Goal: Task Accomplishment & Management: Manage account settings

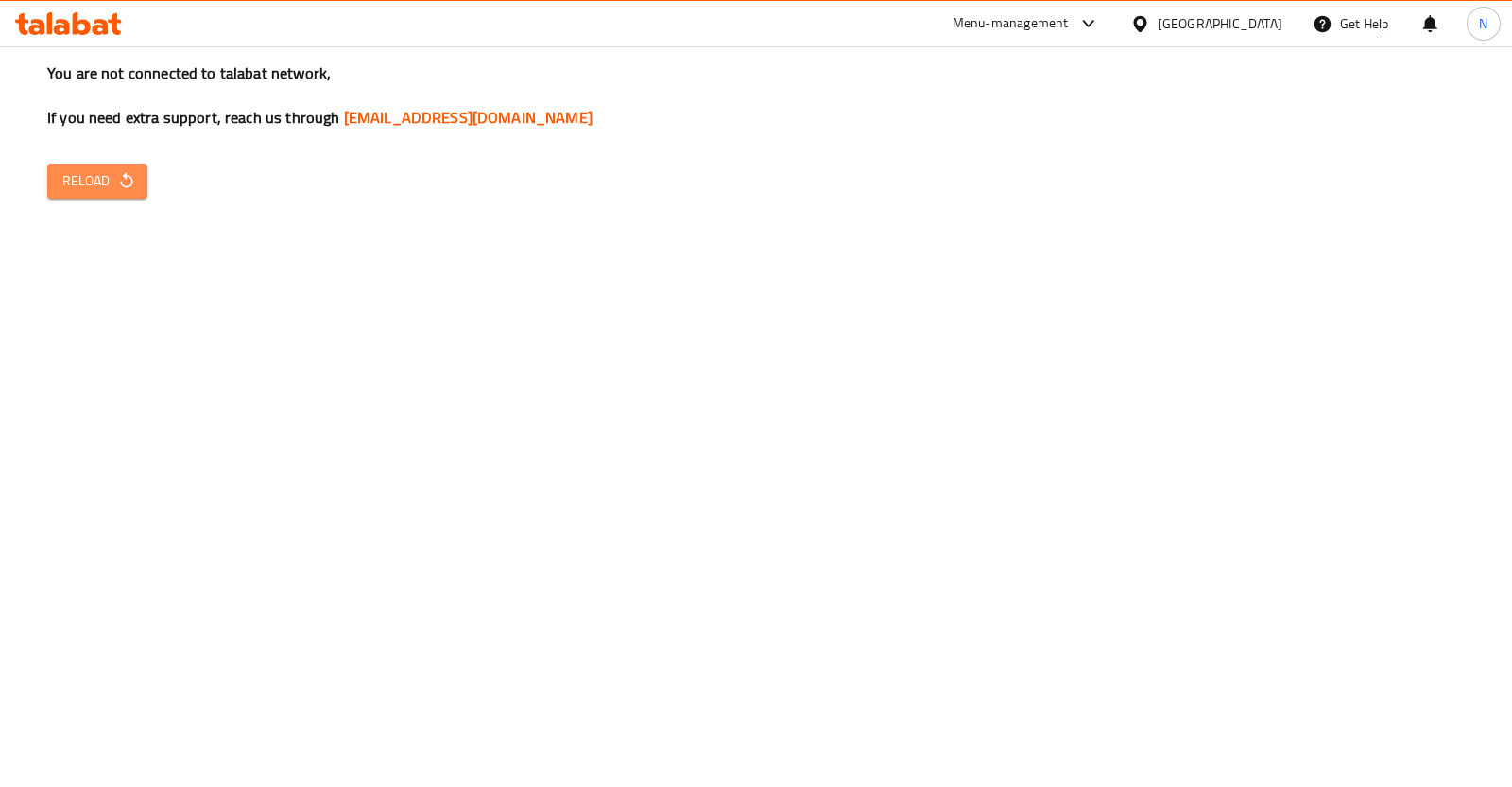
click at [80, 186] on span "Reload" at bounding box center [97, 180] width 70 height 24
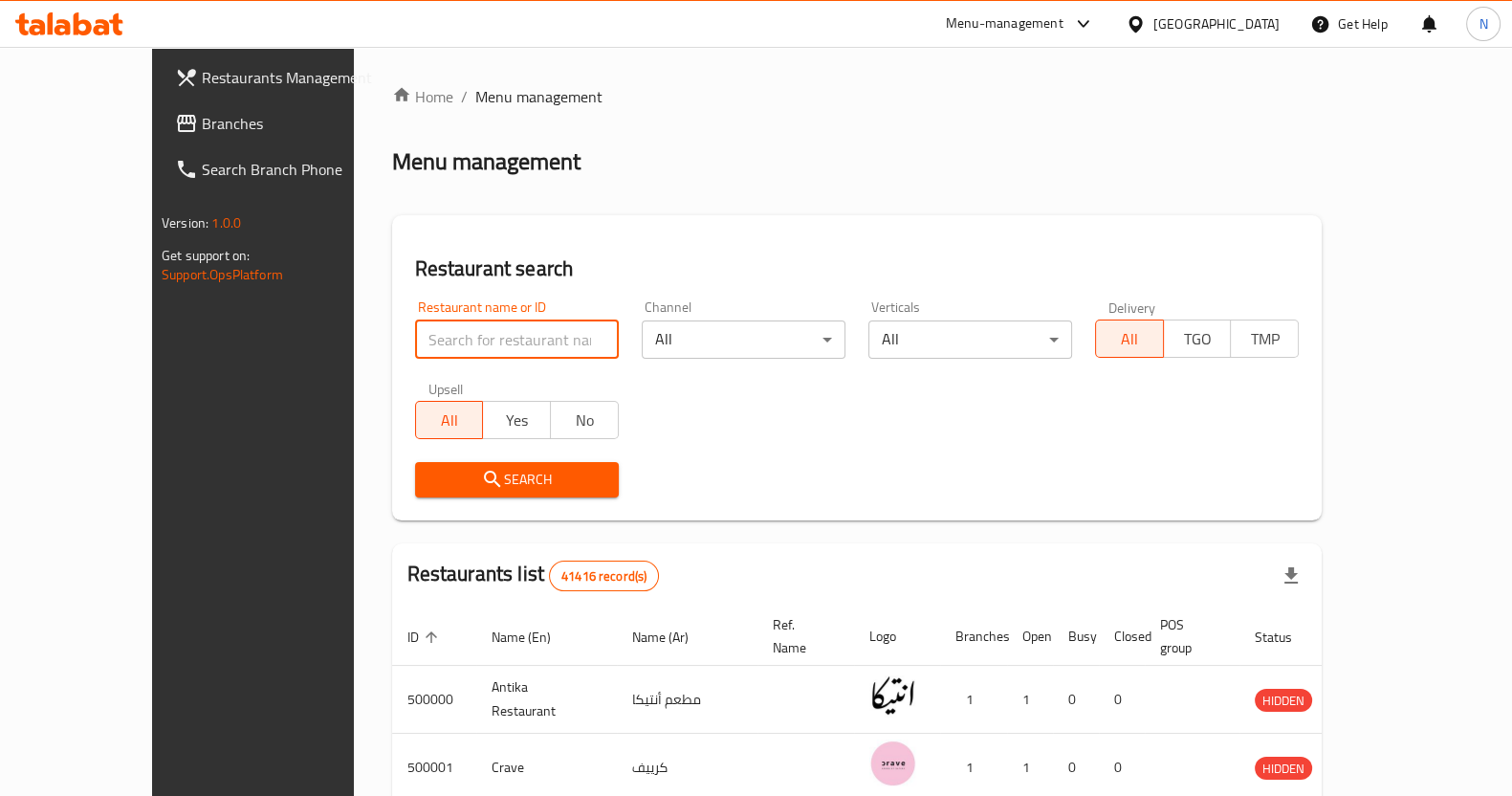
click at [426, 351] on input "search" at bounding box center [516, 338] width 204 height 38
paste input "605439"
type input "605439"
click button "Search" at bounding box center [516, 479] width 204 height 35
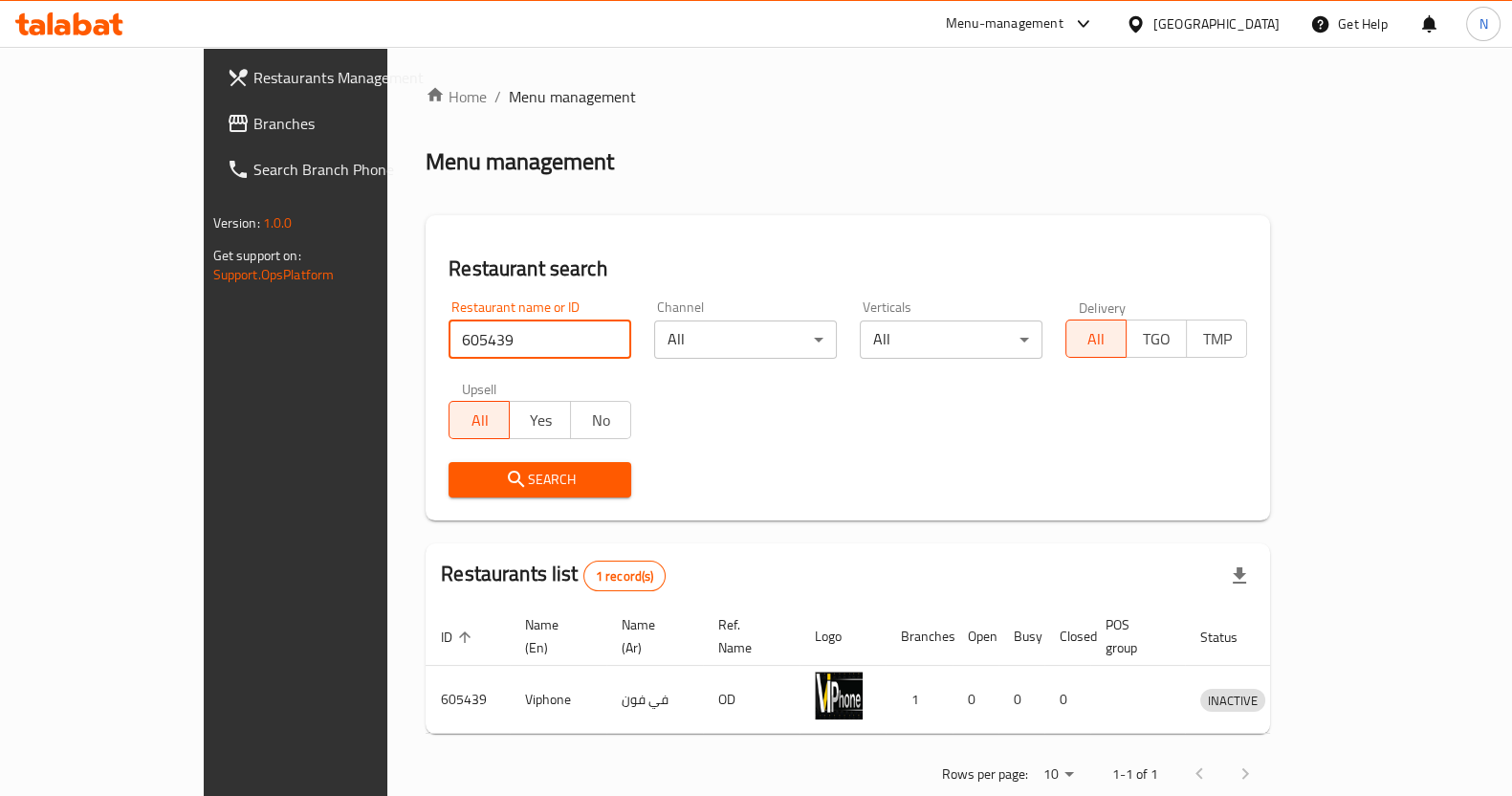
click at [561, 338] on input "605439" at bounding box center [539, 338] width 182 height 38
type input "rakor"
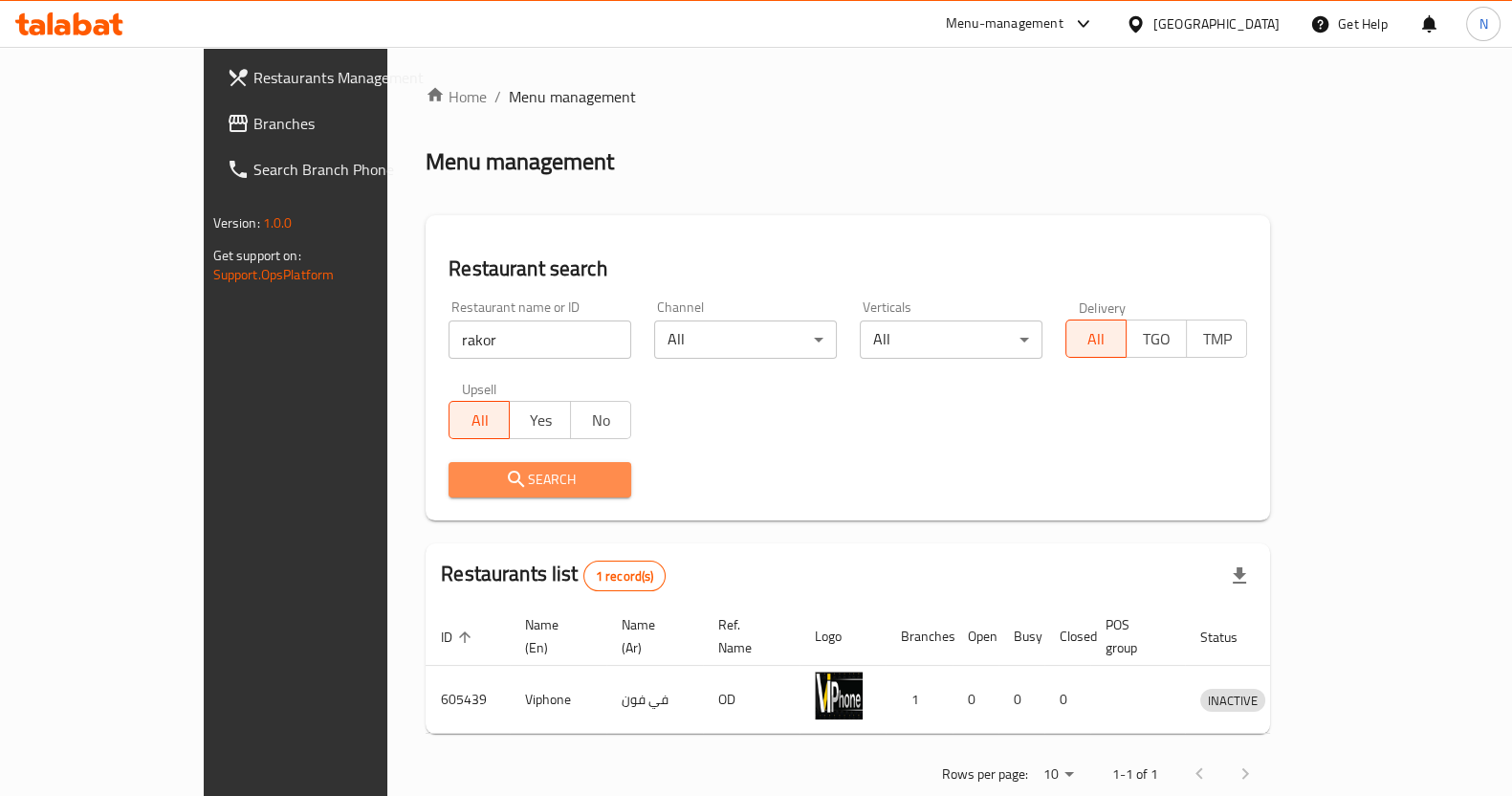
click at [493, 478] on span "Search" at bounding box center [539, 479] width 152 height 24
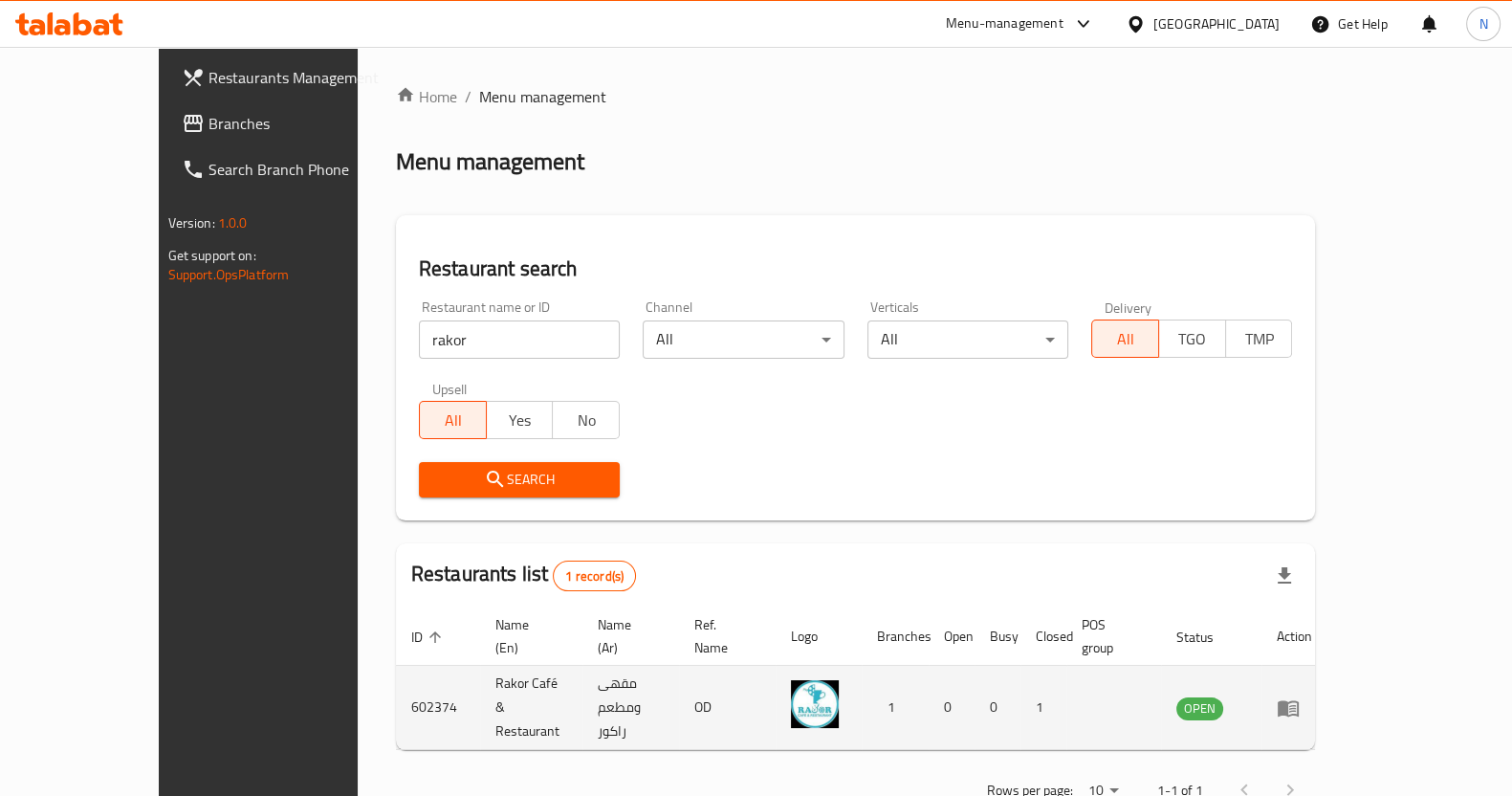
scroll to position [20, 0]
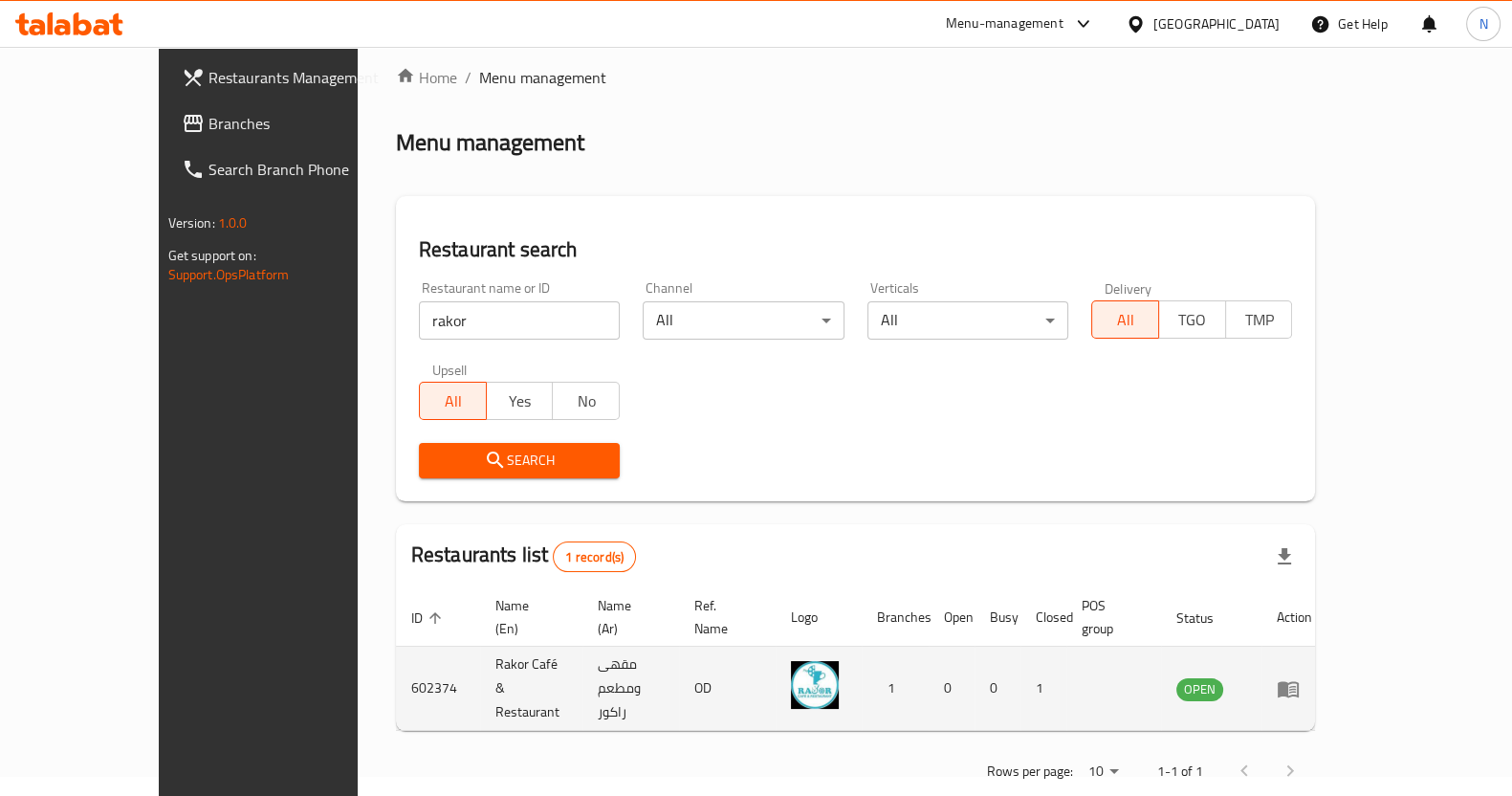
click at [1161, 667] on td "enhanced table" at bounding box center [1113, 689] width 95 height 84
click at [1299, 677] on icon "enhanced table" at bounding box center [1289, 689] width 23 height 23
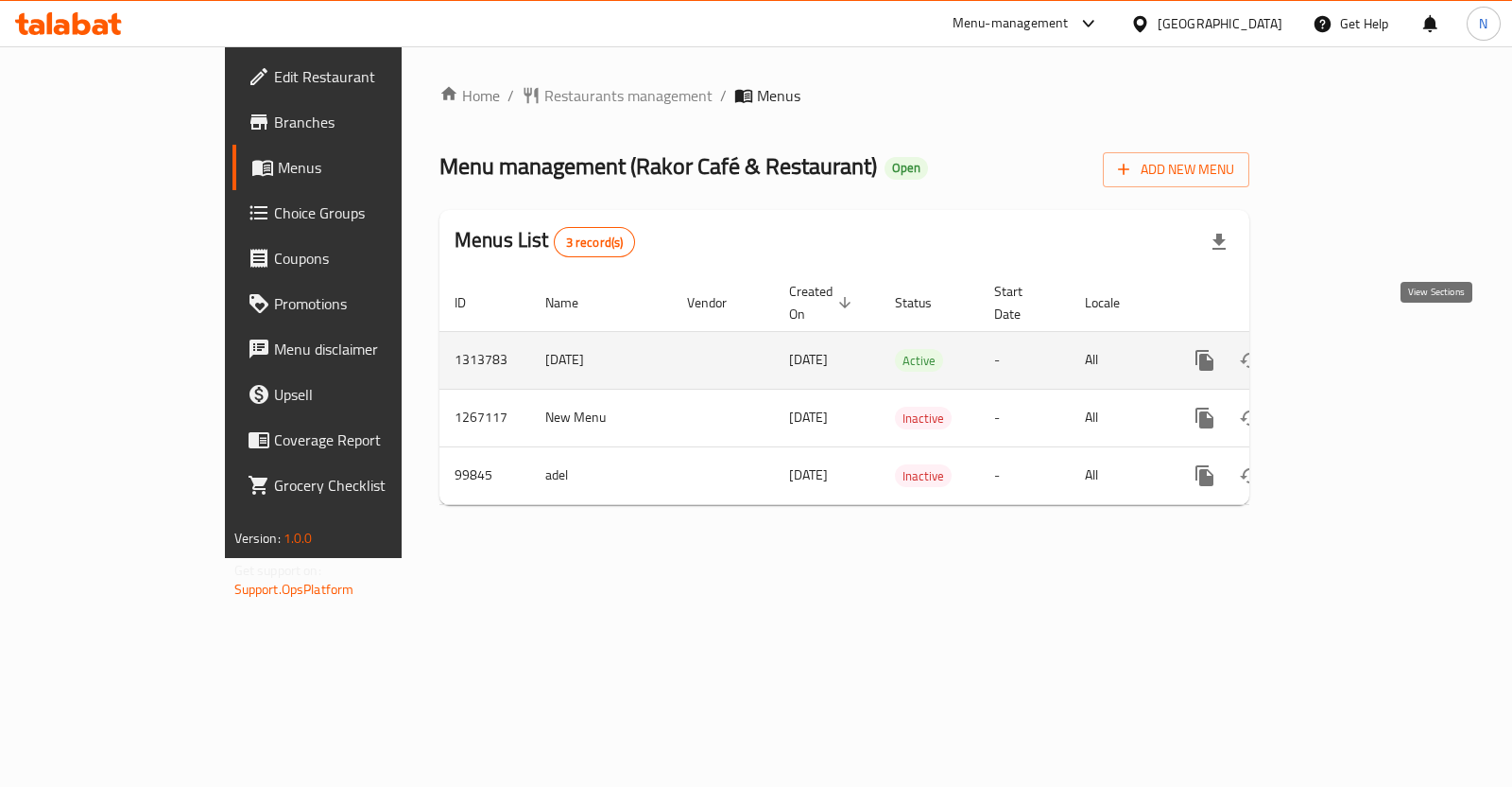
click at [1350, 352] on icon "enhanced table" at bounding box center [1341, 361] width 17 height 17
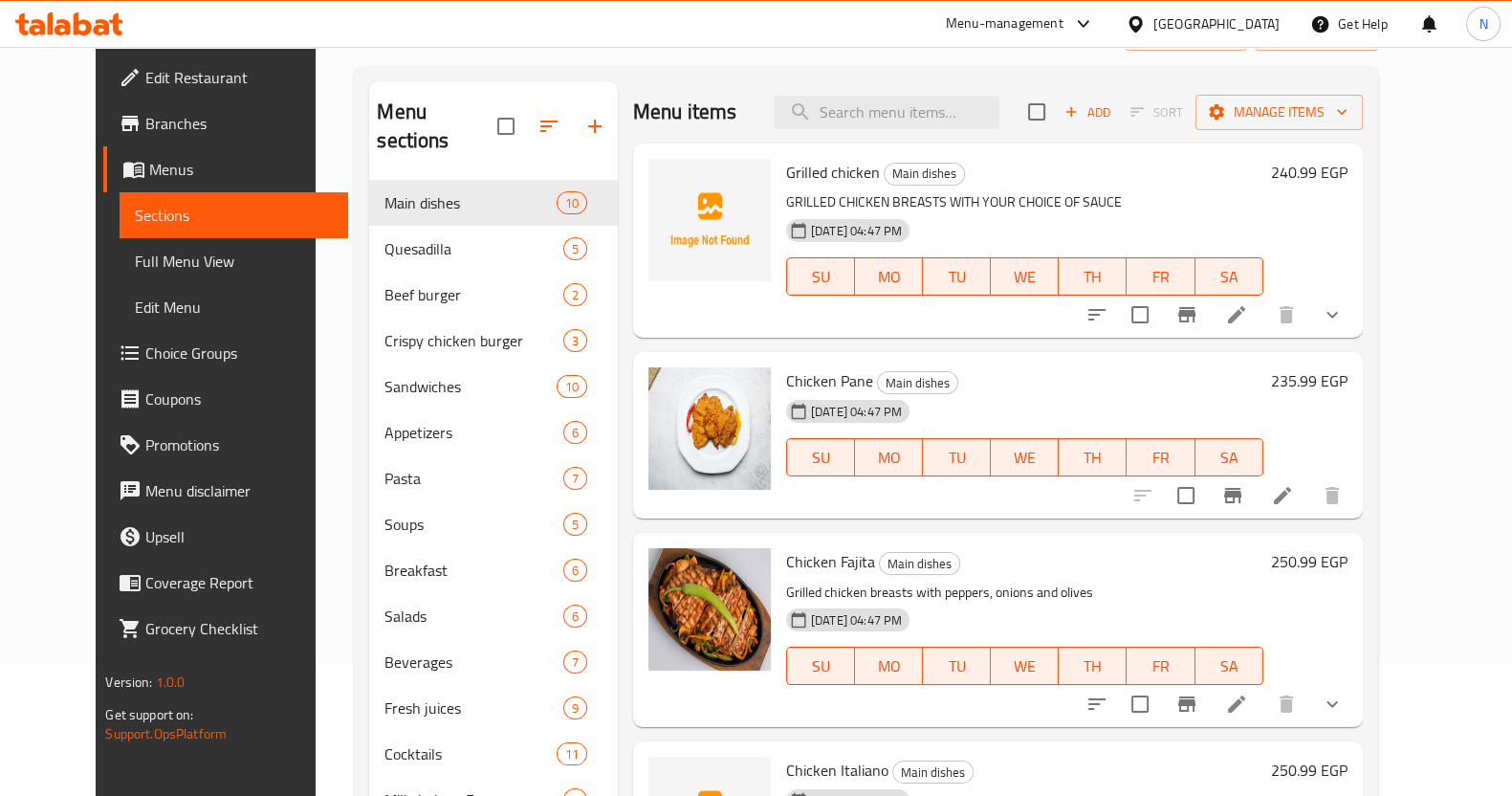
scroll to position [134, 0]
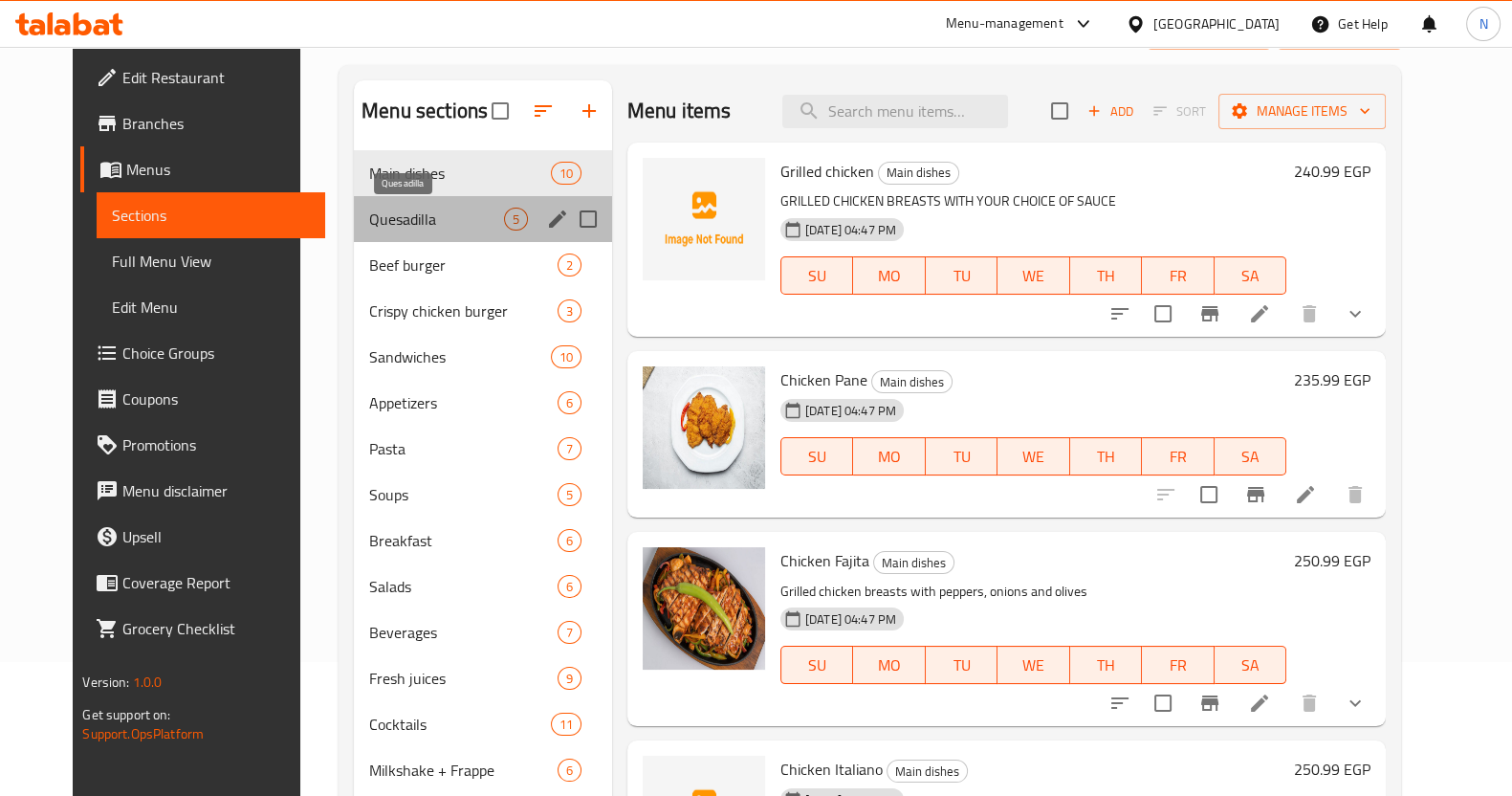
click at [393, 224] on span "Quesadilla" at bounding box center [436, 219] width 135 height 23
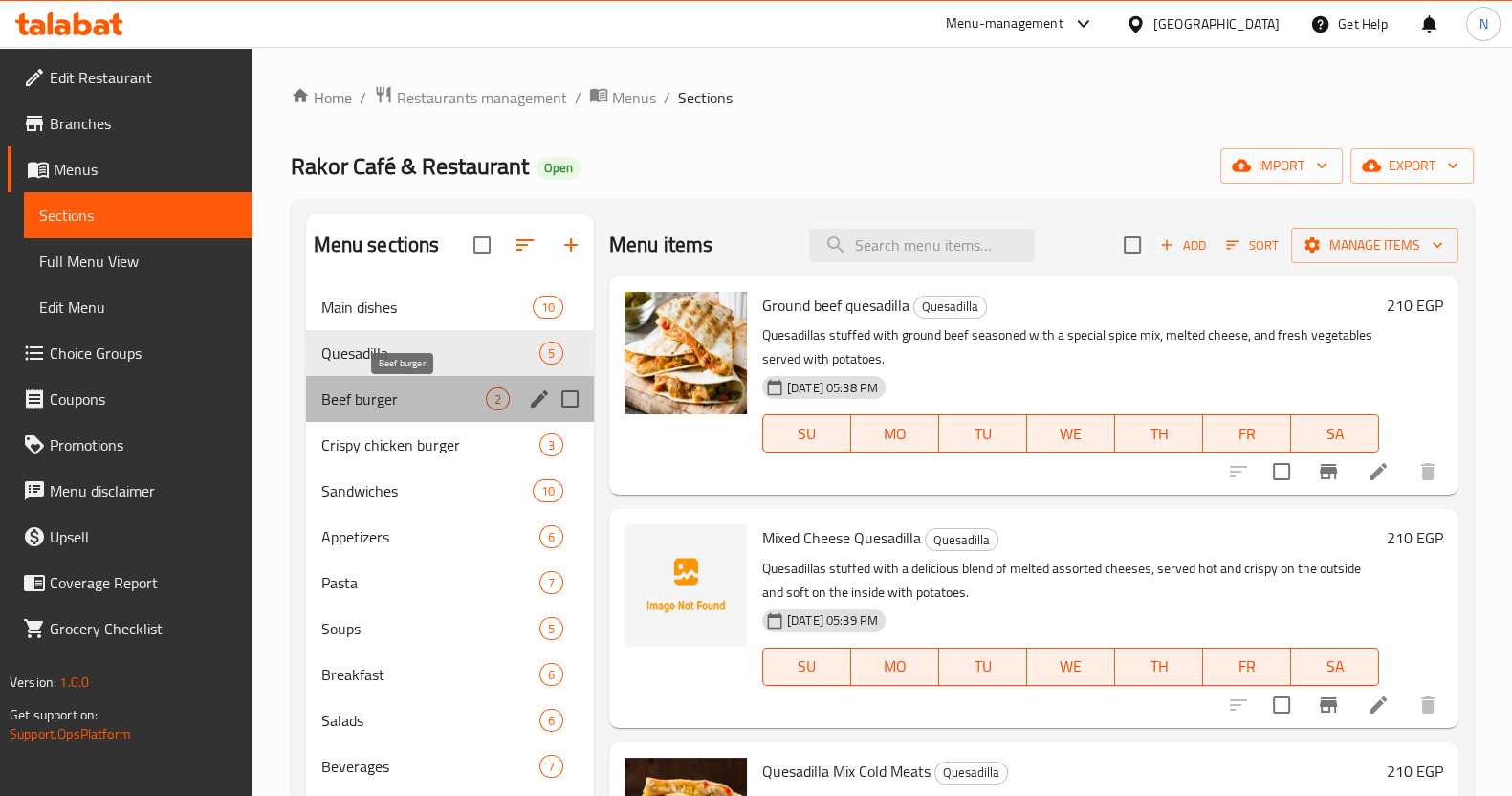
click at [421, 401] on span "Beef burger" at bounding box center [403, 399] width 165 height 23
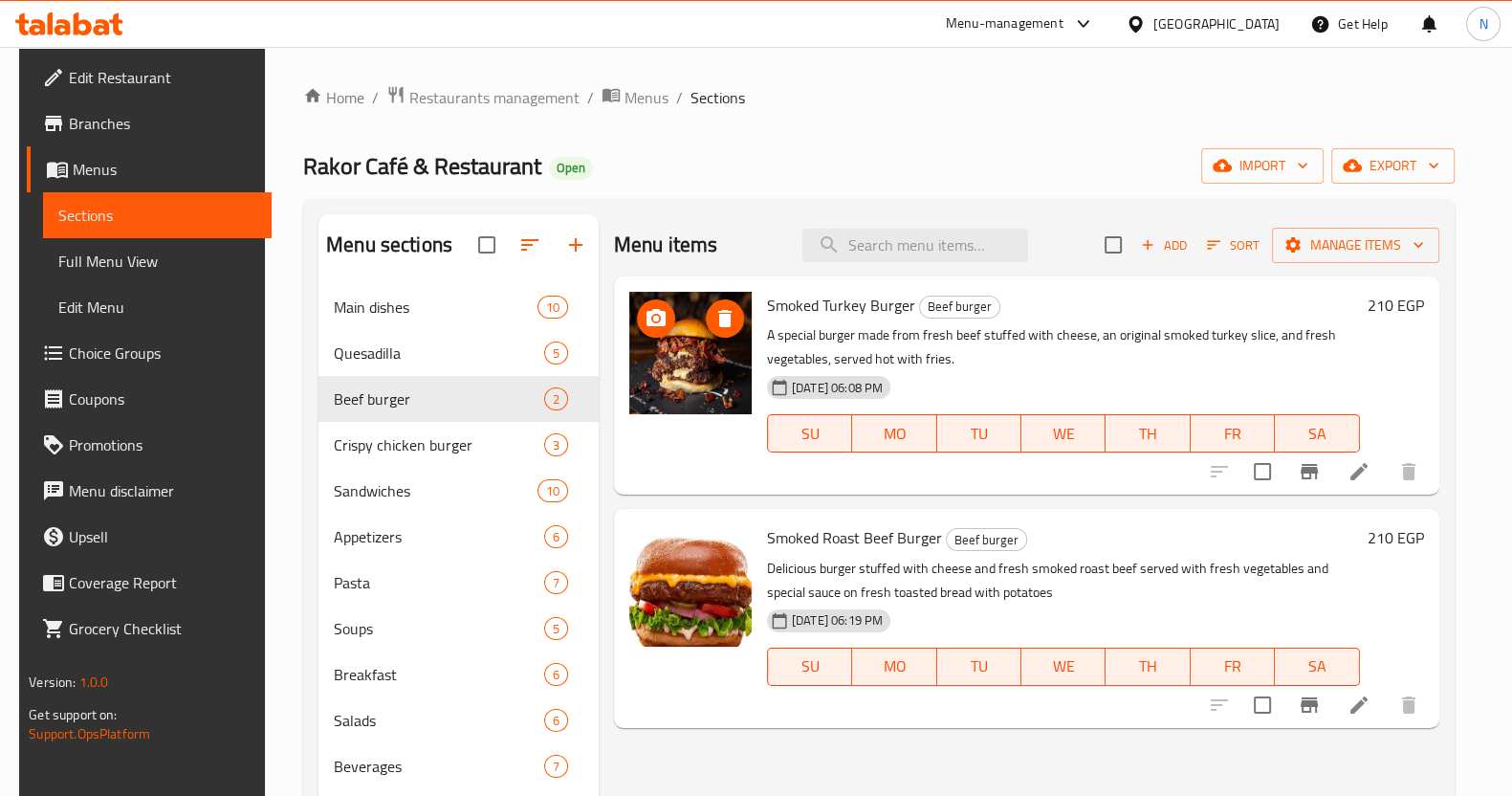
click at [684, 357] on img at bounding box center [690, 352] width 122 height 122
click at [712, 374] on img at bounding box center [690, 352] width 122 height 122
click at [702, 599] on img at bounding box center [690, 584] width 122 height 122
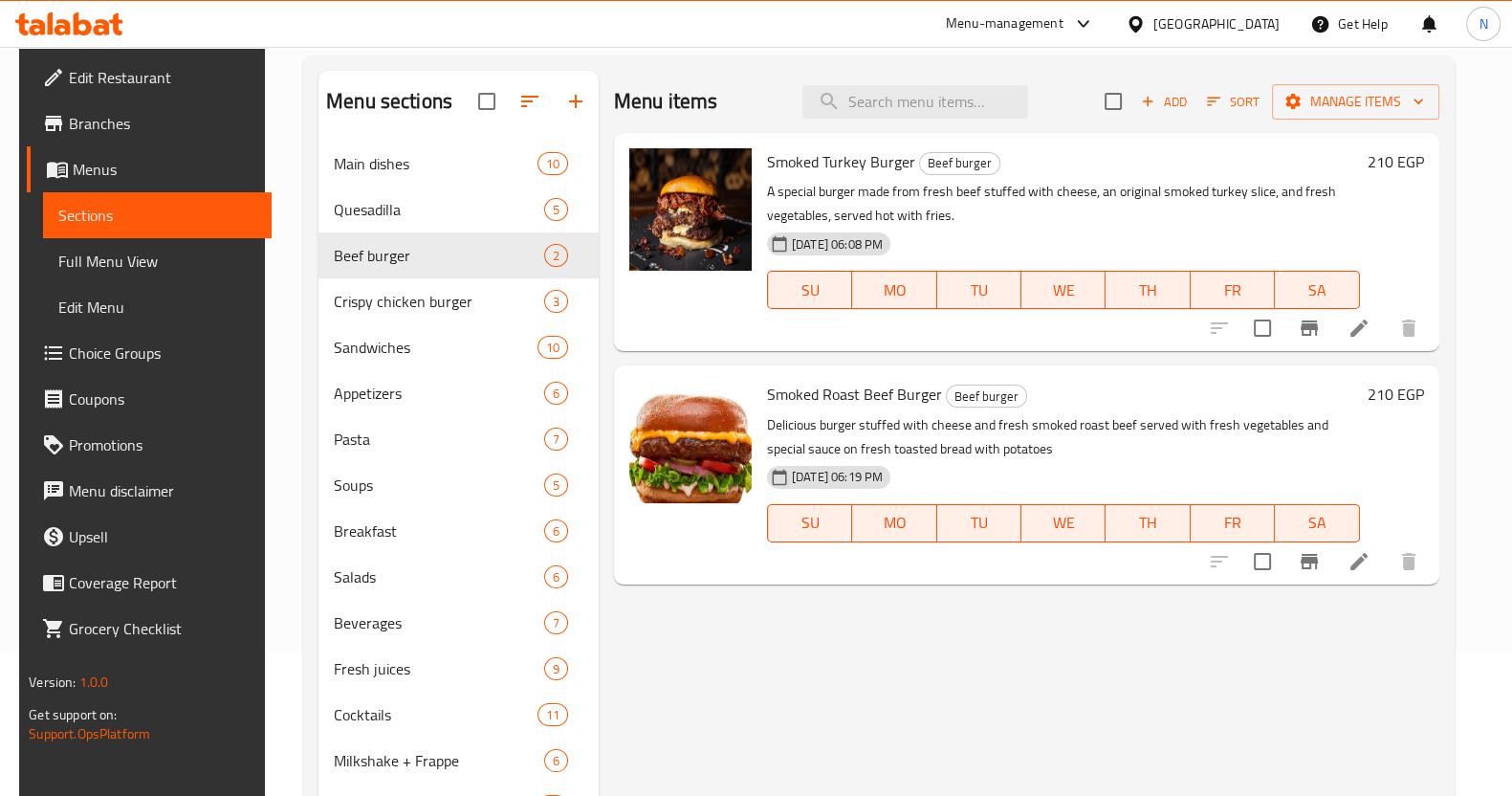
scroll to position [134, 0]
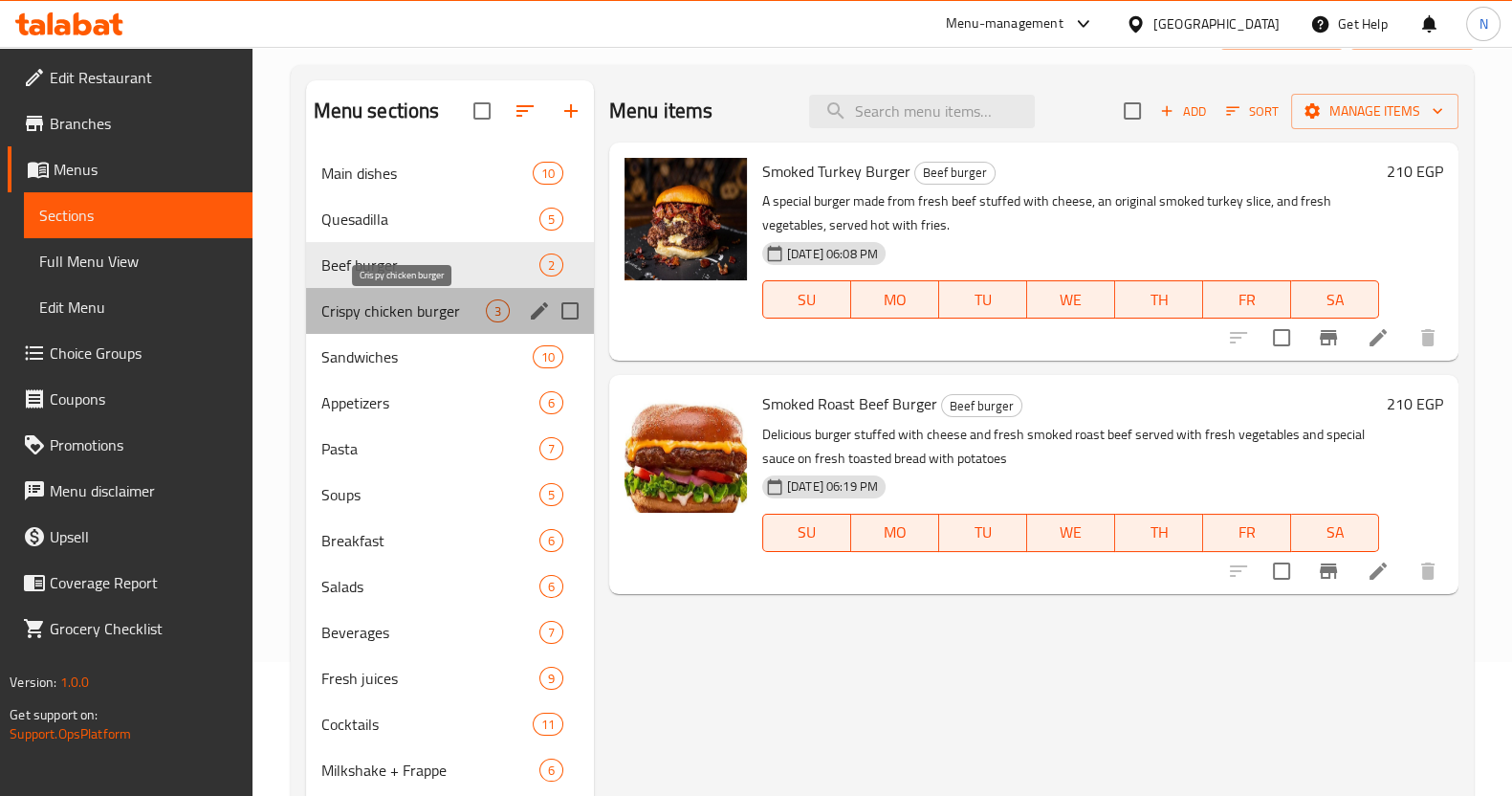
click at [416, 312] on span "Crispy chicken burger" at bounding box center [403, 311] width 165 height 23
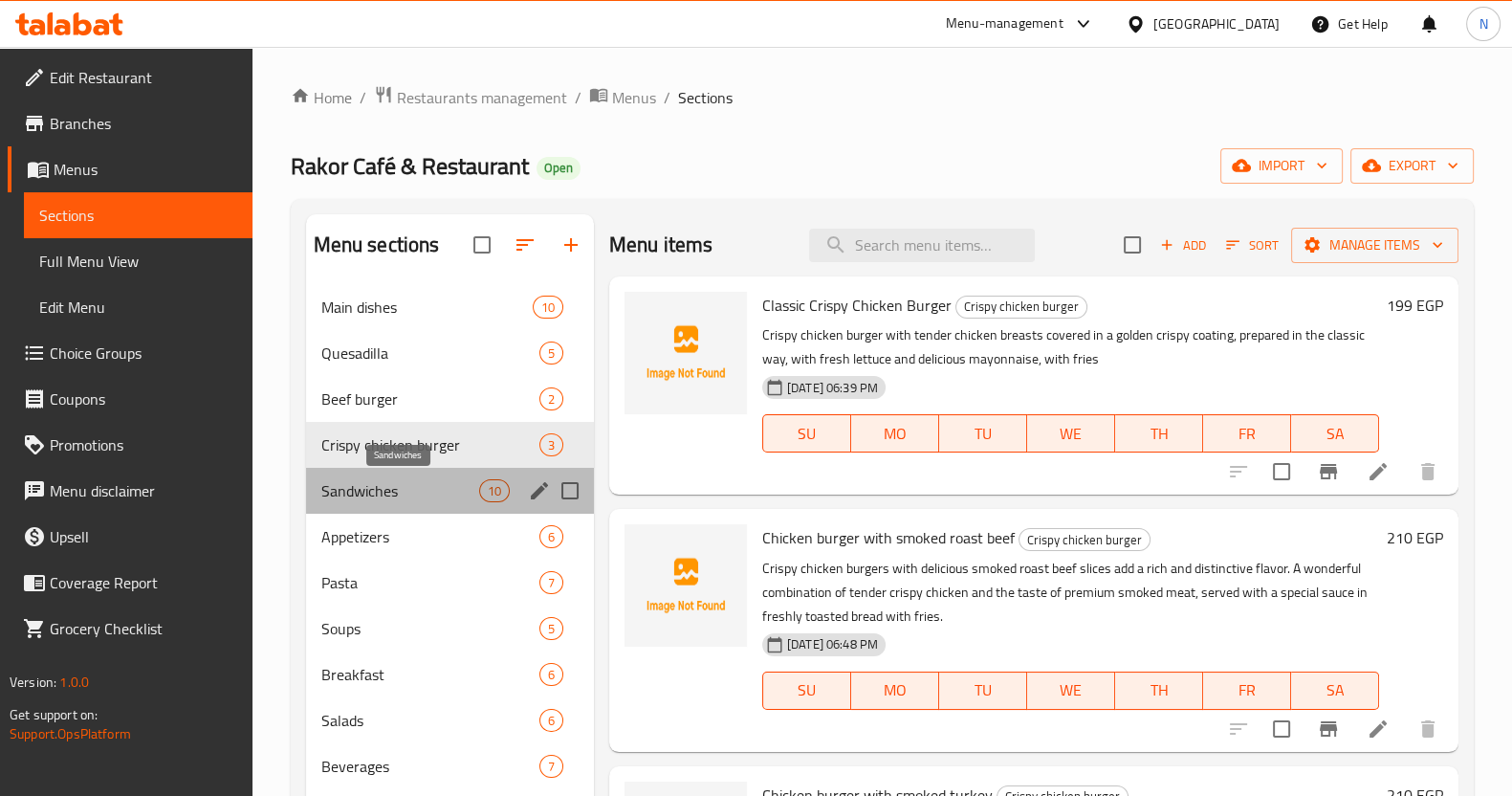
click at [331, 501] on span "Sandwiches" at bounding box center [400, 491] width 158 height 23
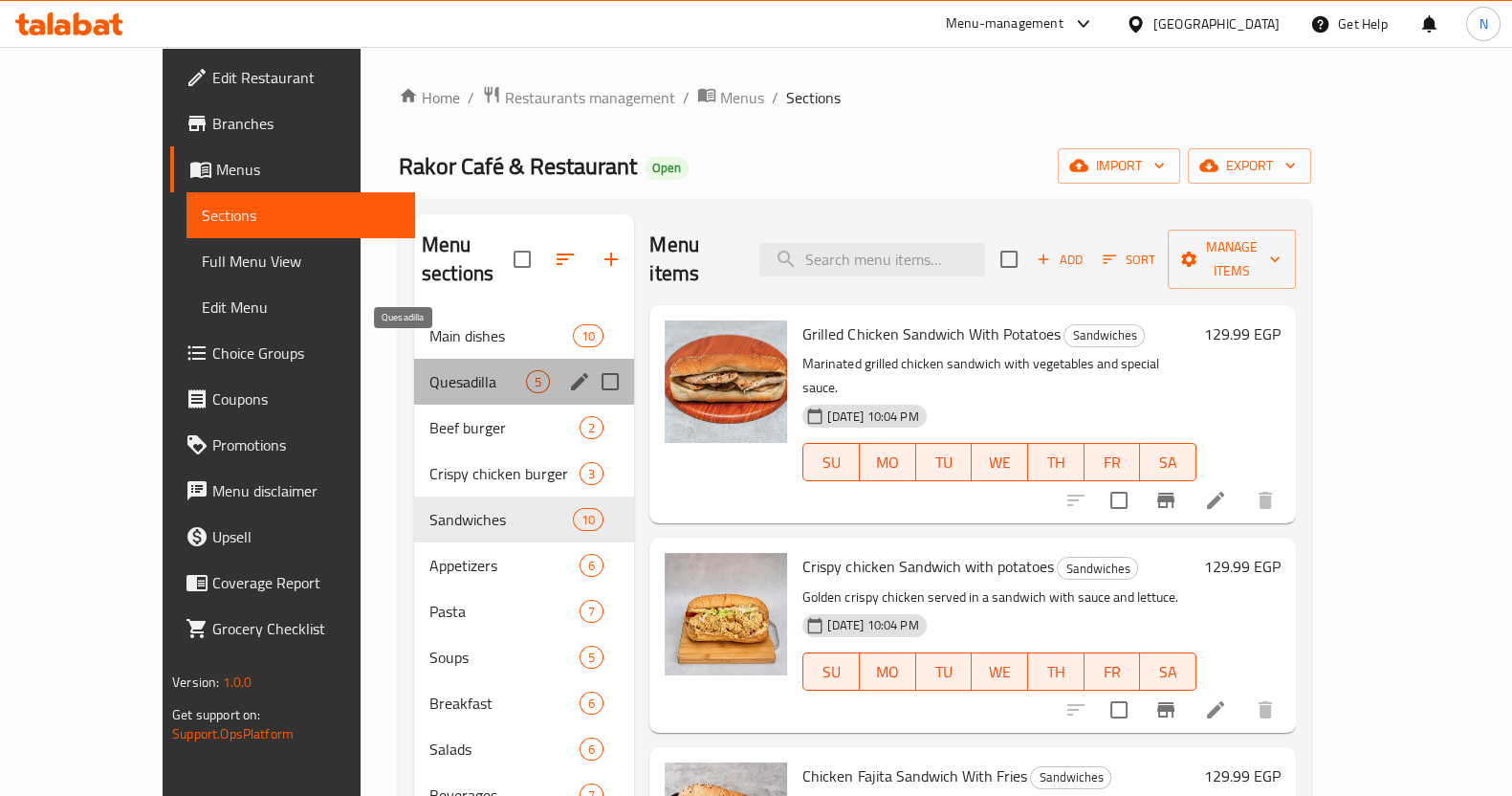
click at [429, 370] on span "Quesadilla" at bounding box center [477, 381] width 97 height 23
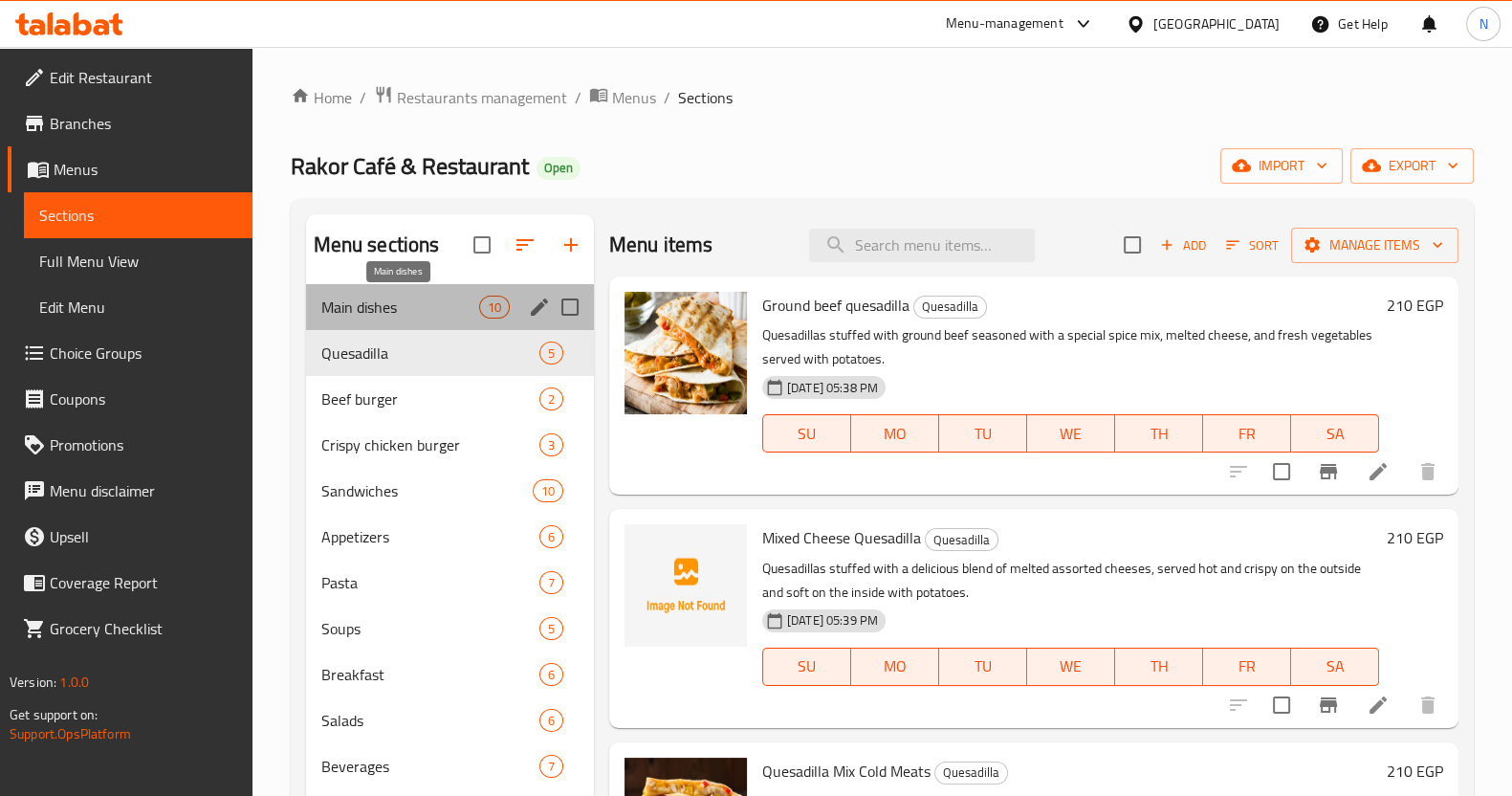
click at [364, 306] on span "Main dishes" at bounding box center [400, 307] width 158 height 23
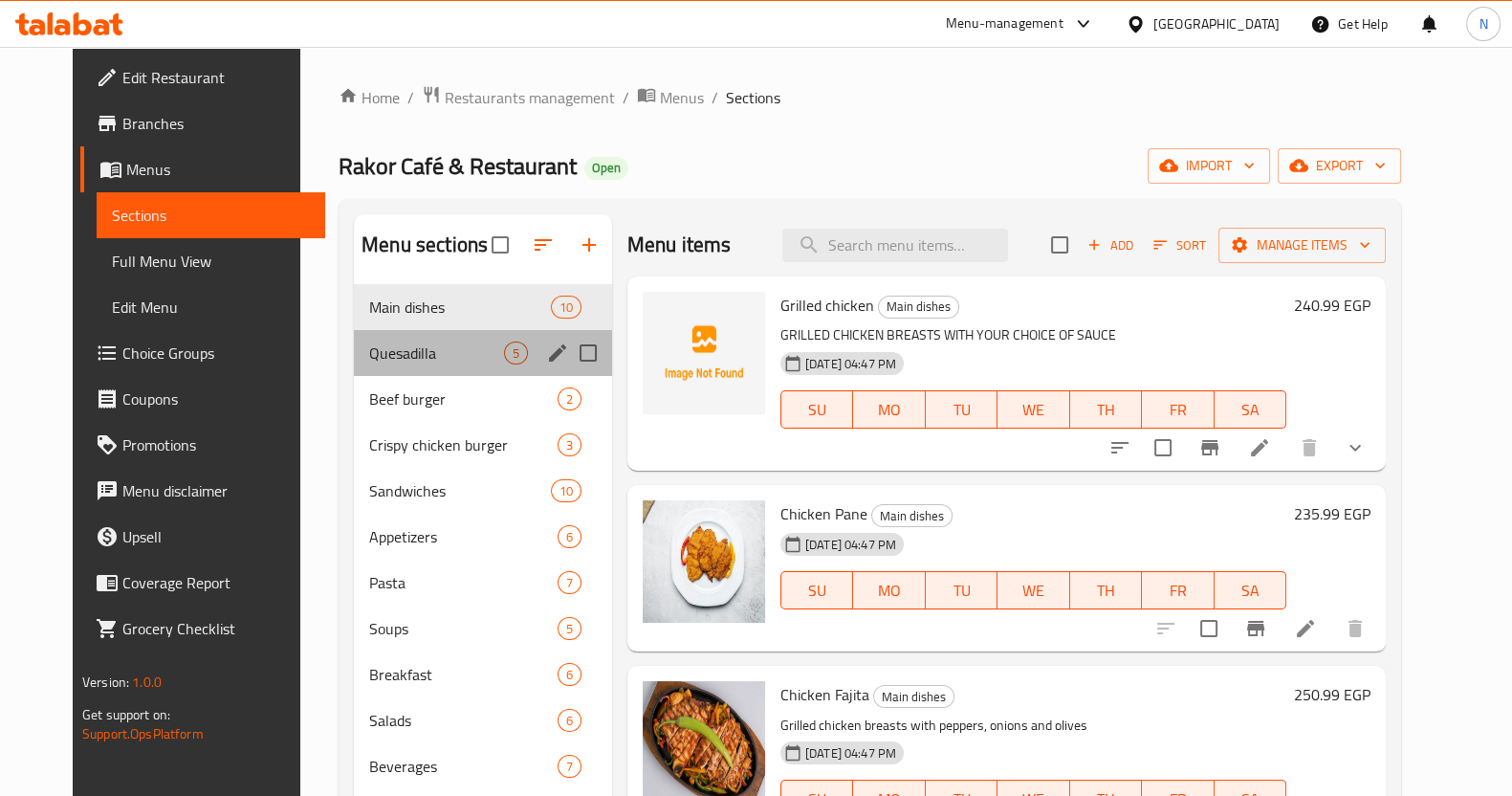
click at [463, 332] on div "Quesadilla 5" at bounding box center [483, 352] width 259 height 46
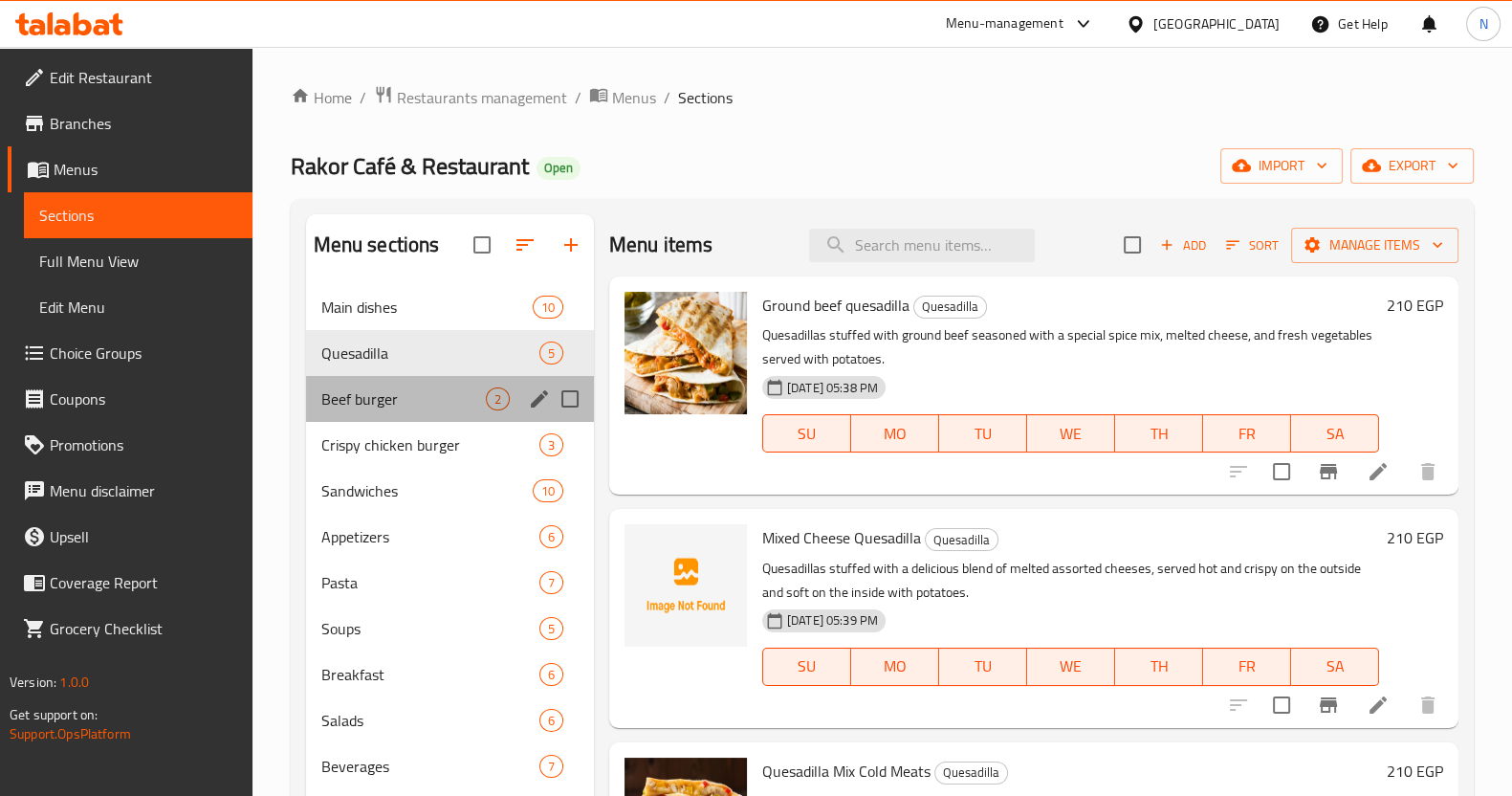
click at [462, 383] on div "Beef burger 2" at bounding box center [450, 398] width 288 height 46
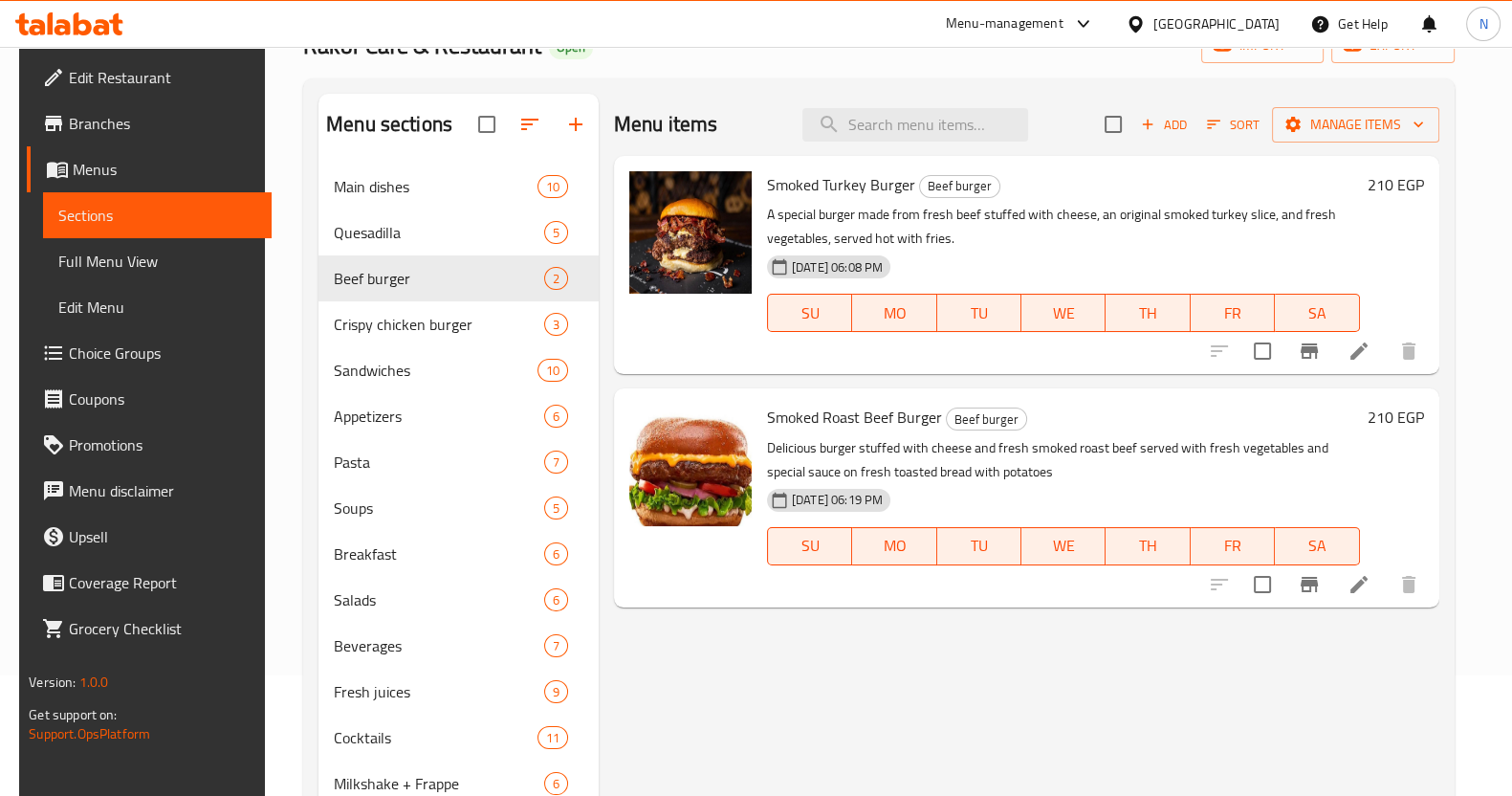
scroll to position [124, 0]
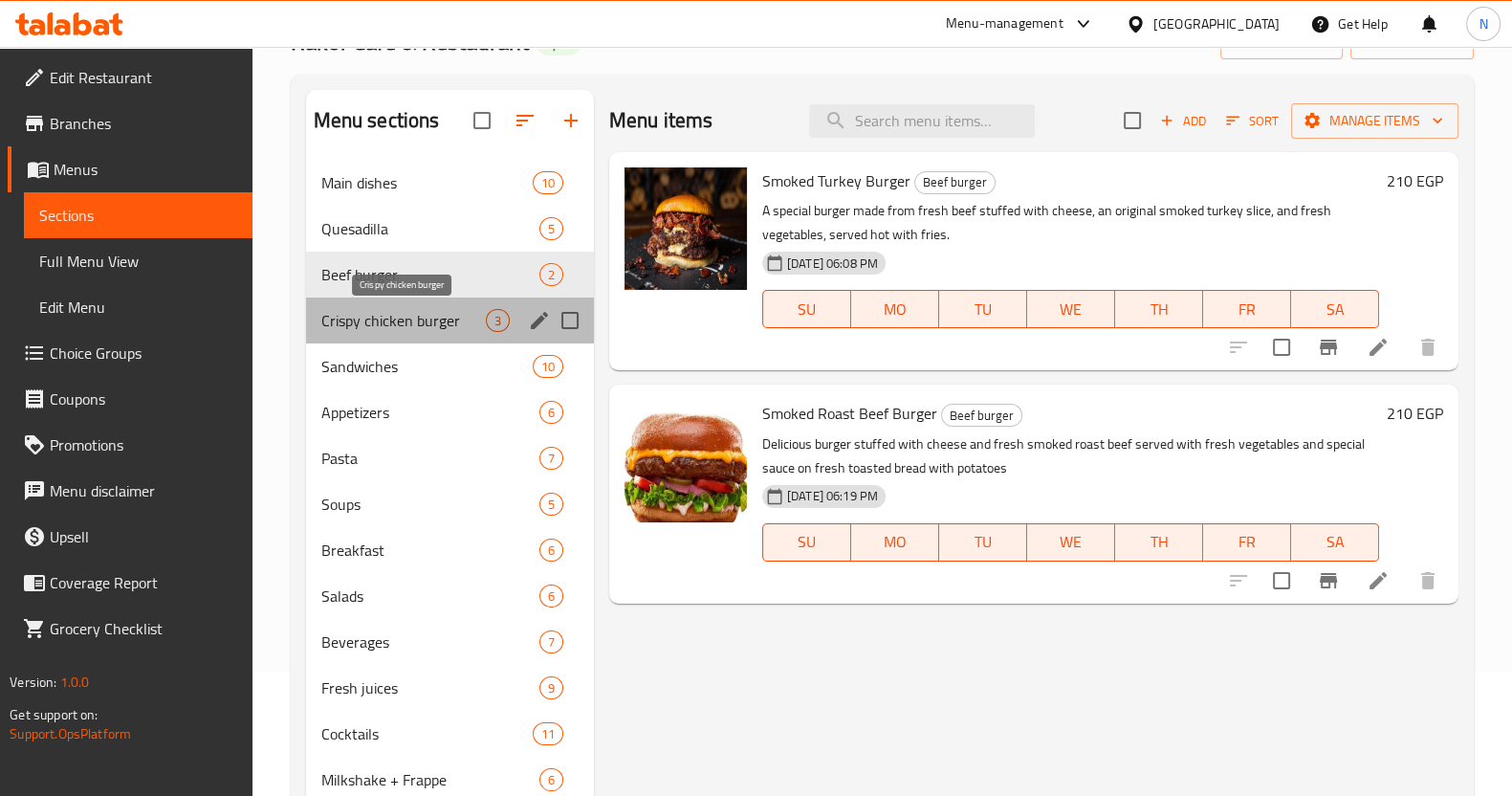
click at [420, 327] on span "Crispy chicken burger" at bounding box center [403, 321] width 165 height 23
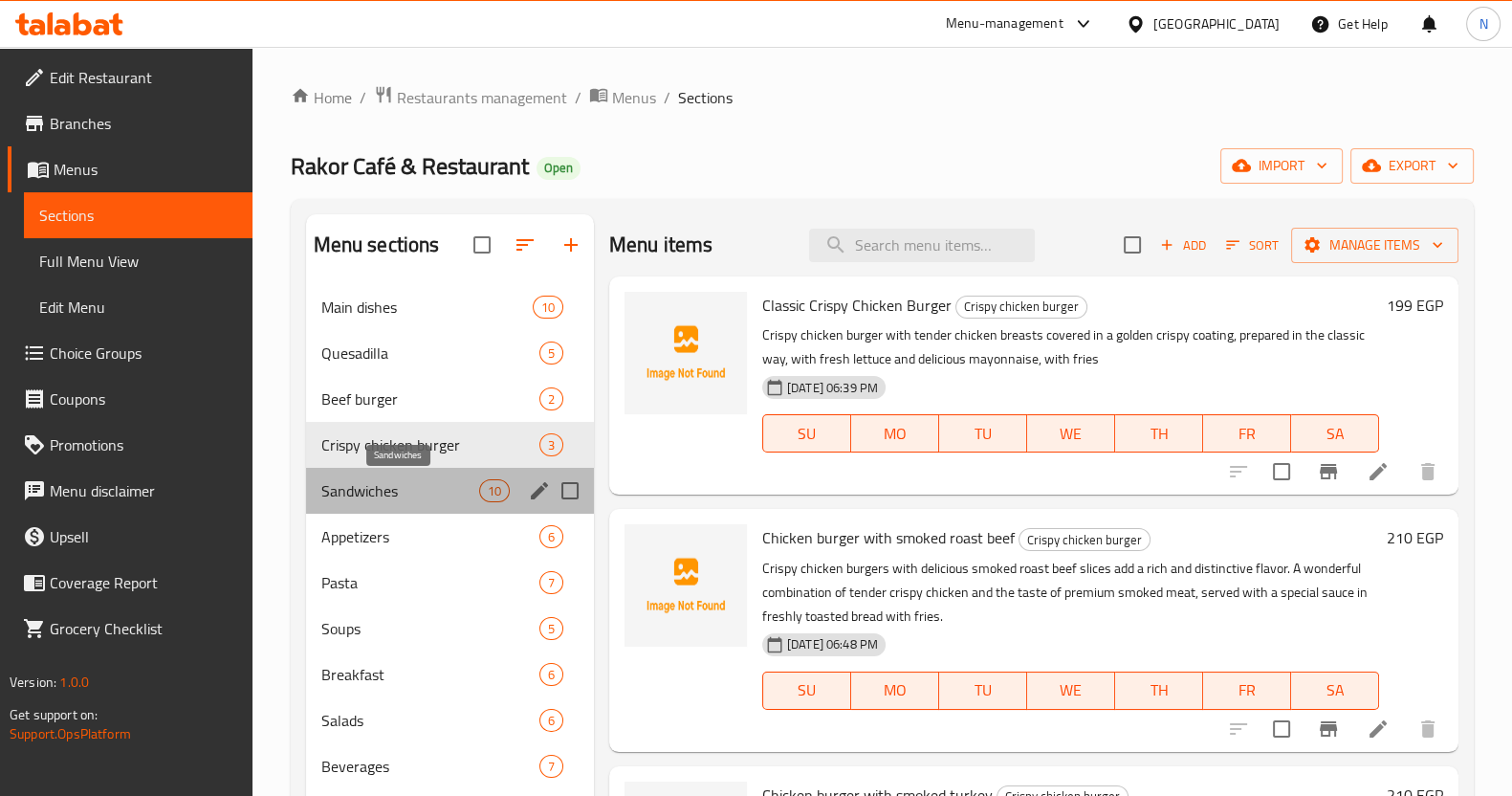
click at [393, 489] on span "Sandwiches" at bounding box center [400, 491] width 158 height 23
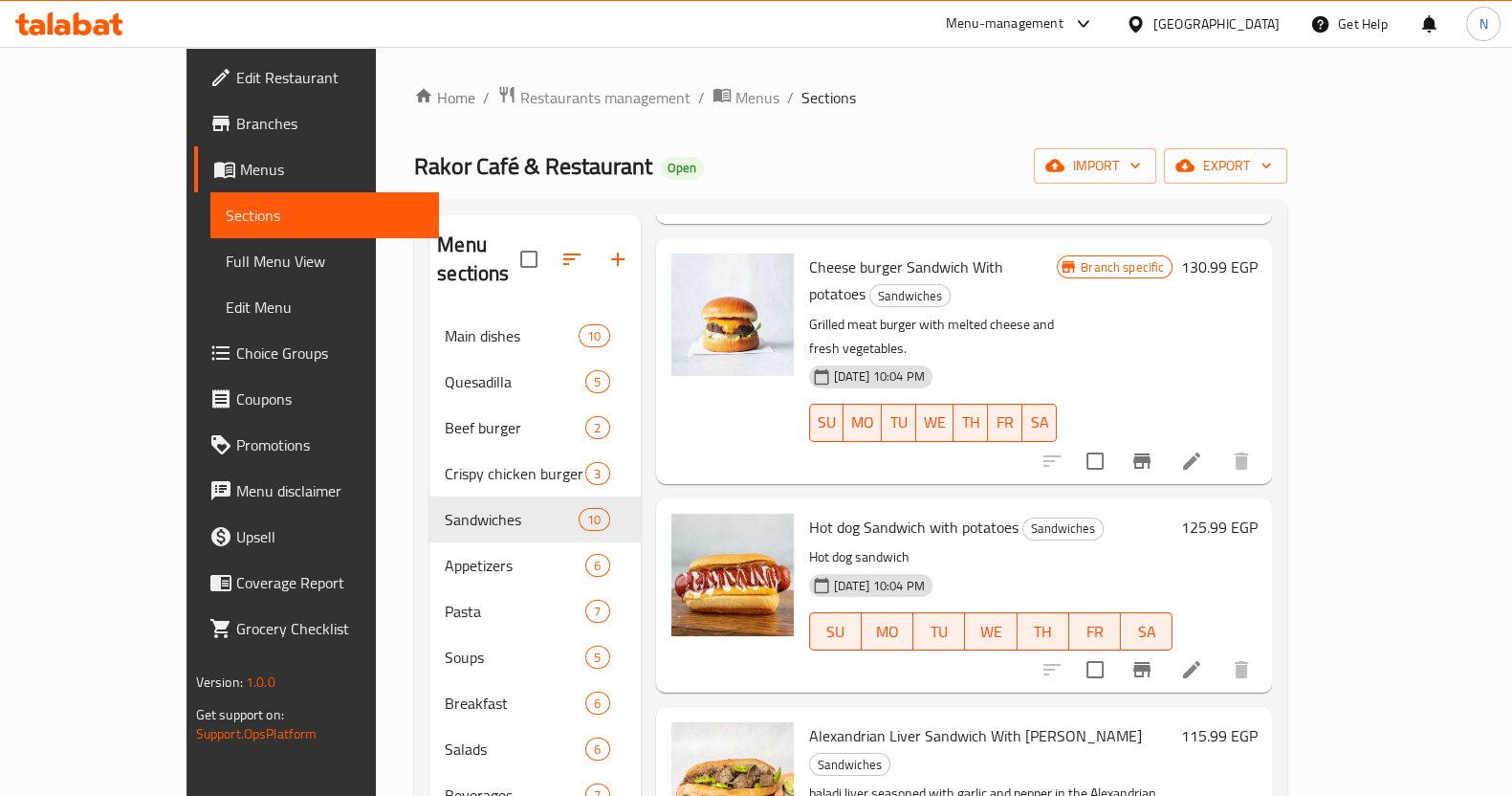
scroll to position [376, 0]
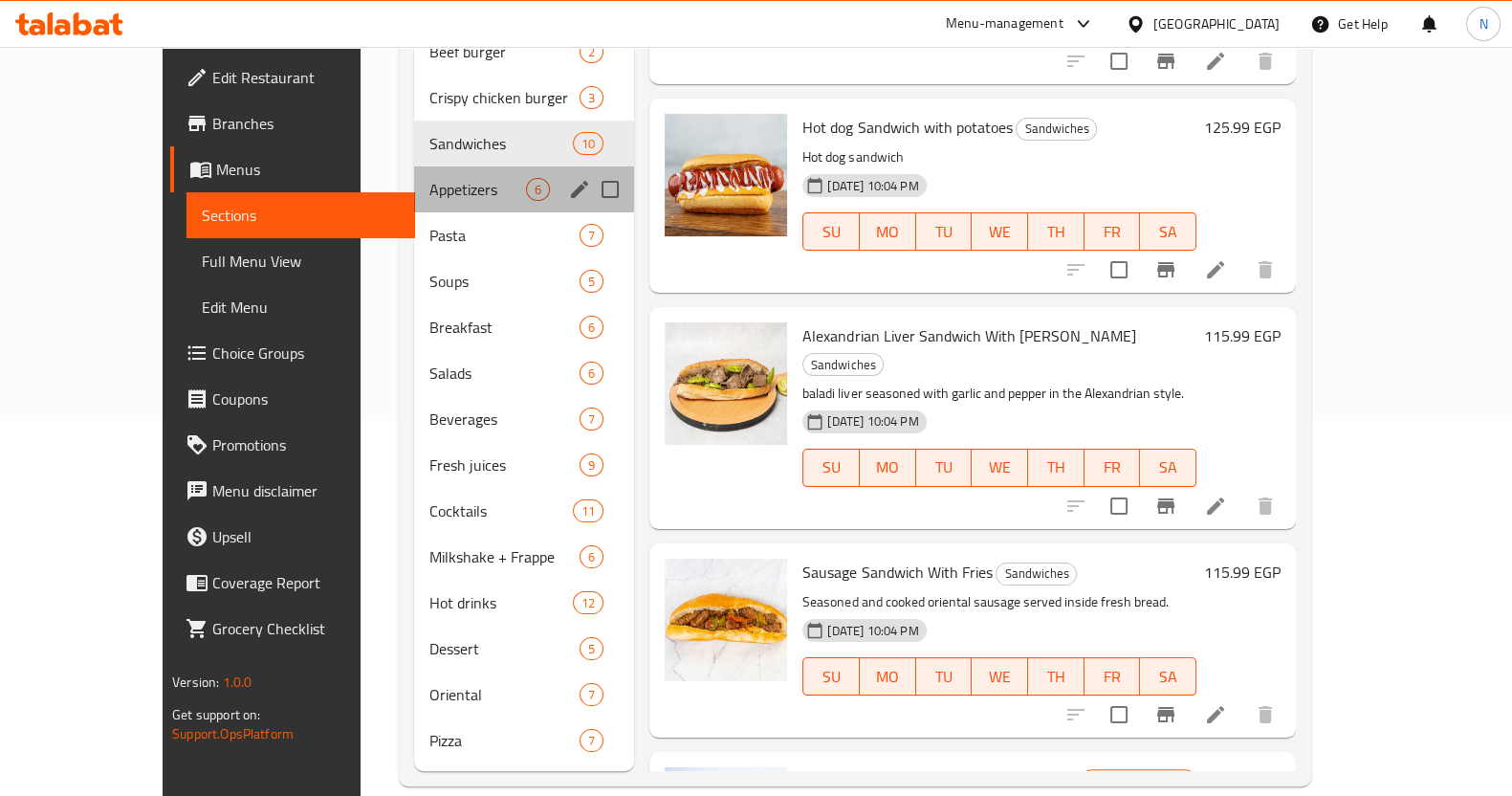
click at [414, 167] on div "Appetizers 6" at bounding box center [523, 189] width 219 height 46
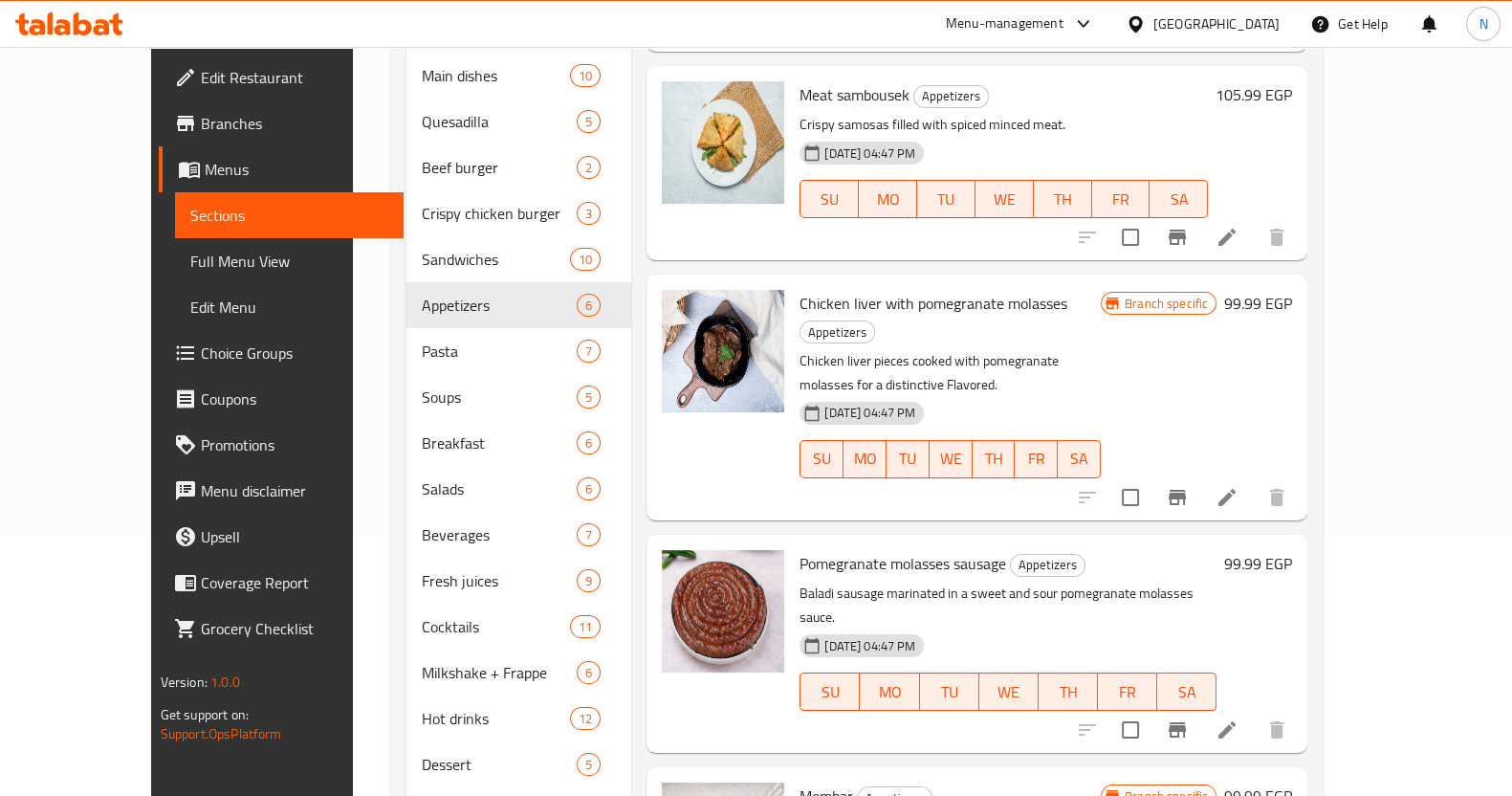
scroll to position [376, 0]
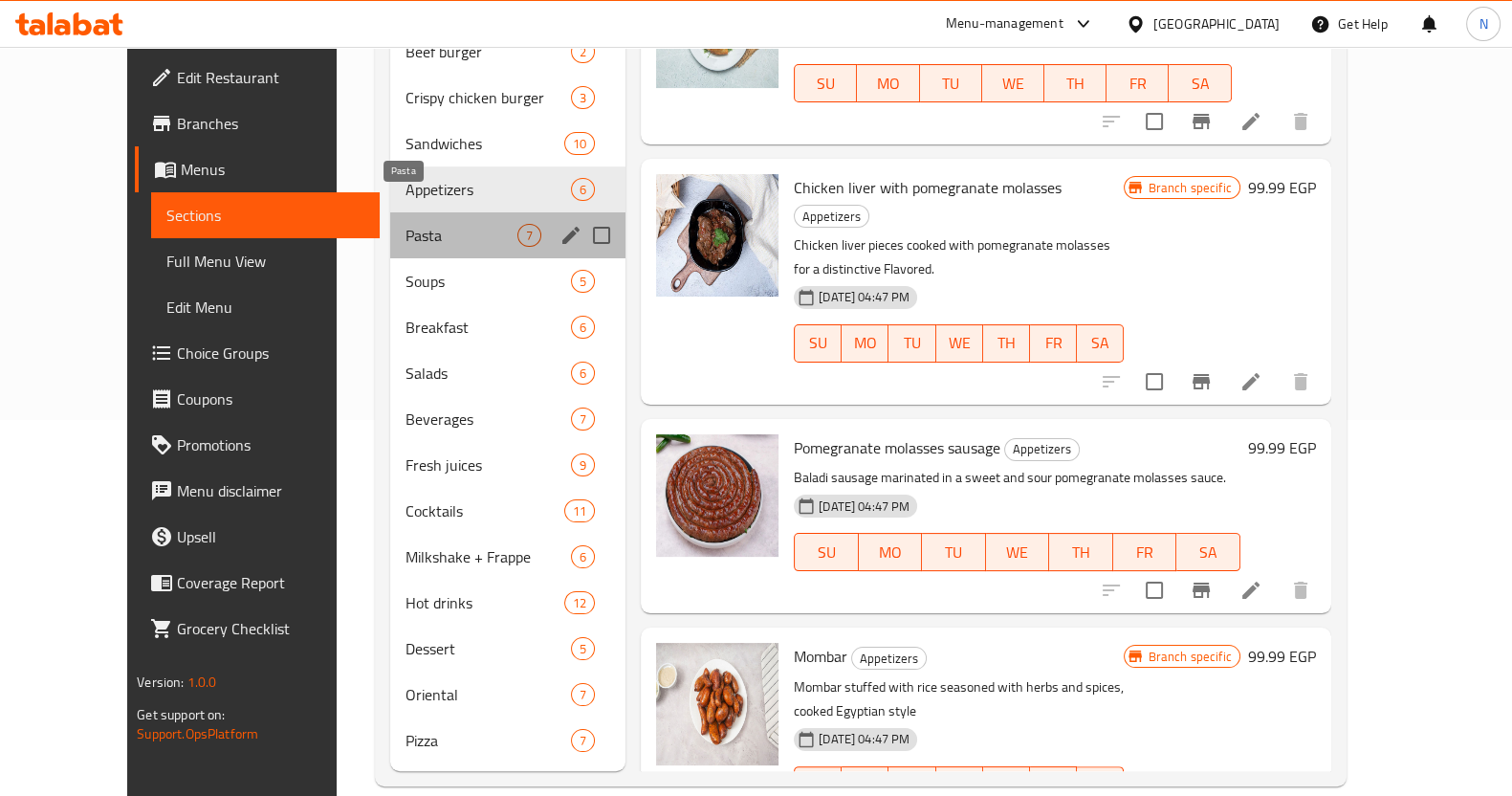
click at [406, 223] on span "Pasta" at bounding box center [461, 235] width 112 height 23
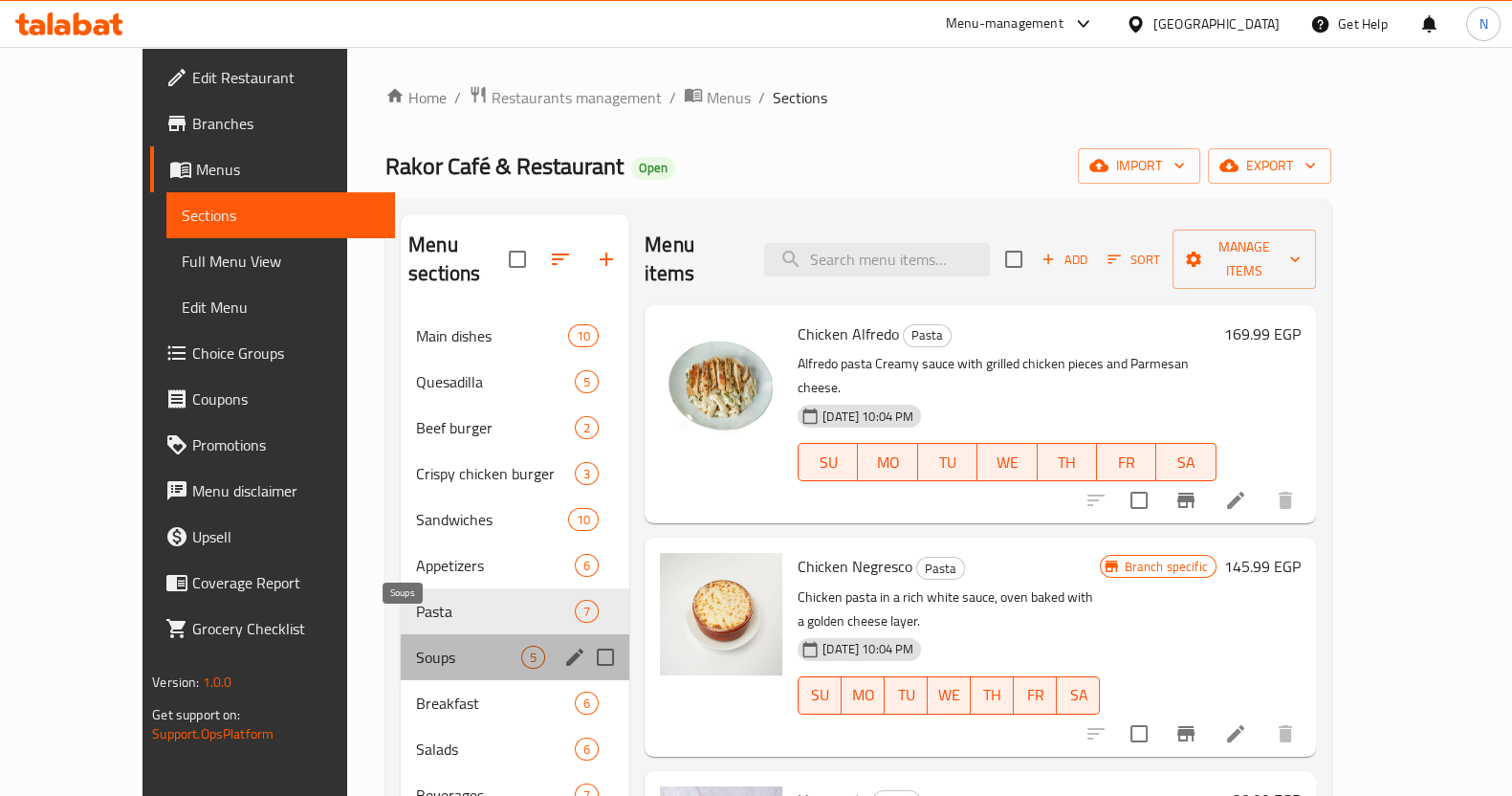
click at [416, 646] on span "Soups" at bounding box center [468, 657] width 105 height 23
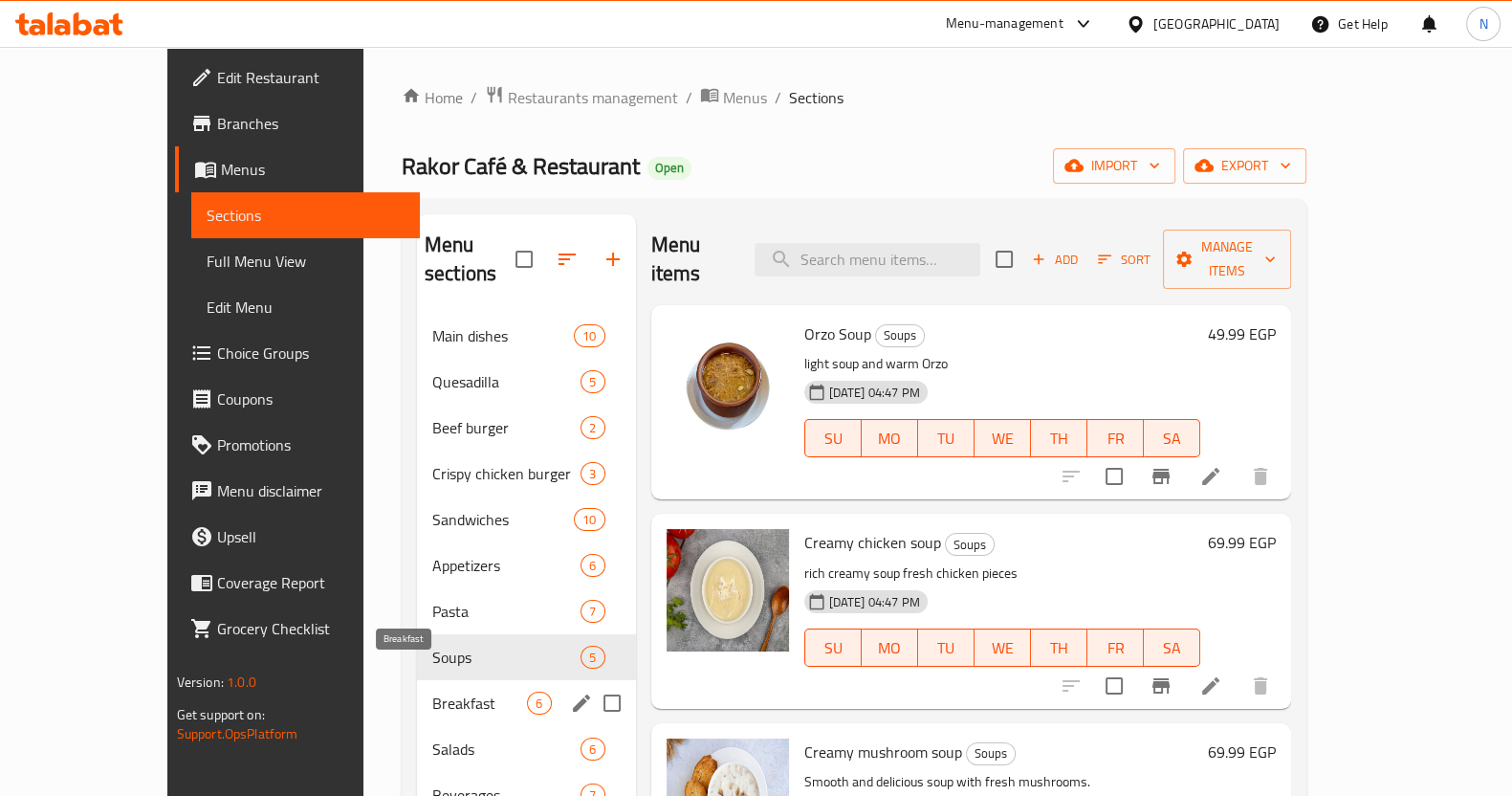
click at [432, 692] on span "Breakfast" at bounding box center [479, 703] width 95 height 23
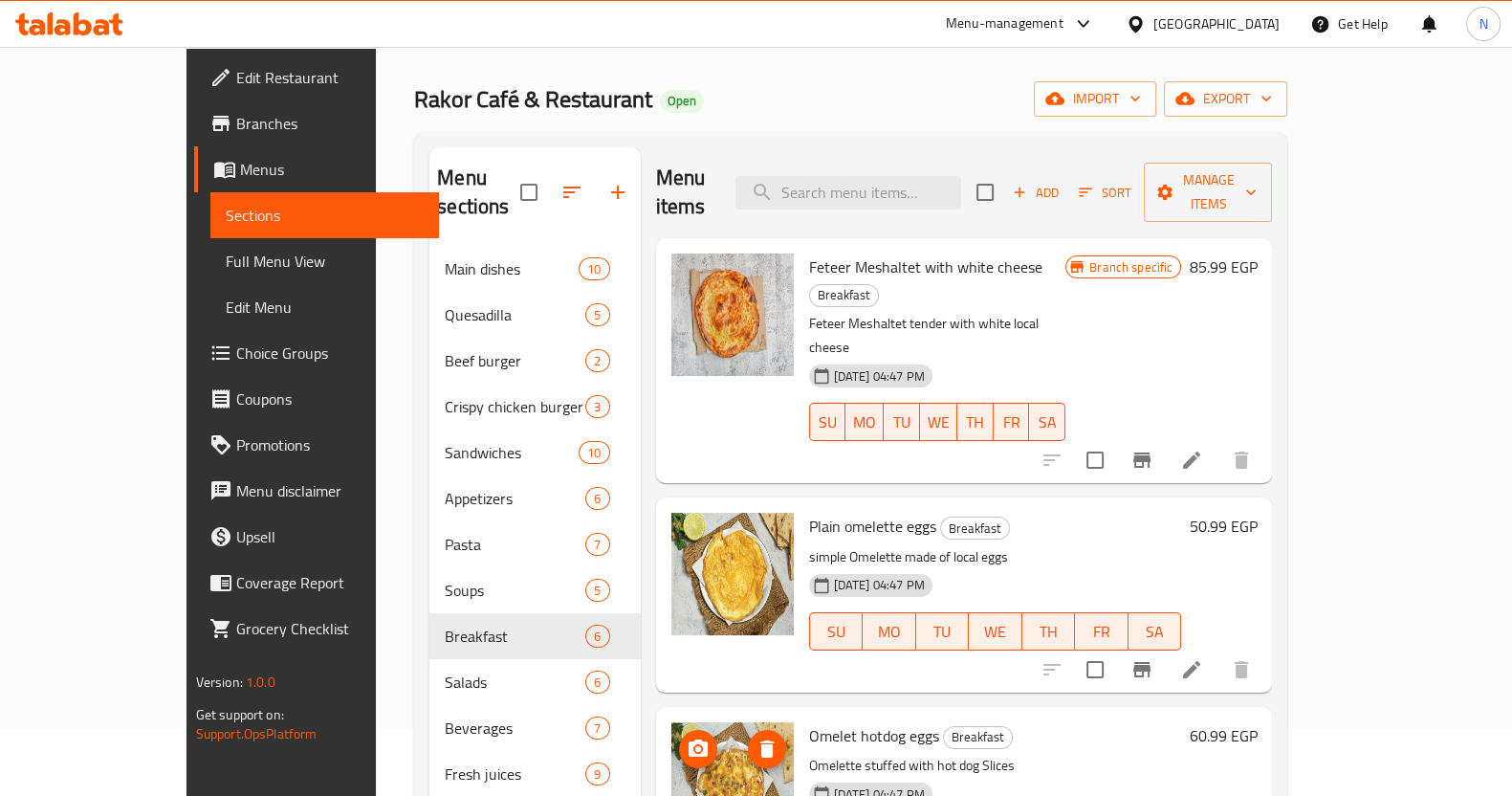
scroll to position [64, 0]
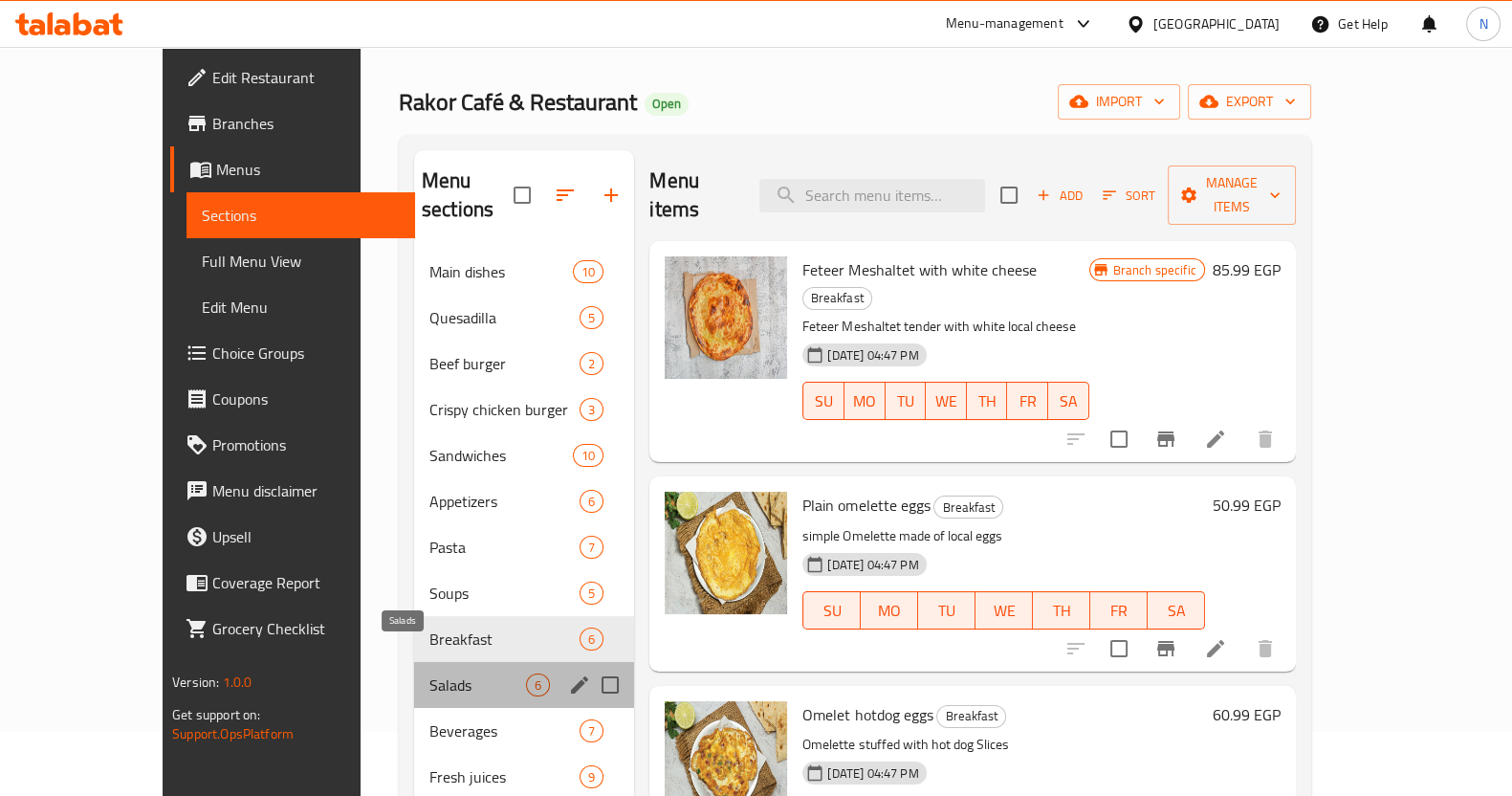
click at [429, 673] on span "Salads" at bounding box center [477, 685] width 97 height 23
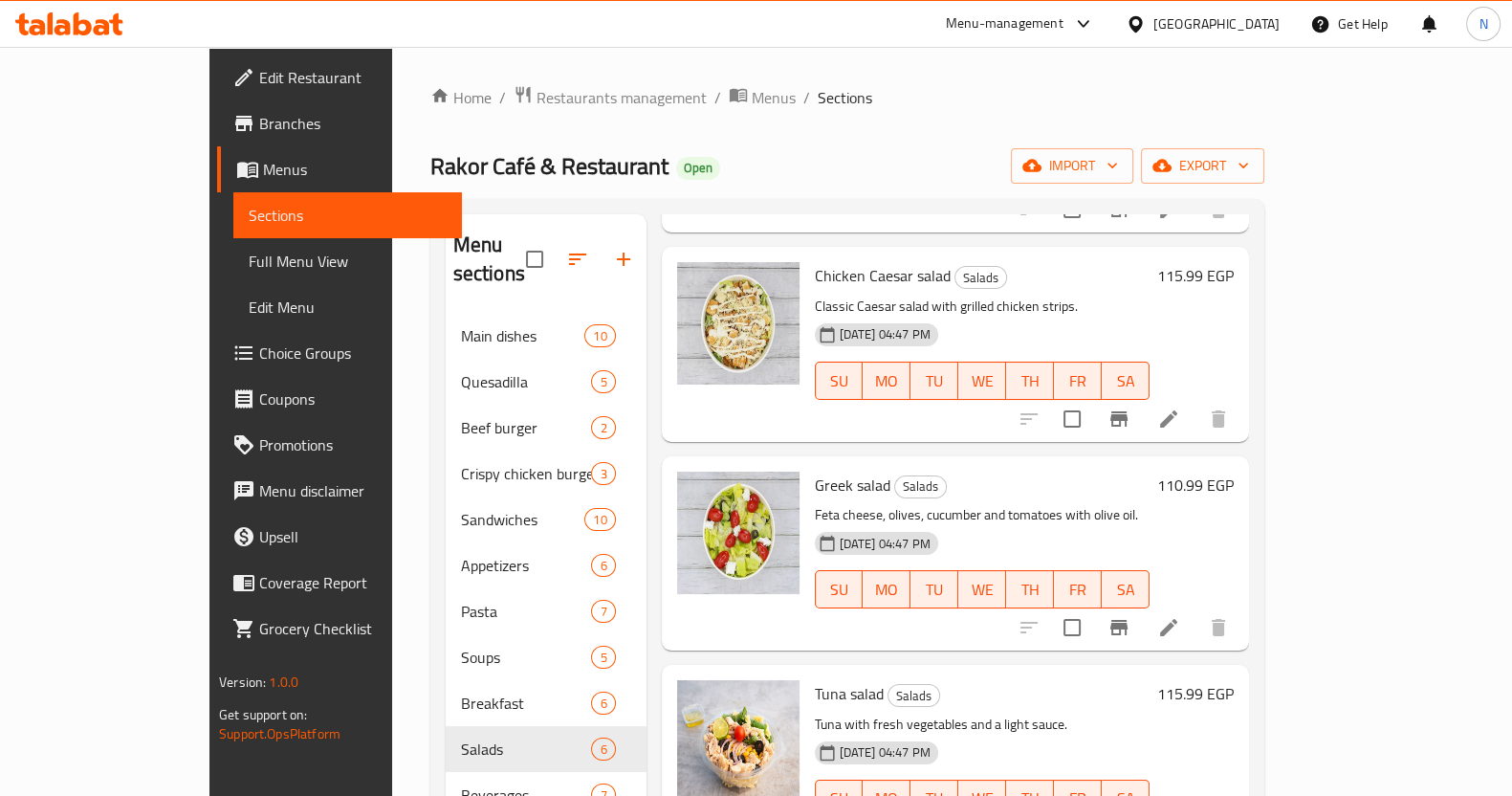
scroll to position [369, 0]
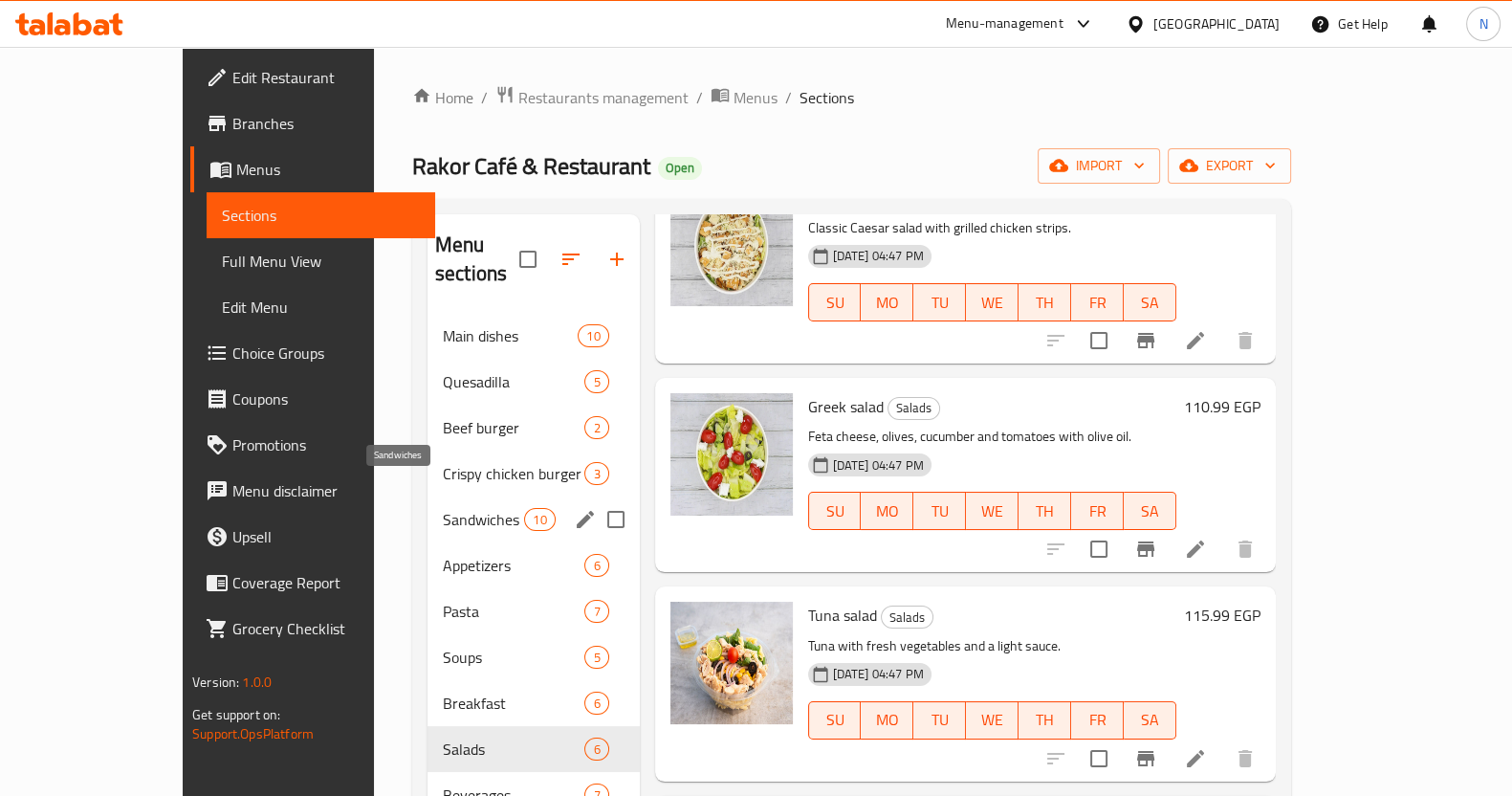
click at [443, 508] on span "Sandwiches" at bounding box center [483, 520] width 81 height 23
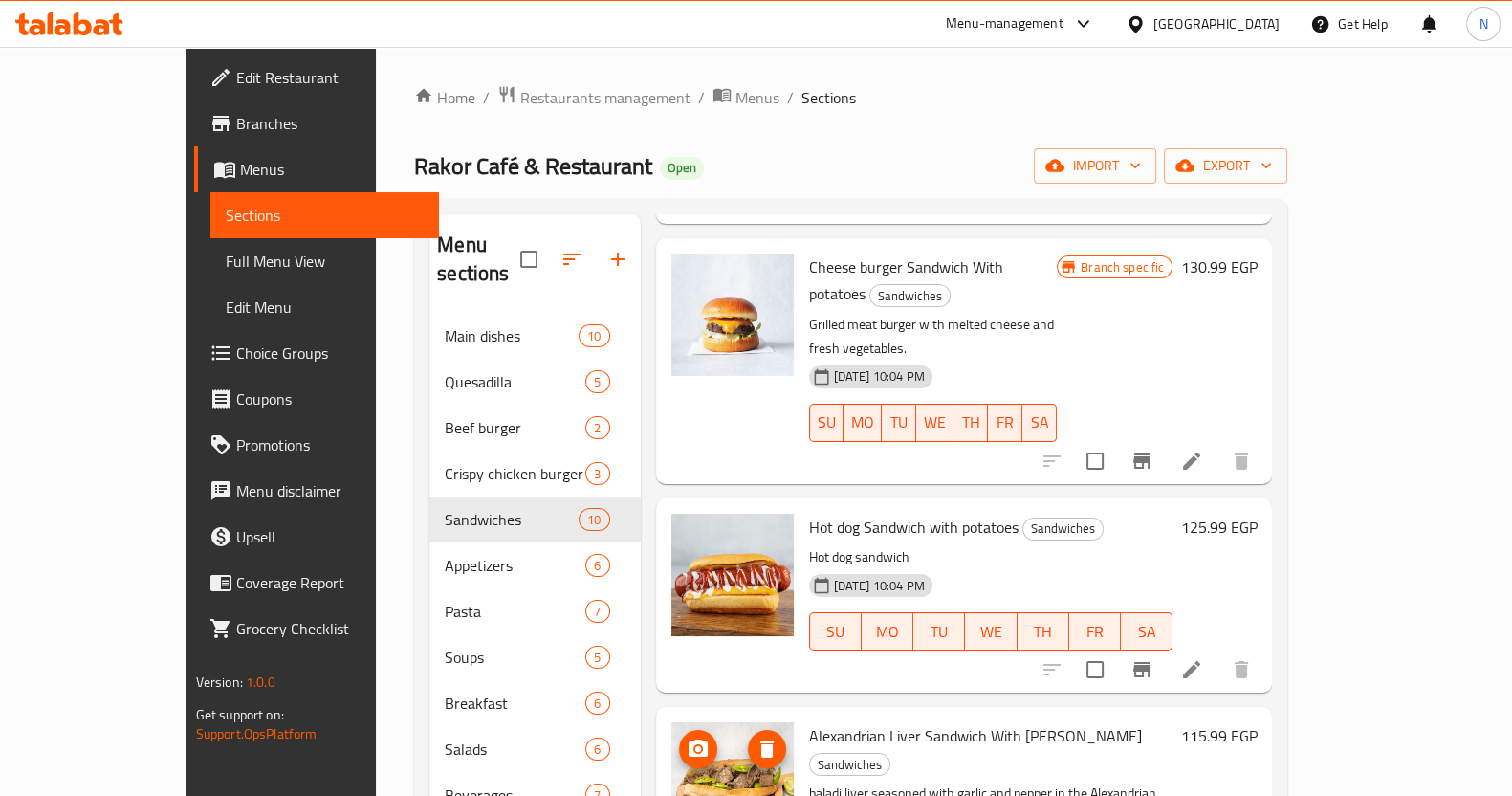
scroll to position [376, 0]
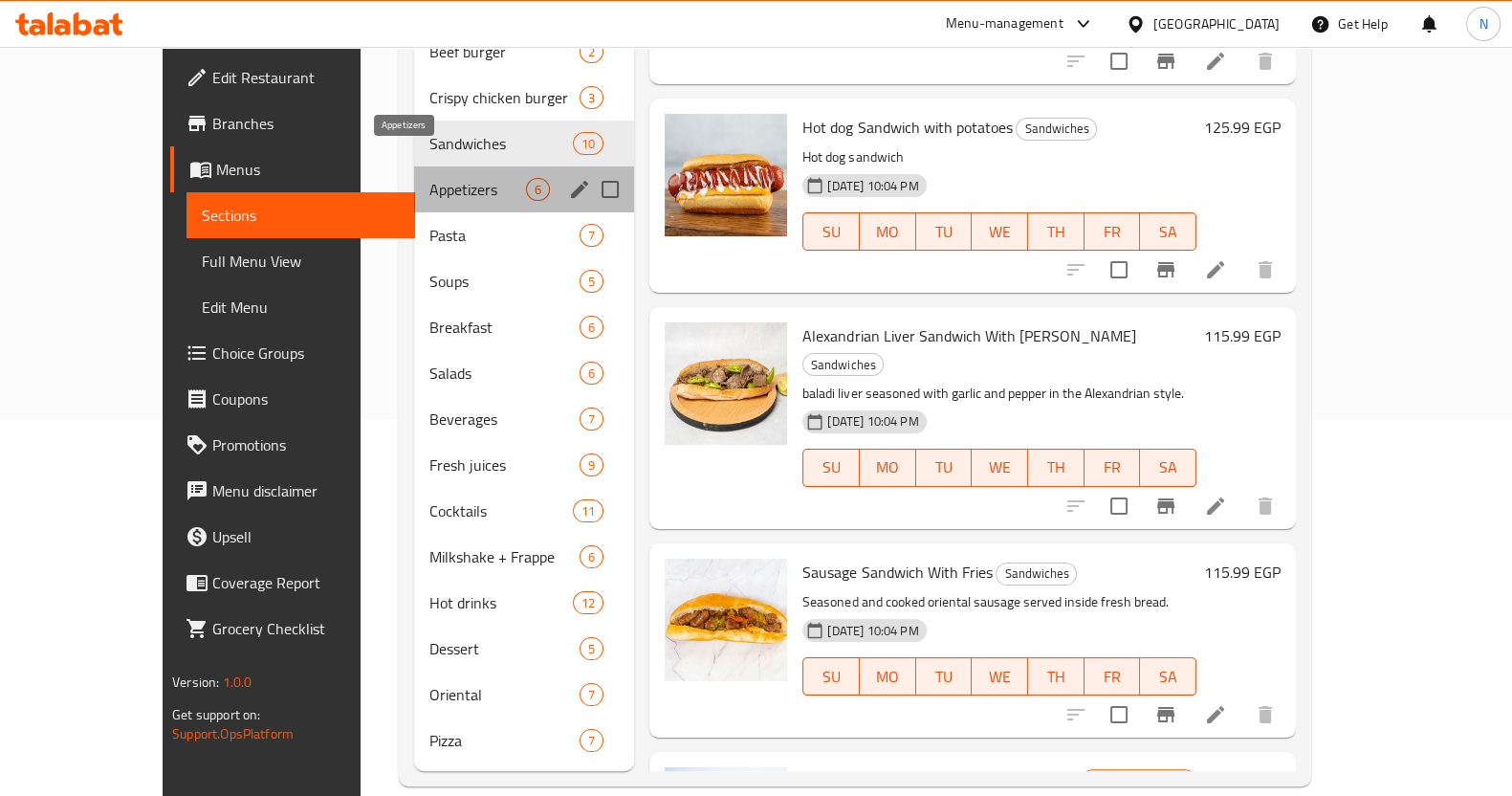
click at [429, 178] on span "Appetizers" at bounding box center [477, 189] width 97 height 23
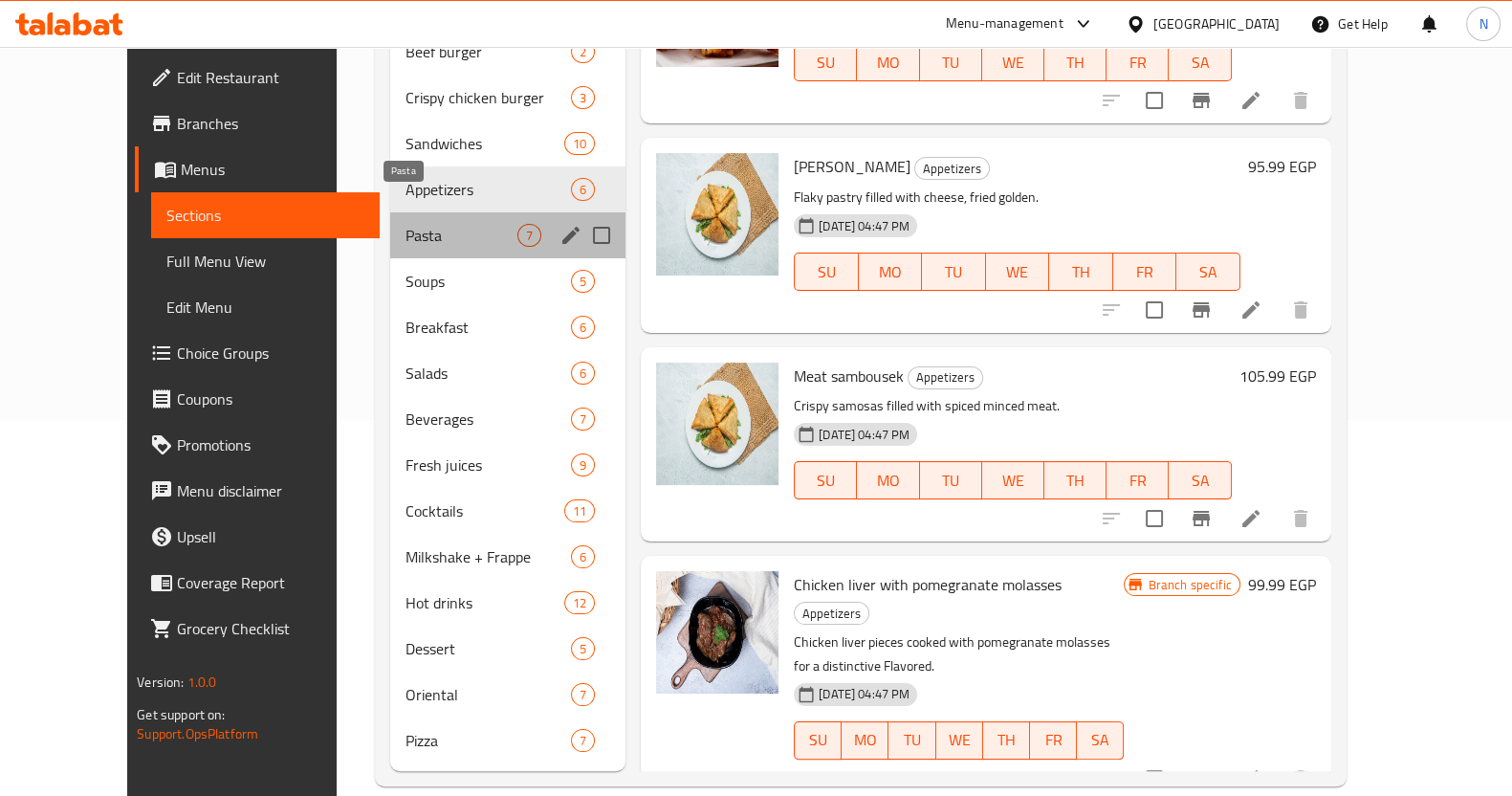
click at [425, 223] on span "Pasta" at bounding box center [461, 235] width 112 height 23
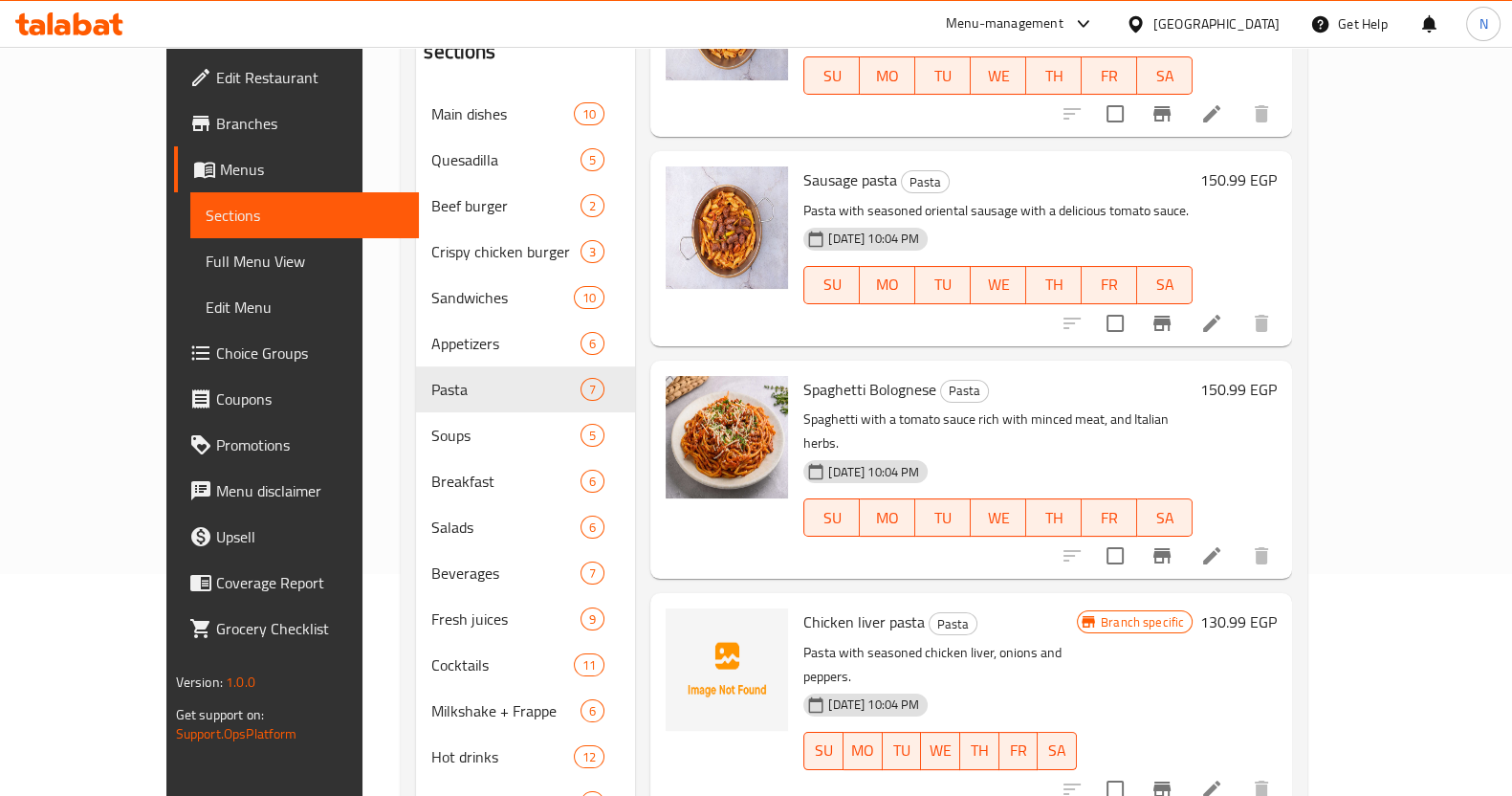
scroll to position [376, 0]
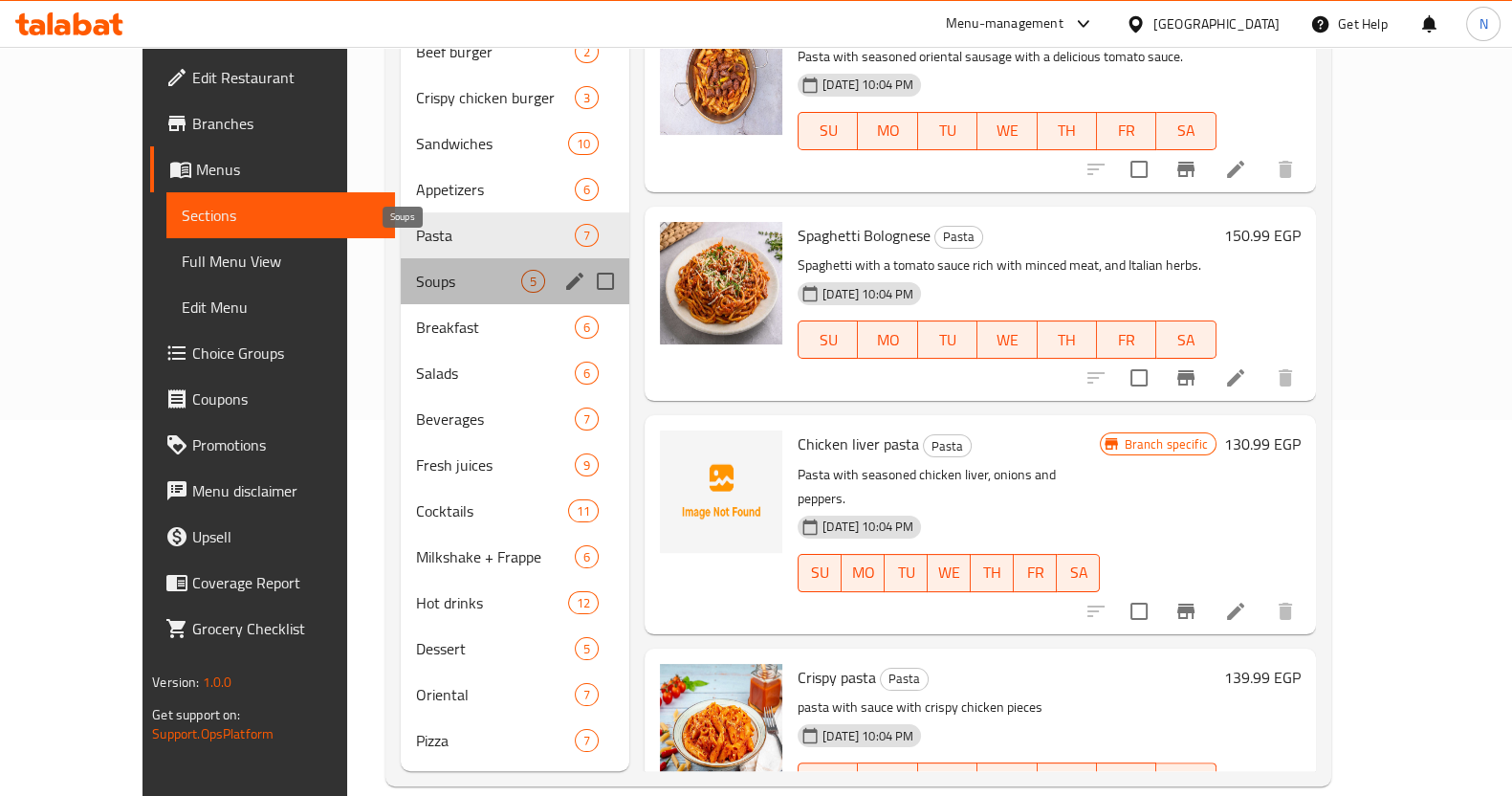
click at [421, 269] on span "Soups" at bounding box center [468, 281] width 105 height 23
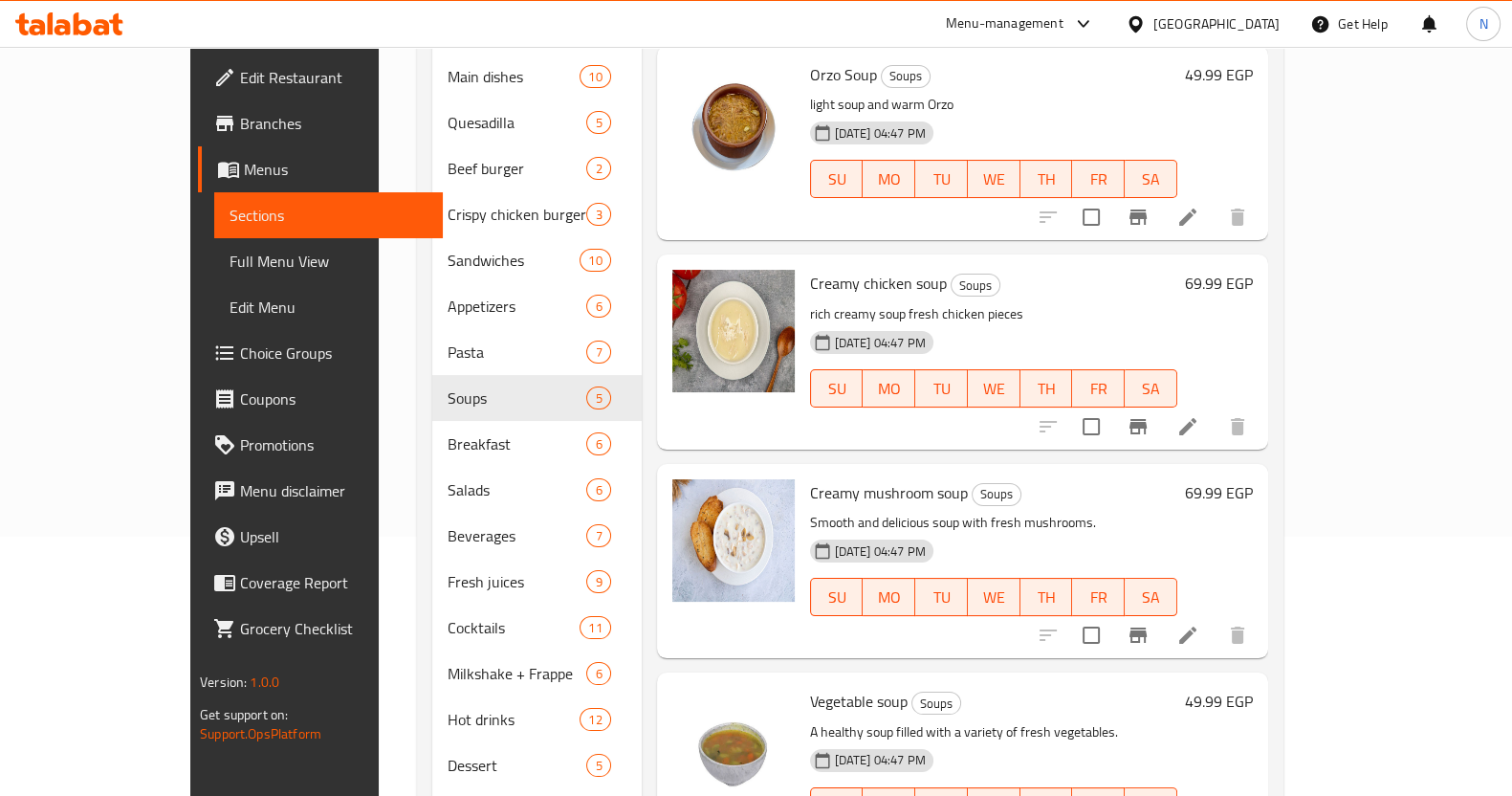
scroll to position [117, 0]
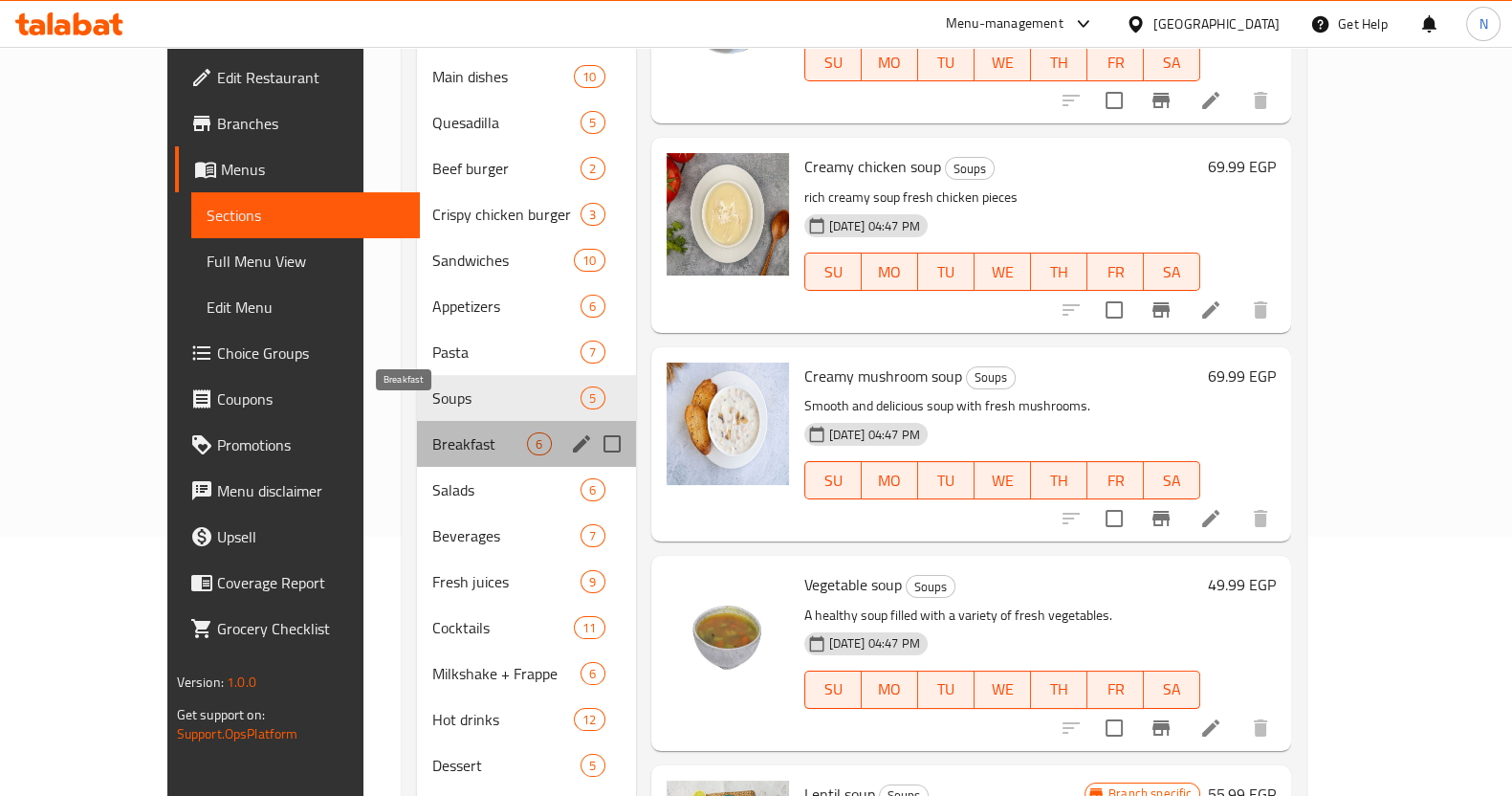
click at [432, 432] on span "Breakfast" at bounding box center [479, 444] width 95 height 23
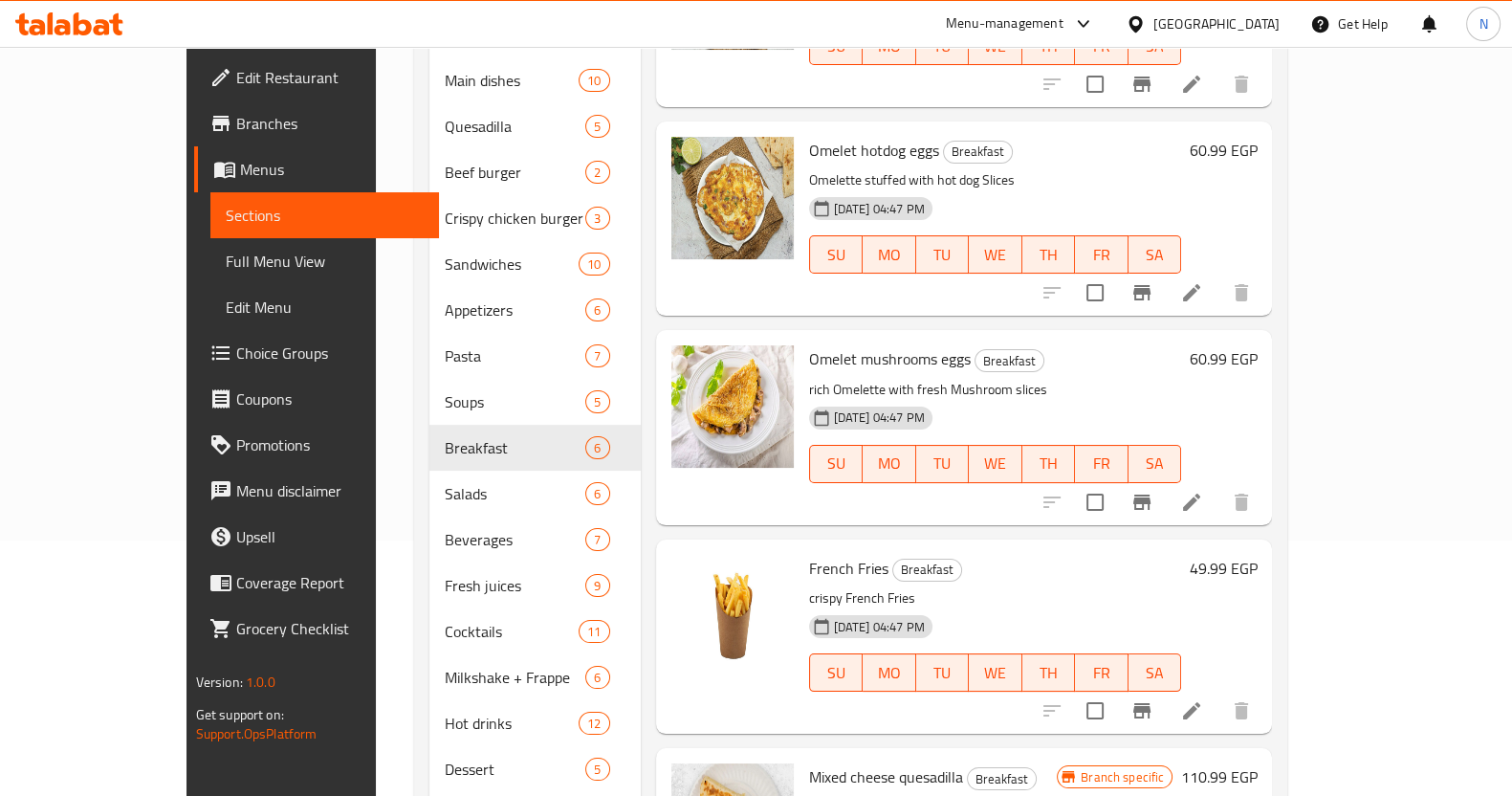
scroll to position [297, 0]
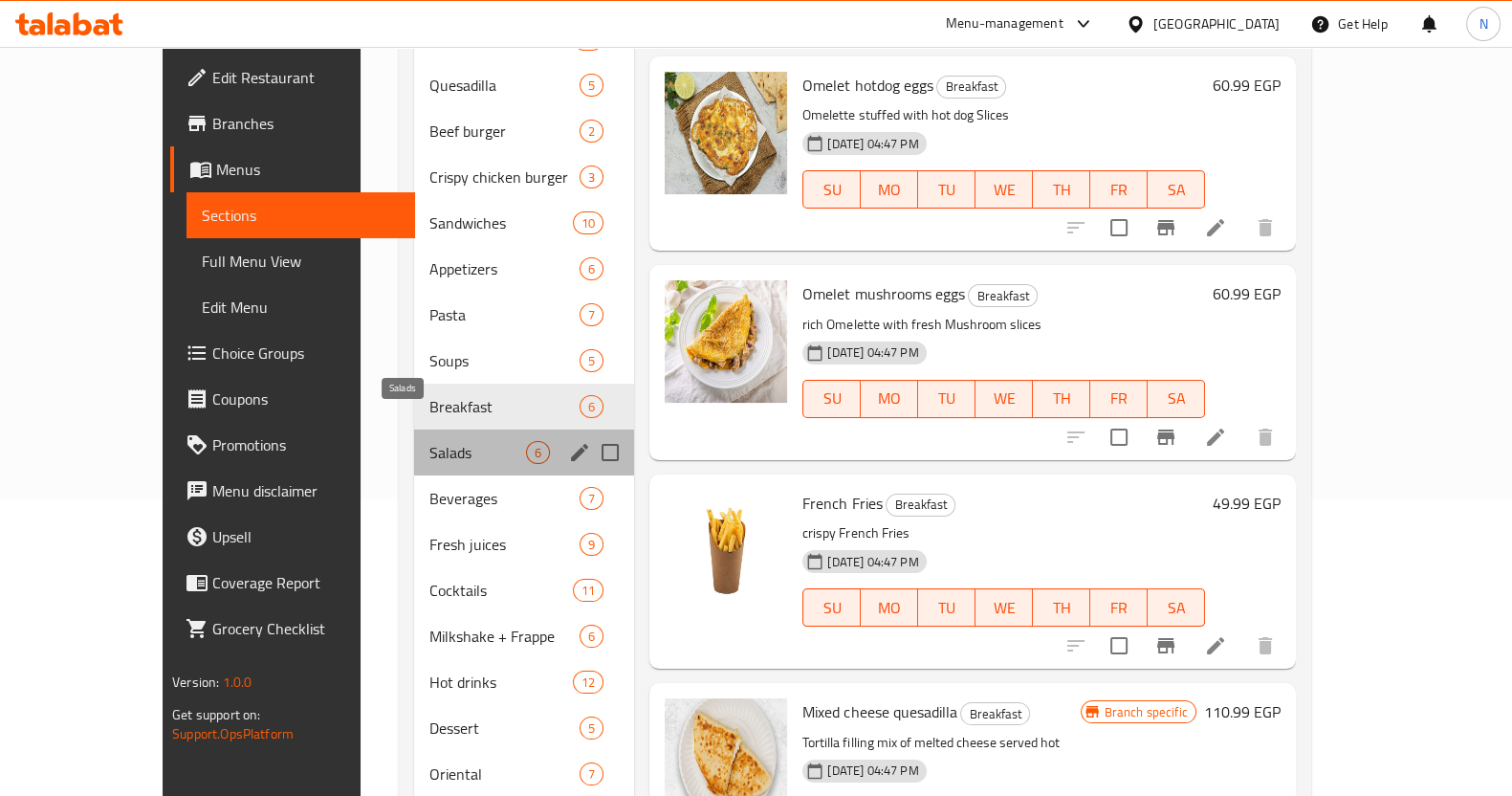
click at [470, 441] on span "Salads" at bounding box center [477, 453] width 97 height 23
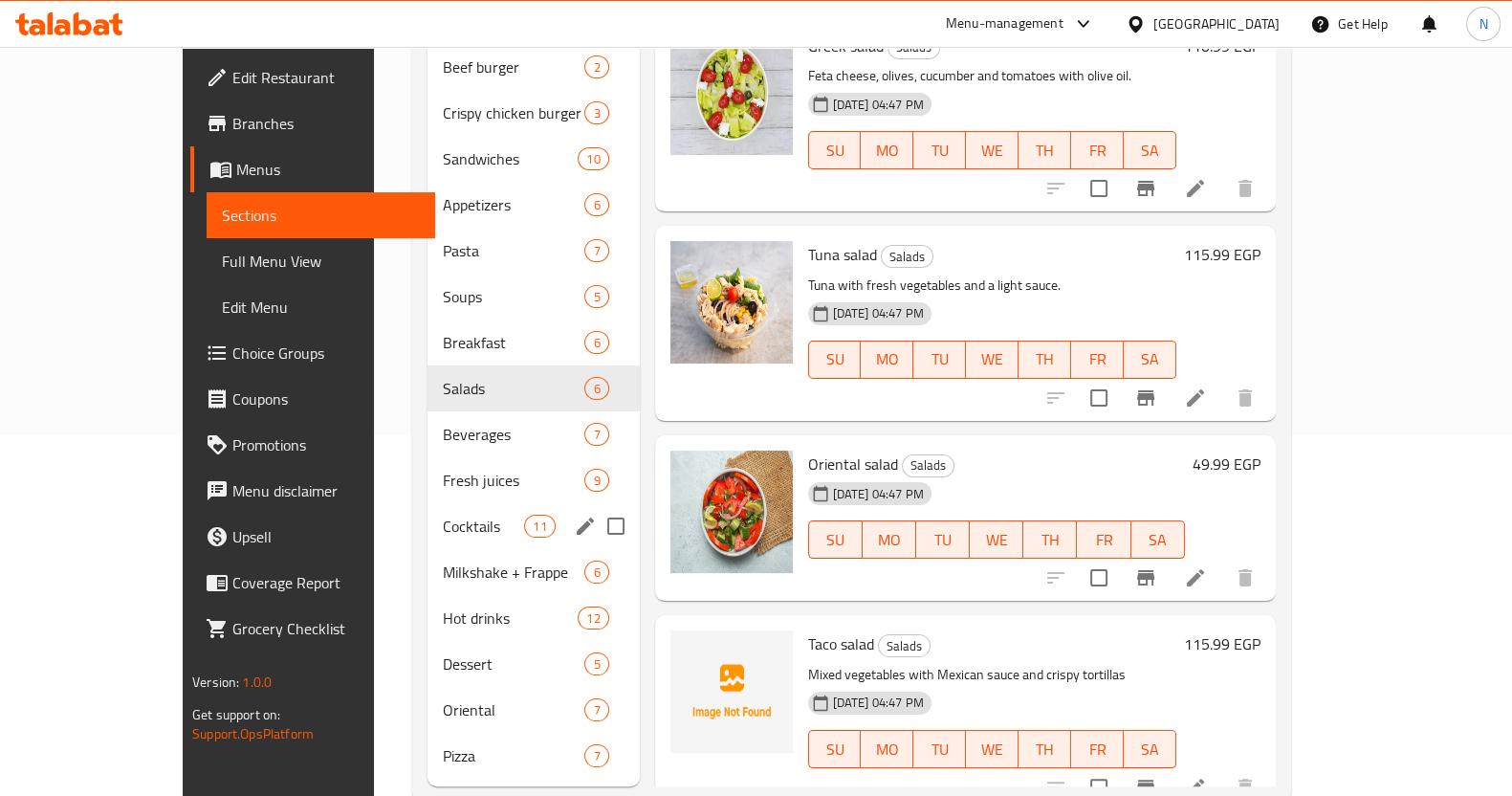
scroll to position [376, 0]
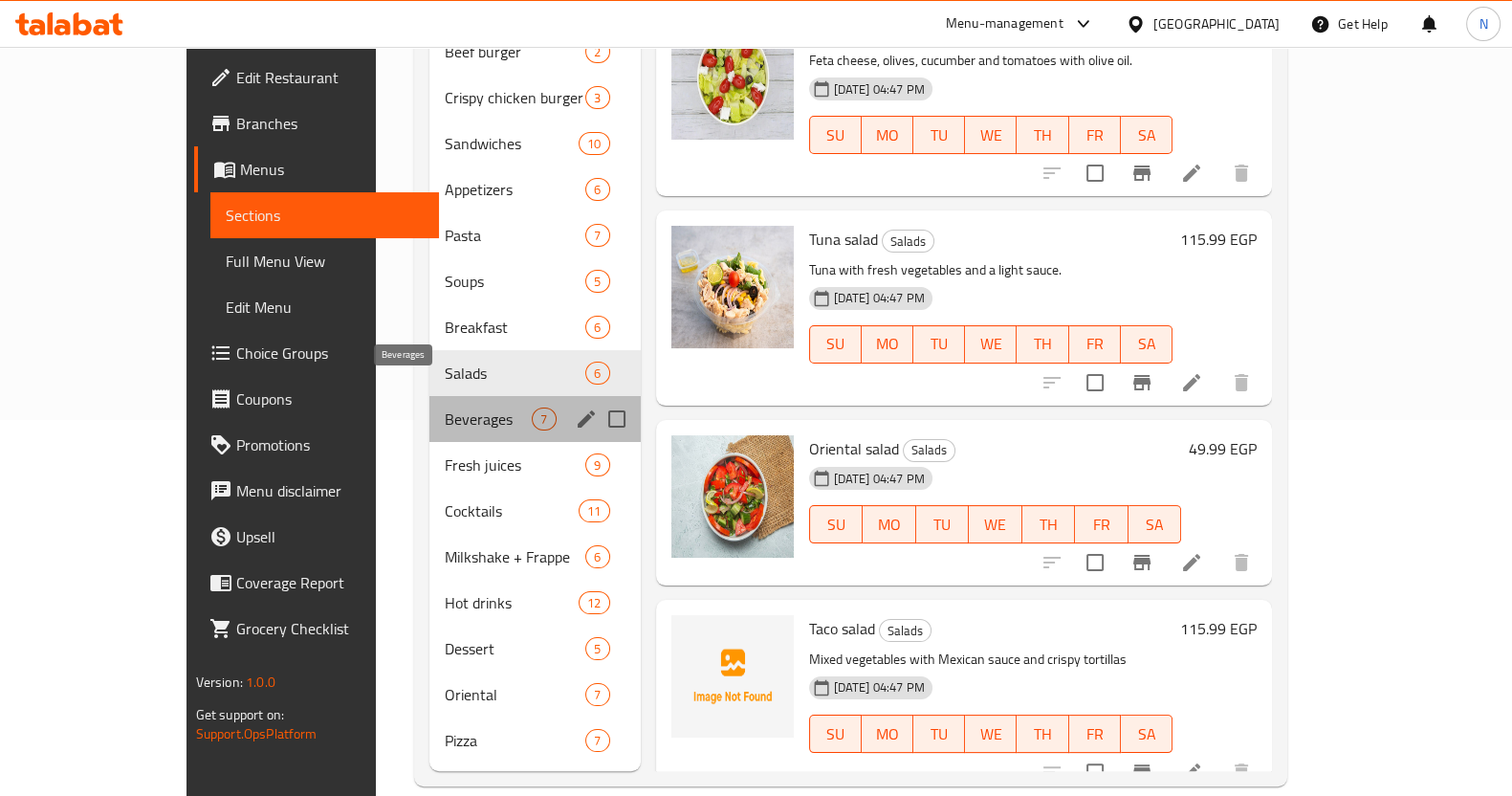
click at [445, 408] on span "Beverages" at bounding box center [488, 419] width 87 height 23
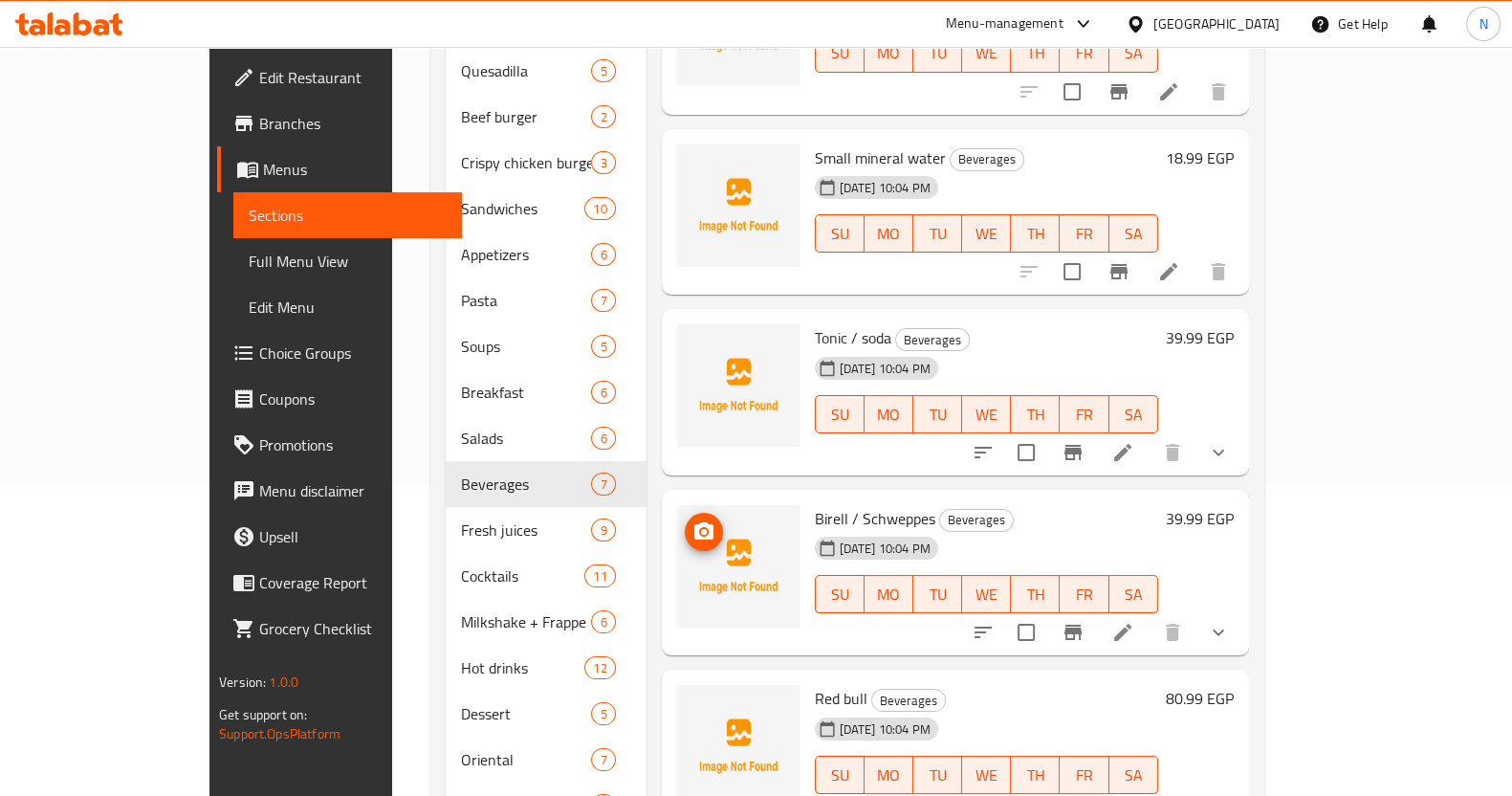
scroll to position [376, 0]
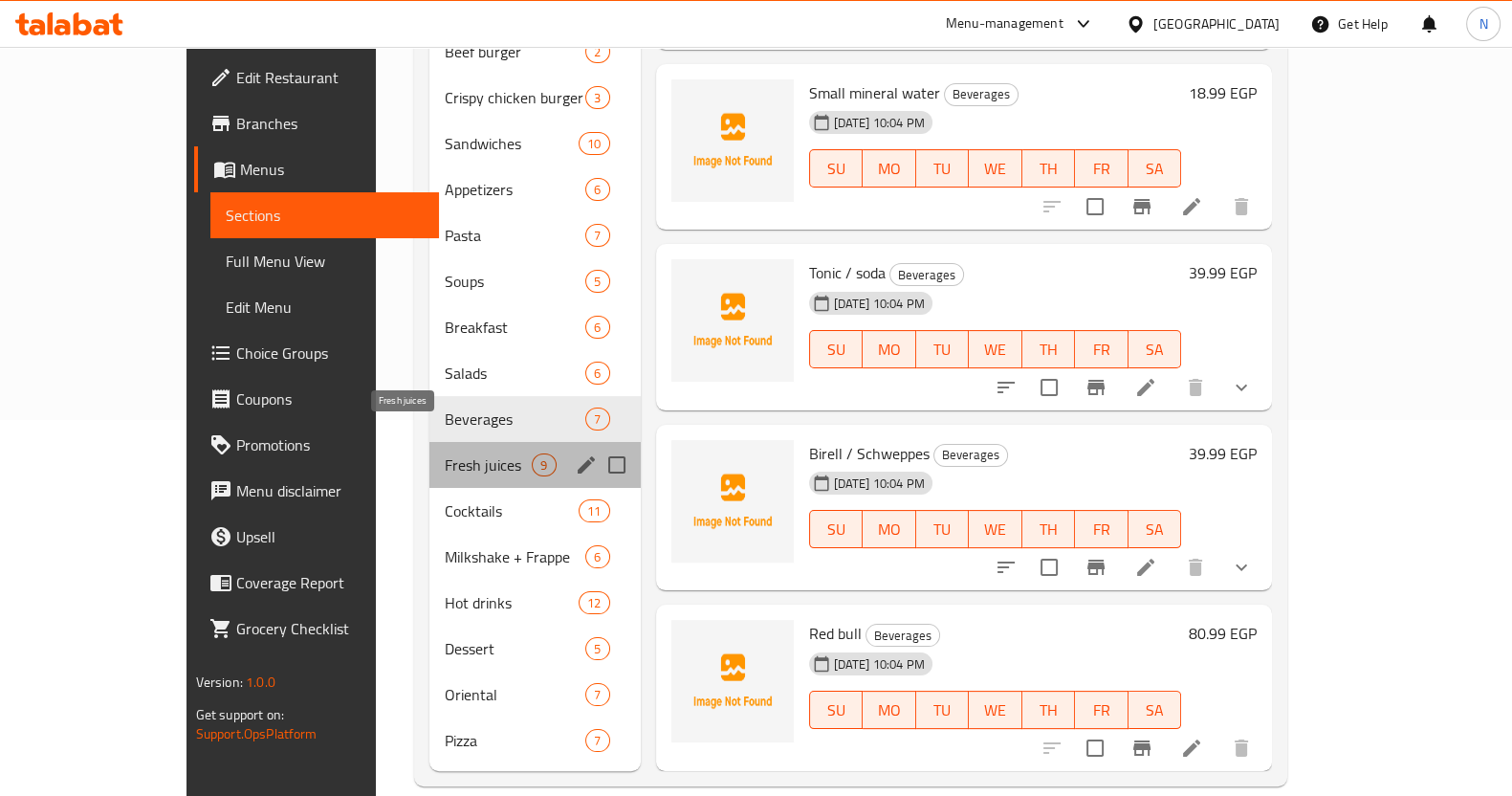
click at [445, 454] on span "Fresh juices" at bounding box center [488, 465] width 87 height 23
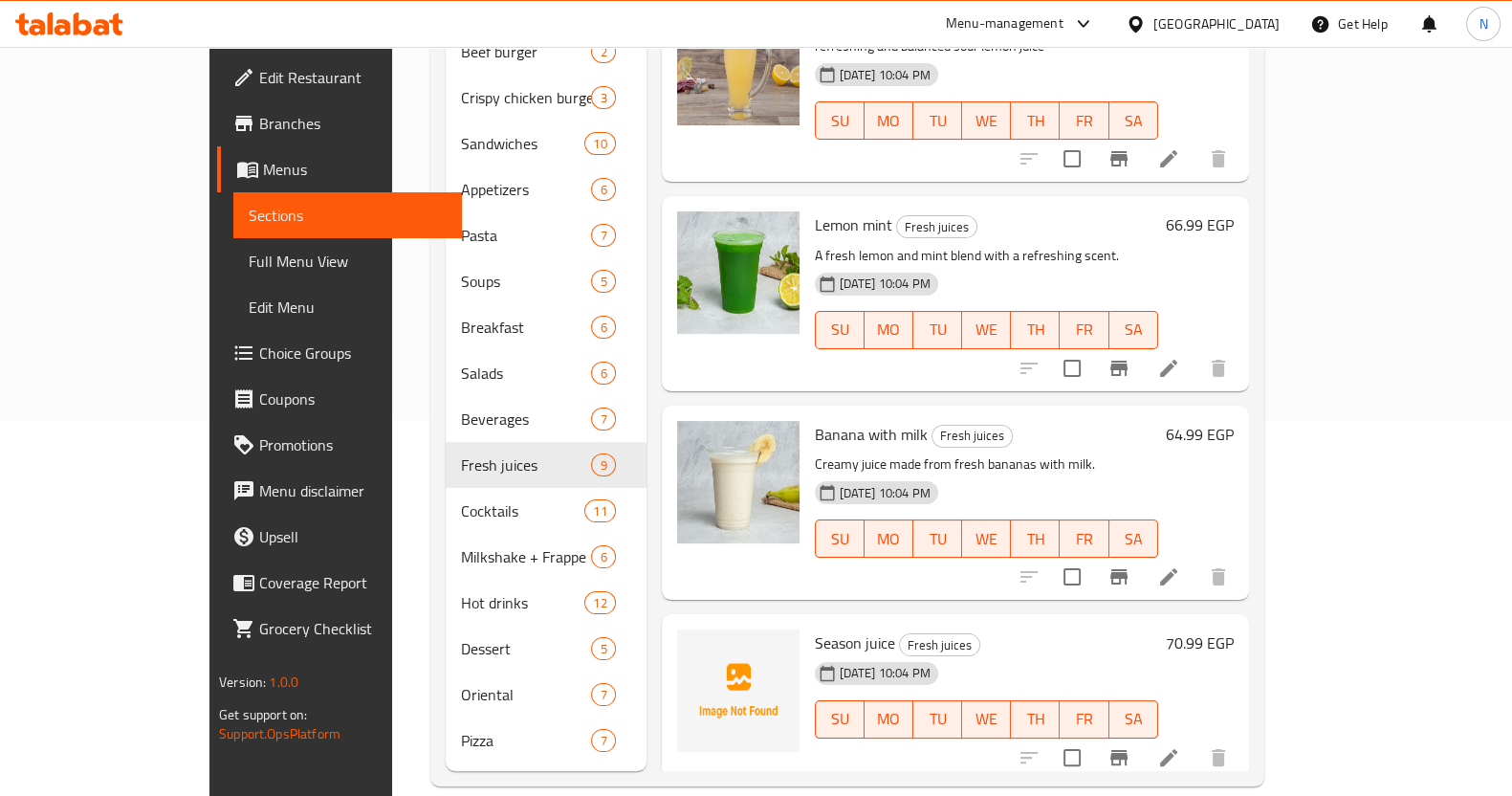
scroll to position [967, 0]
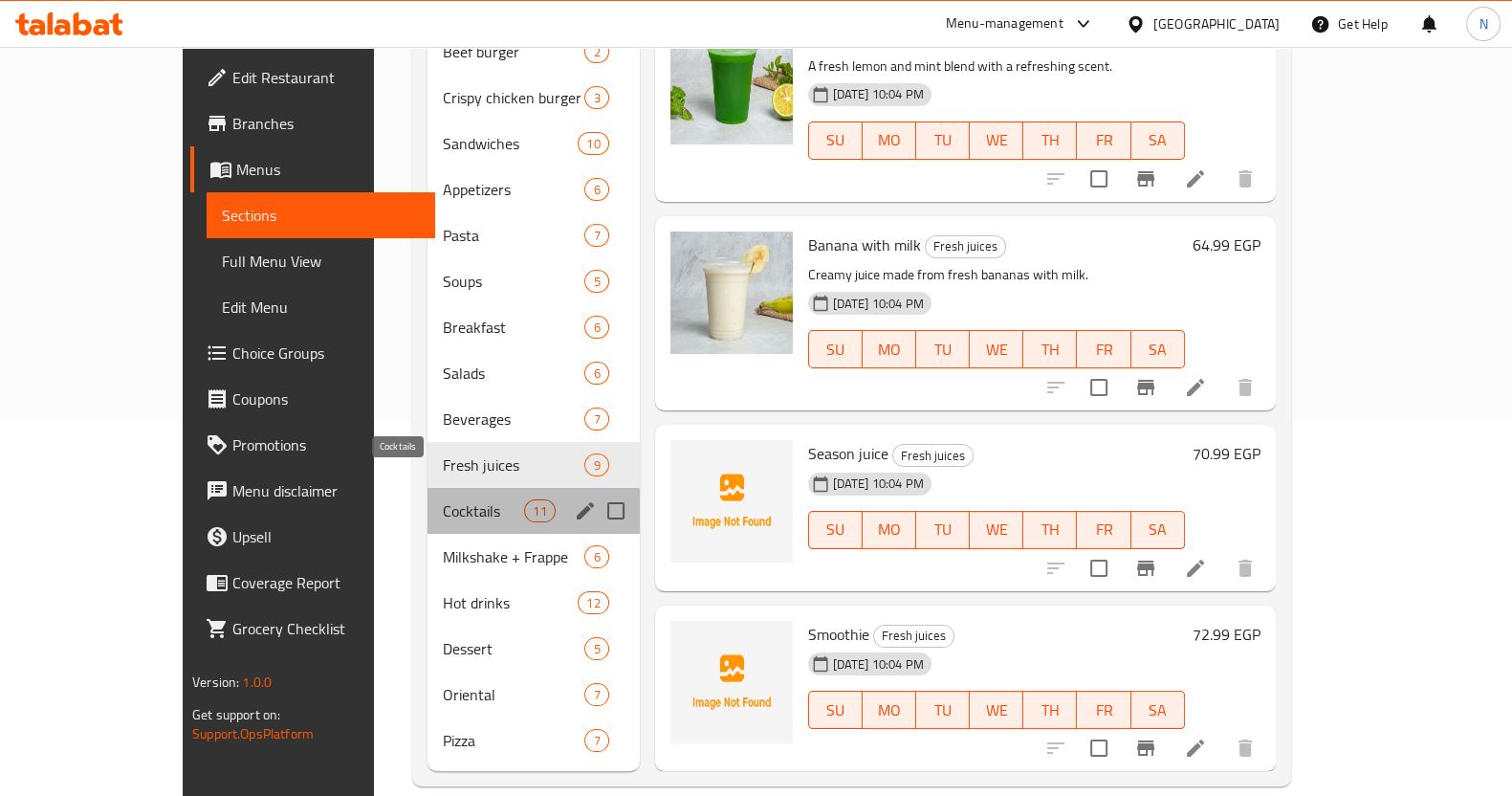
click at [443, 499] on span "Cocktails" at bounding box center [483, 511] width 81 height 23
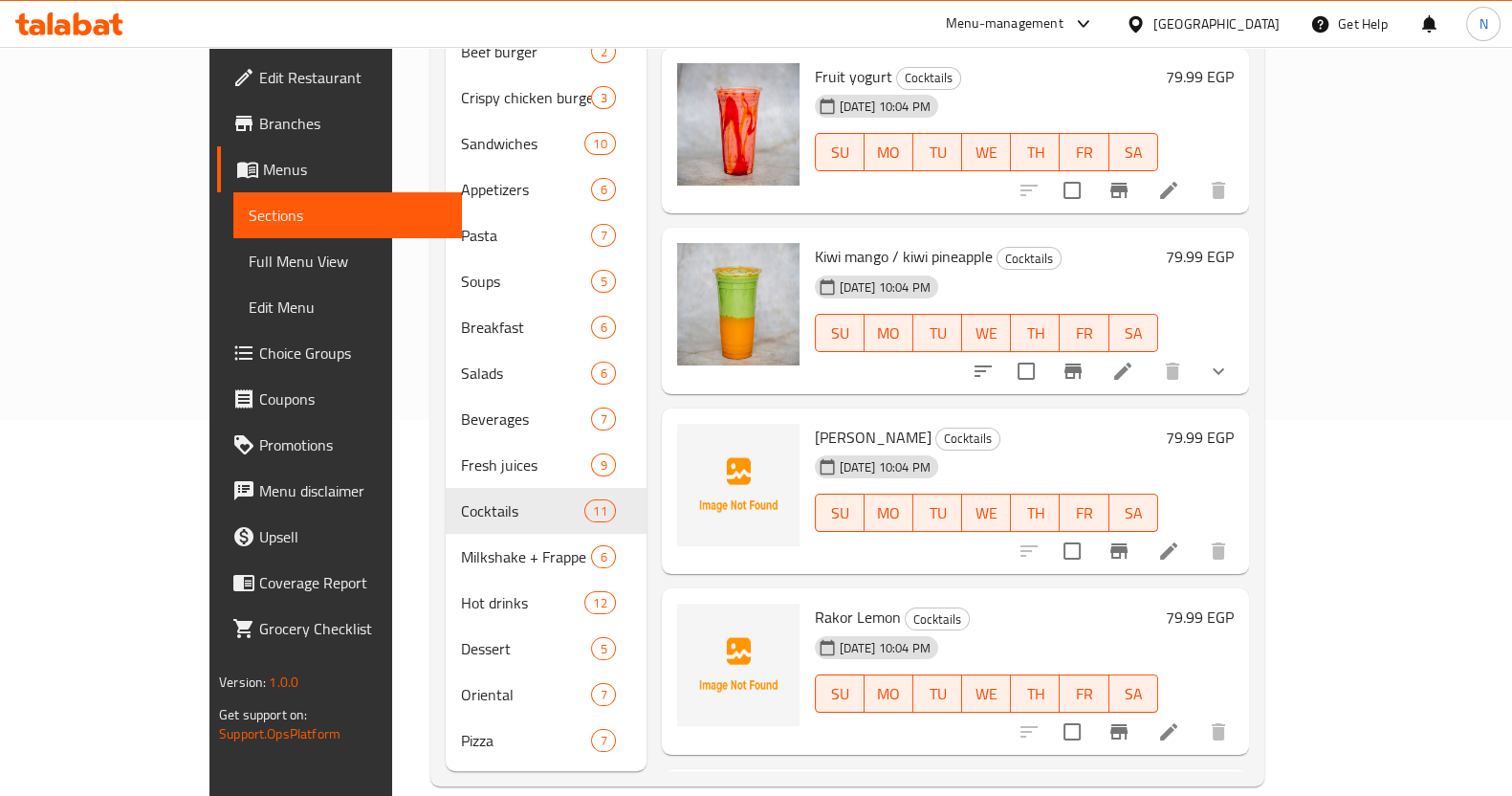
scroll to position [427, 0]
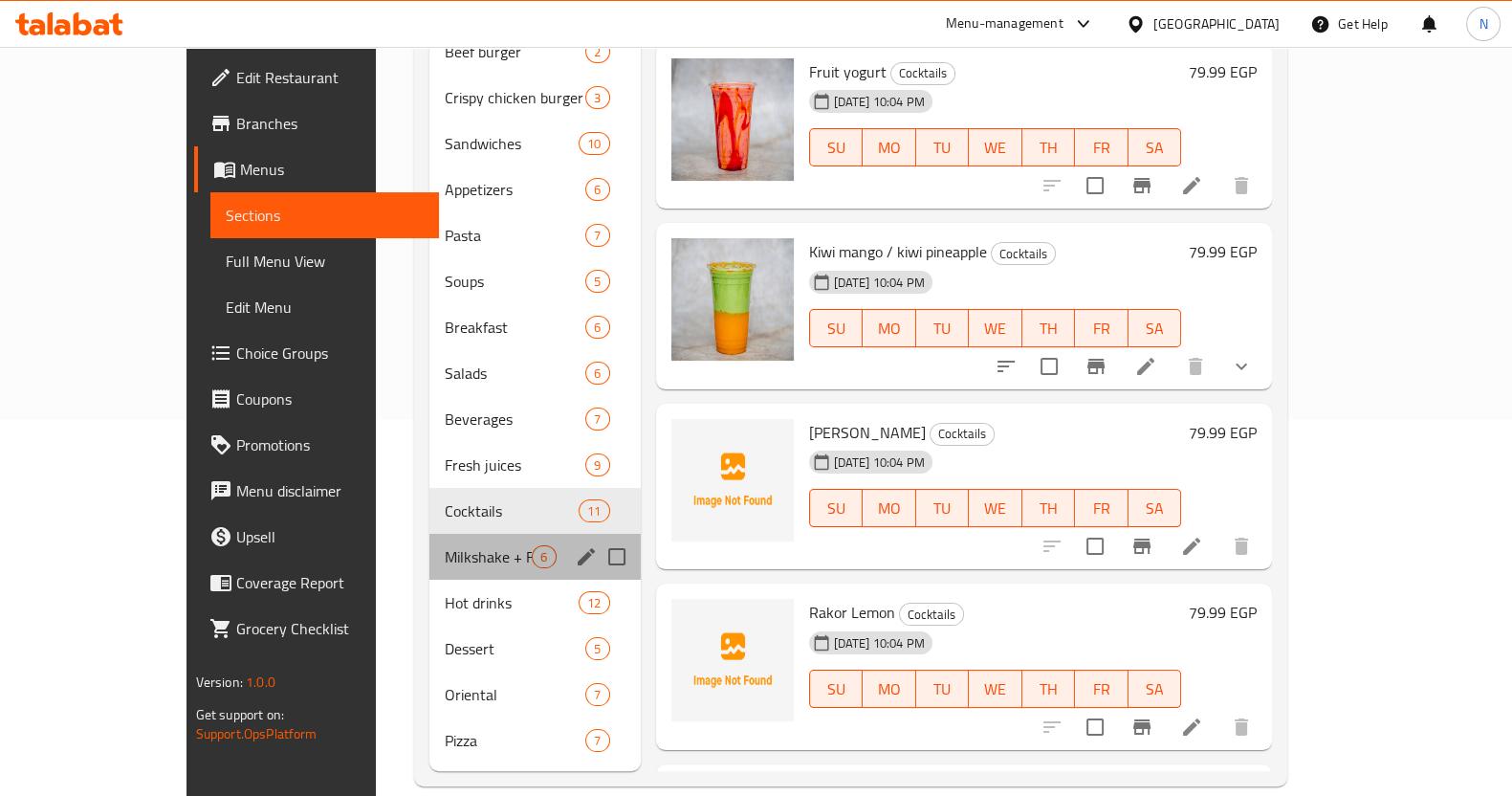
click at [457, 534] on div "Milkshake + Frappe 6" at bounding box center [535, 556] width 211 height 46
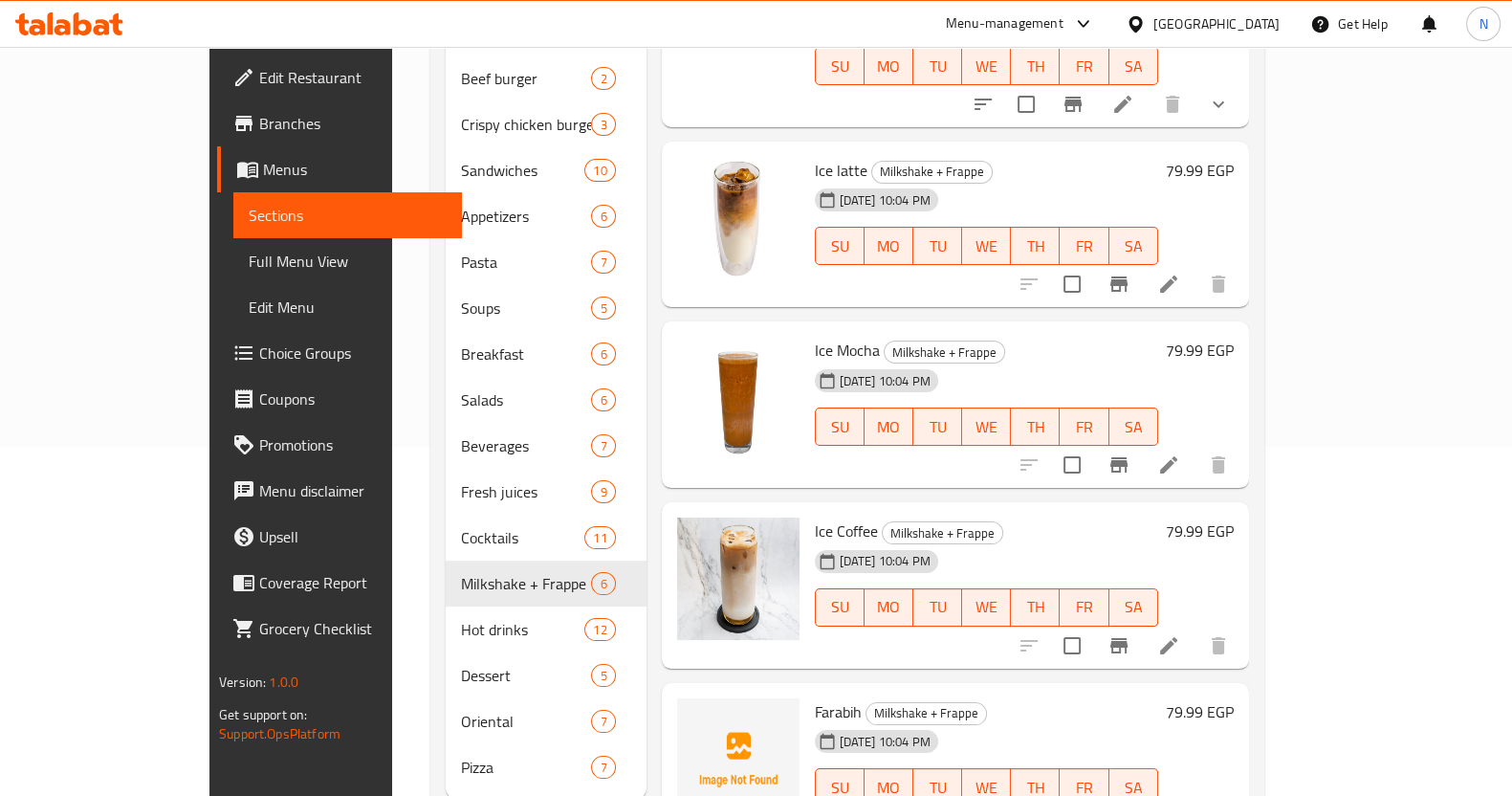
scroll to position [376, 0]
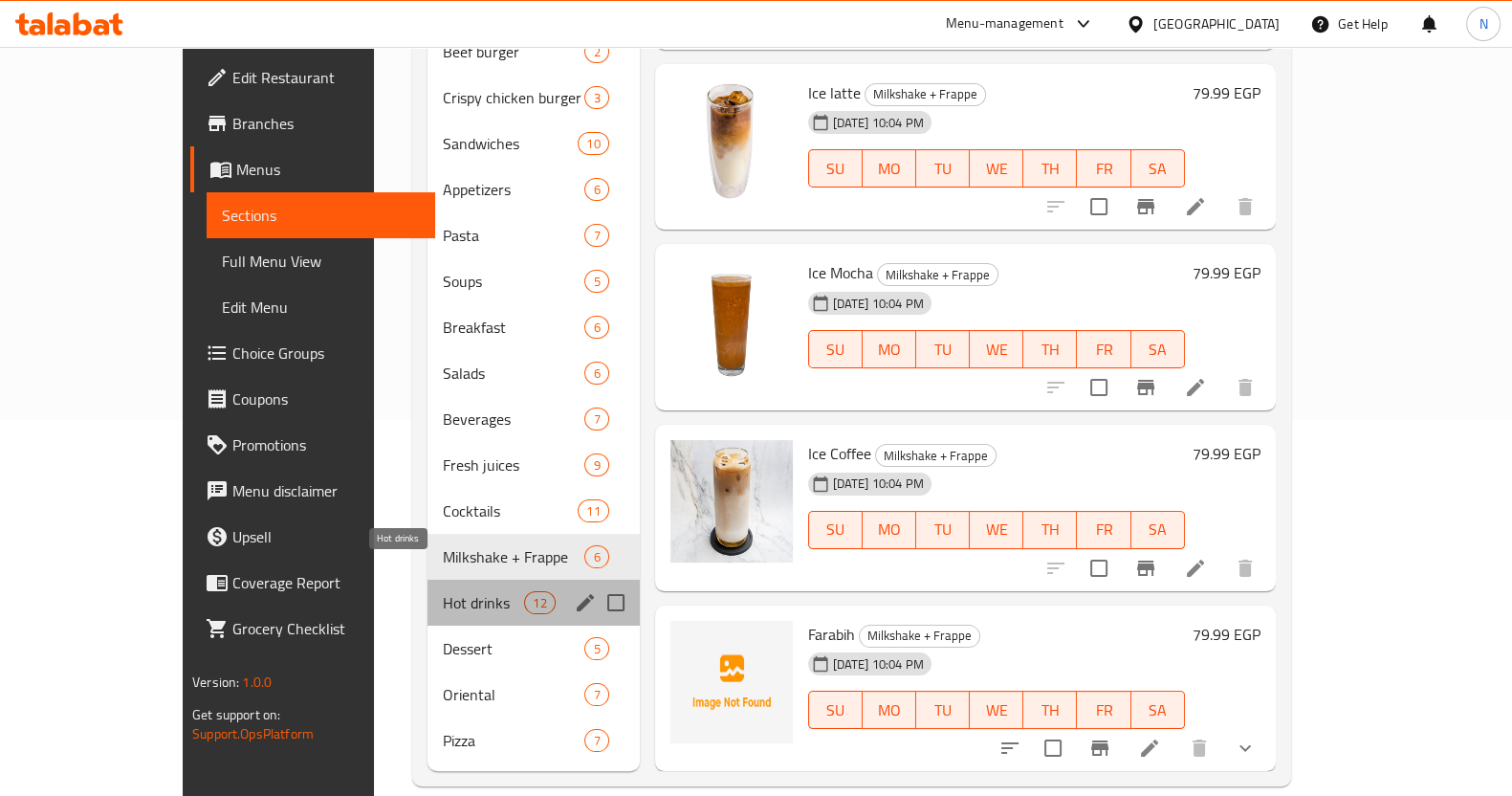
click at [443, 591] on span "Hot drinks" at bounding box center [483, 603] width 81 height 23
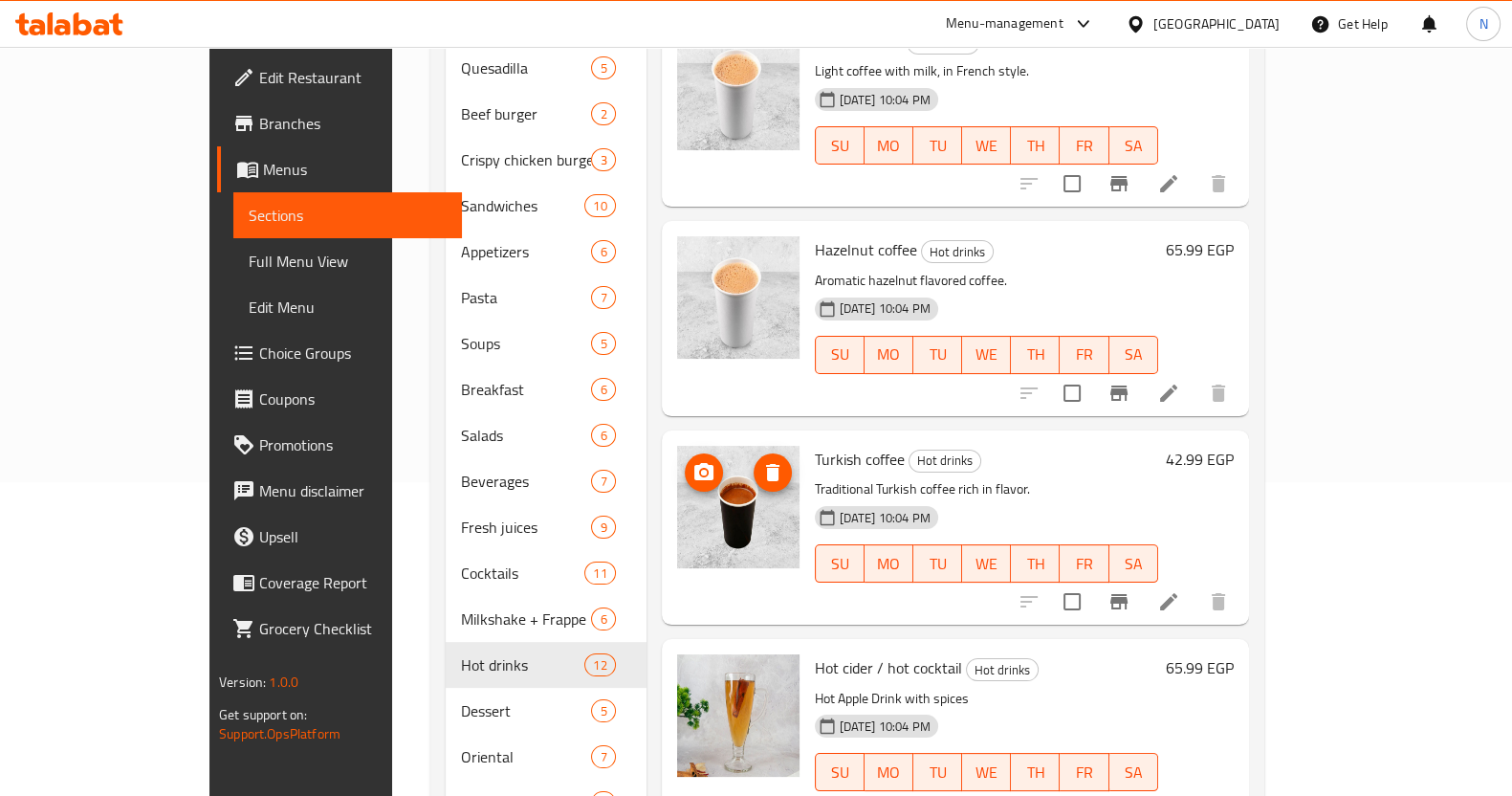
scroll to position [376, 0]
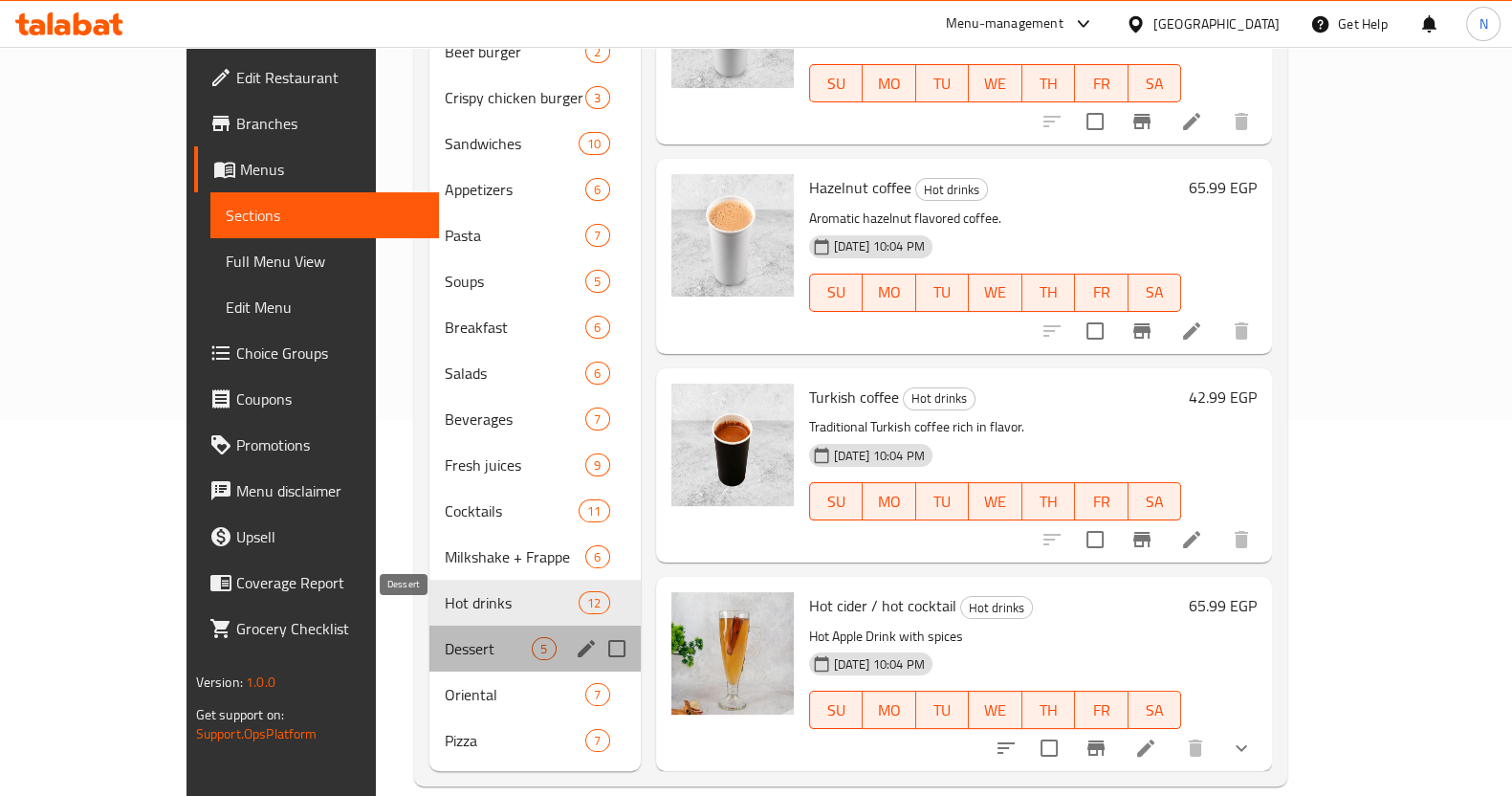
click at [445, 637] on span "Dessert" at bounding box center [488, 649] width 87 height 23
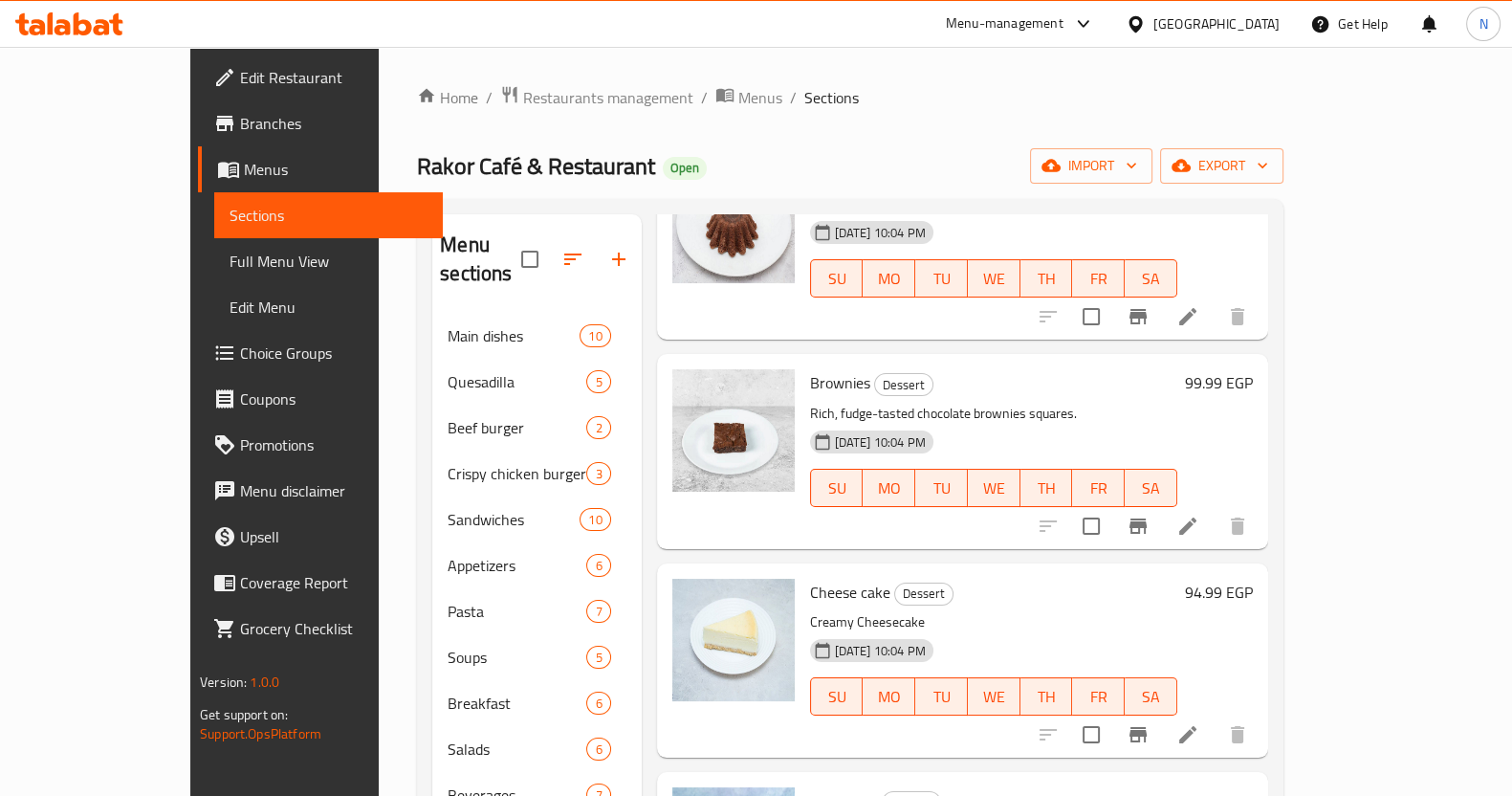
scroll to position [376, 0]
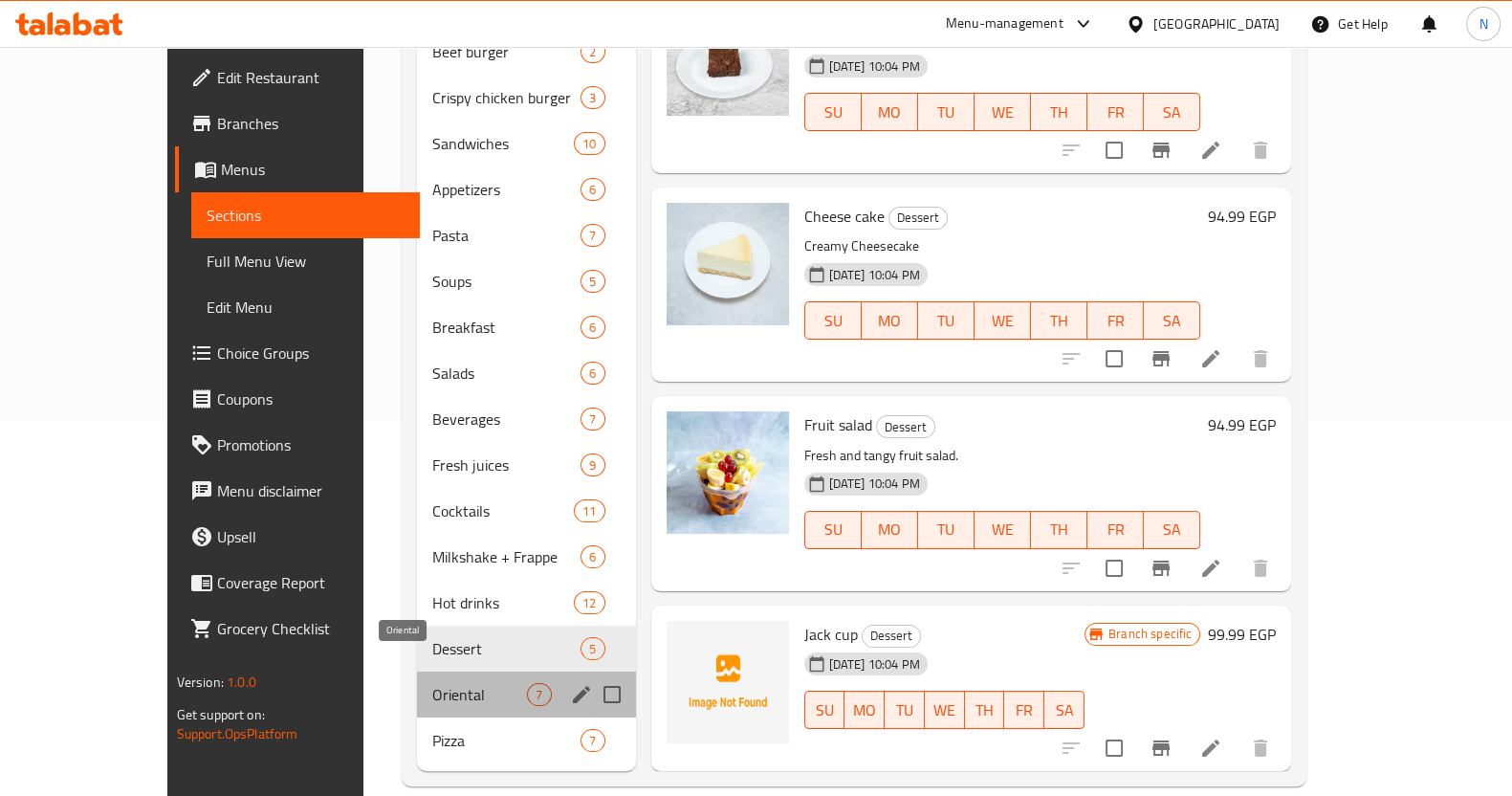
click at [432, 683] on span "Oriental" at bounding box center [479, 695] width 95 height 23
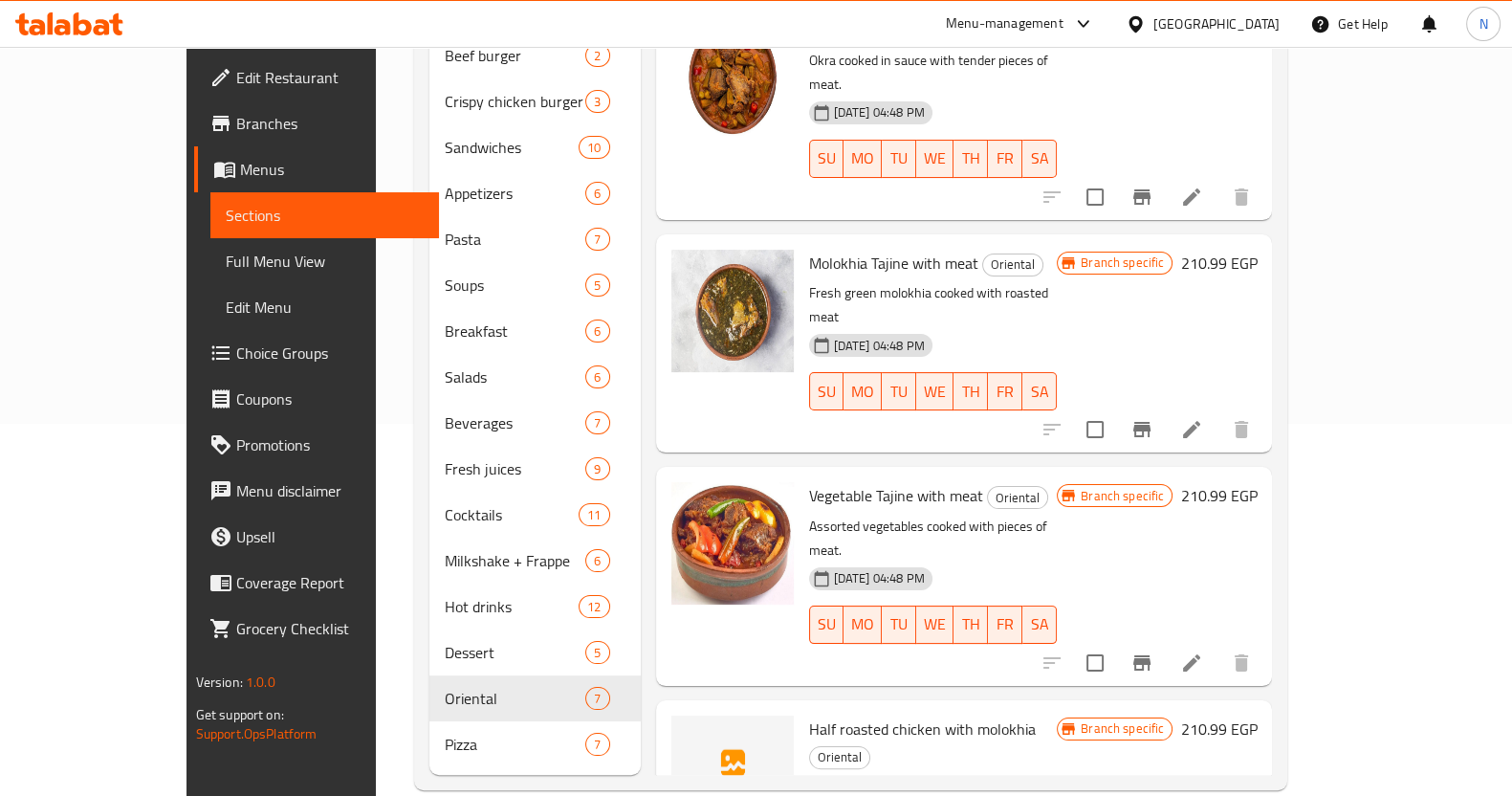
scroll to position [376, 0]
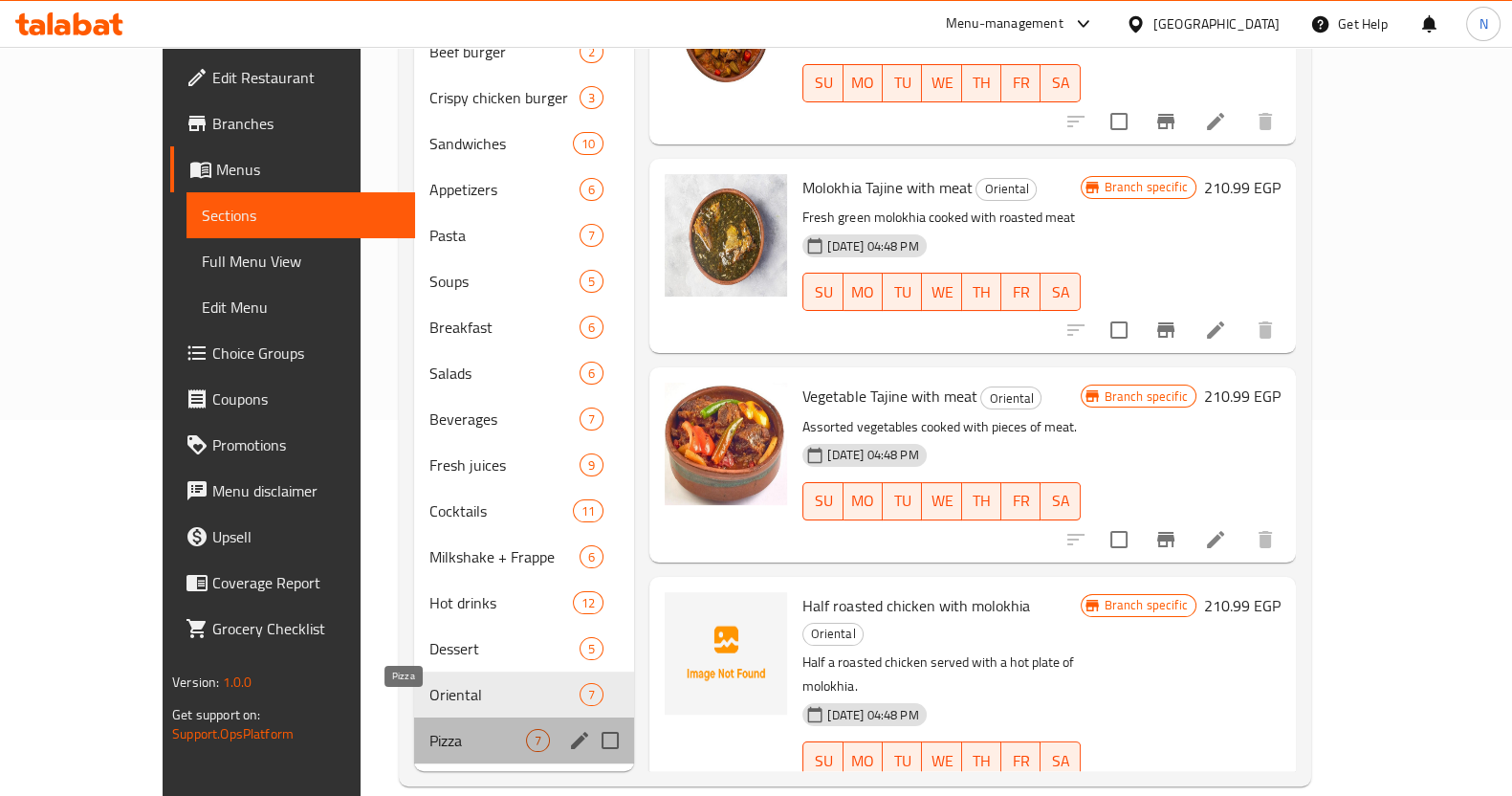
click at [429, 729] on span "Pizza" at bounding box center [477, 740] width 97 height 23
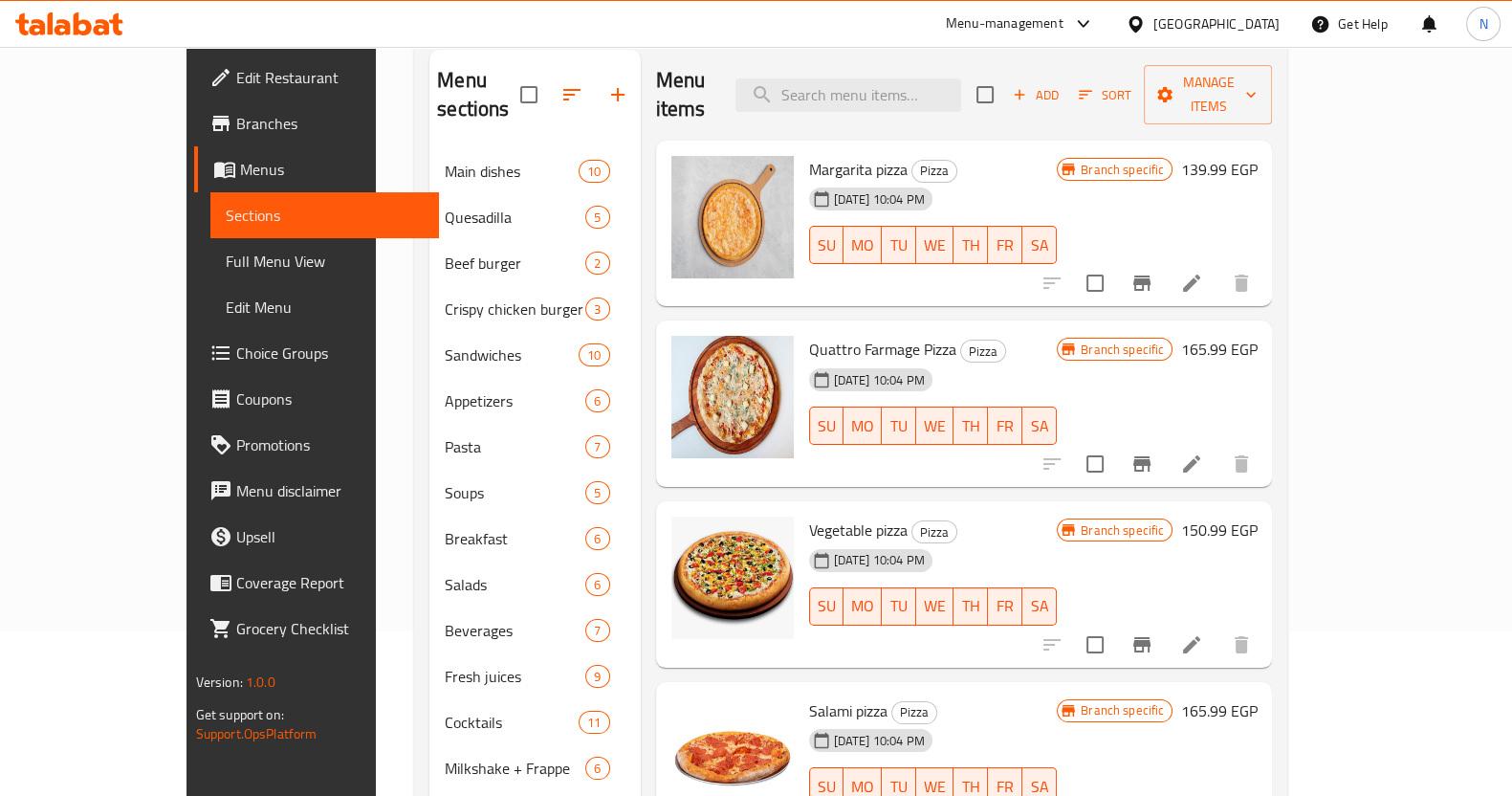
scroll to position [166, 0]
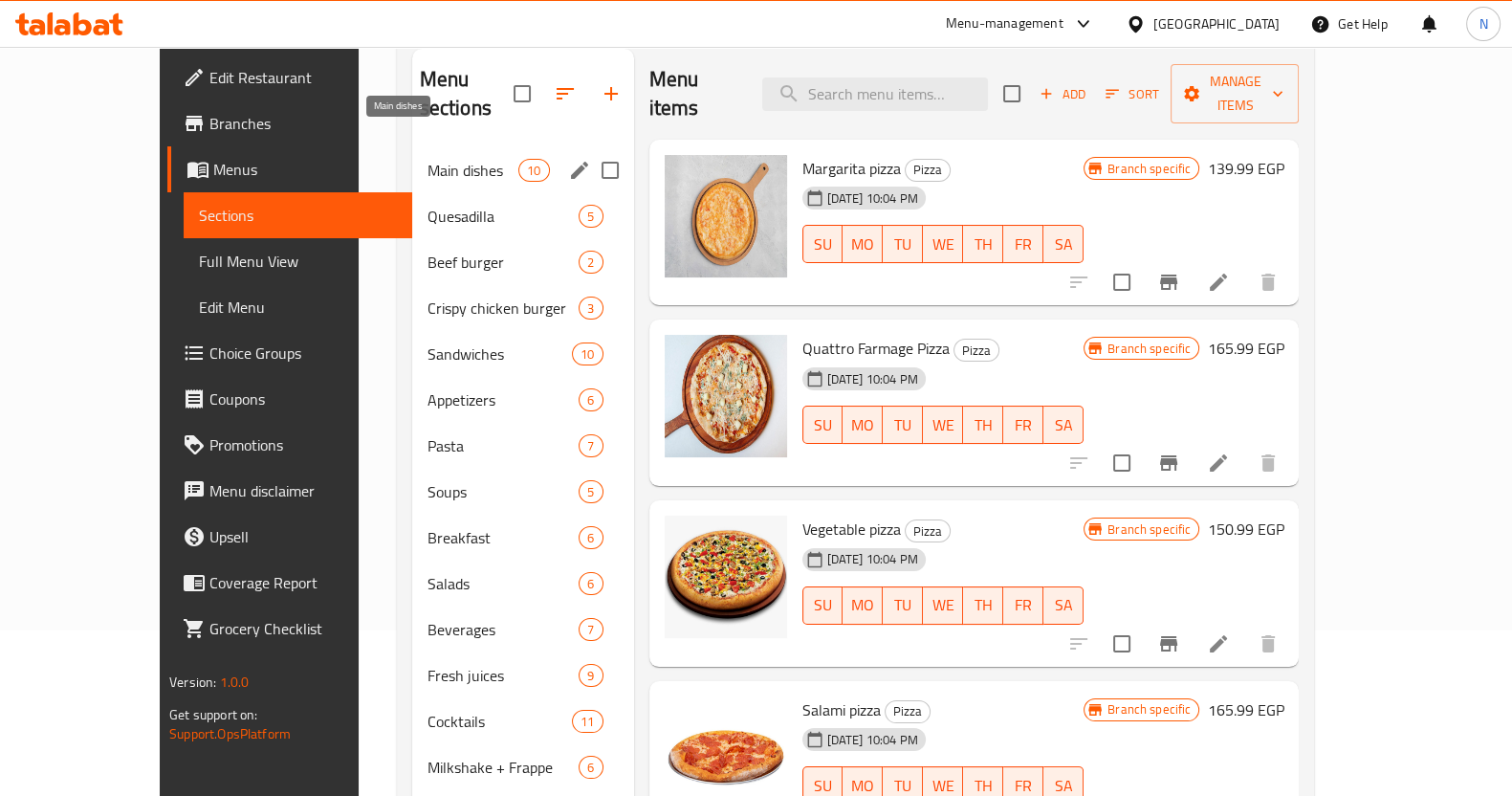
drag, startPoint x: 485, startPoint y: 228, endPoint x: 430, endPoint y: 150, distance: 95.4
click at [430, 150] on div "Main dishes 10 Quesadilla 5 Beef burger 2 Crispy chicken burger 3 Sandwiches 10…" at bounding box center [523, 560] width 221 height 826
click at [430, 159] on span "Main dishes" at bounding box center [473, 171] width 92 height 23
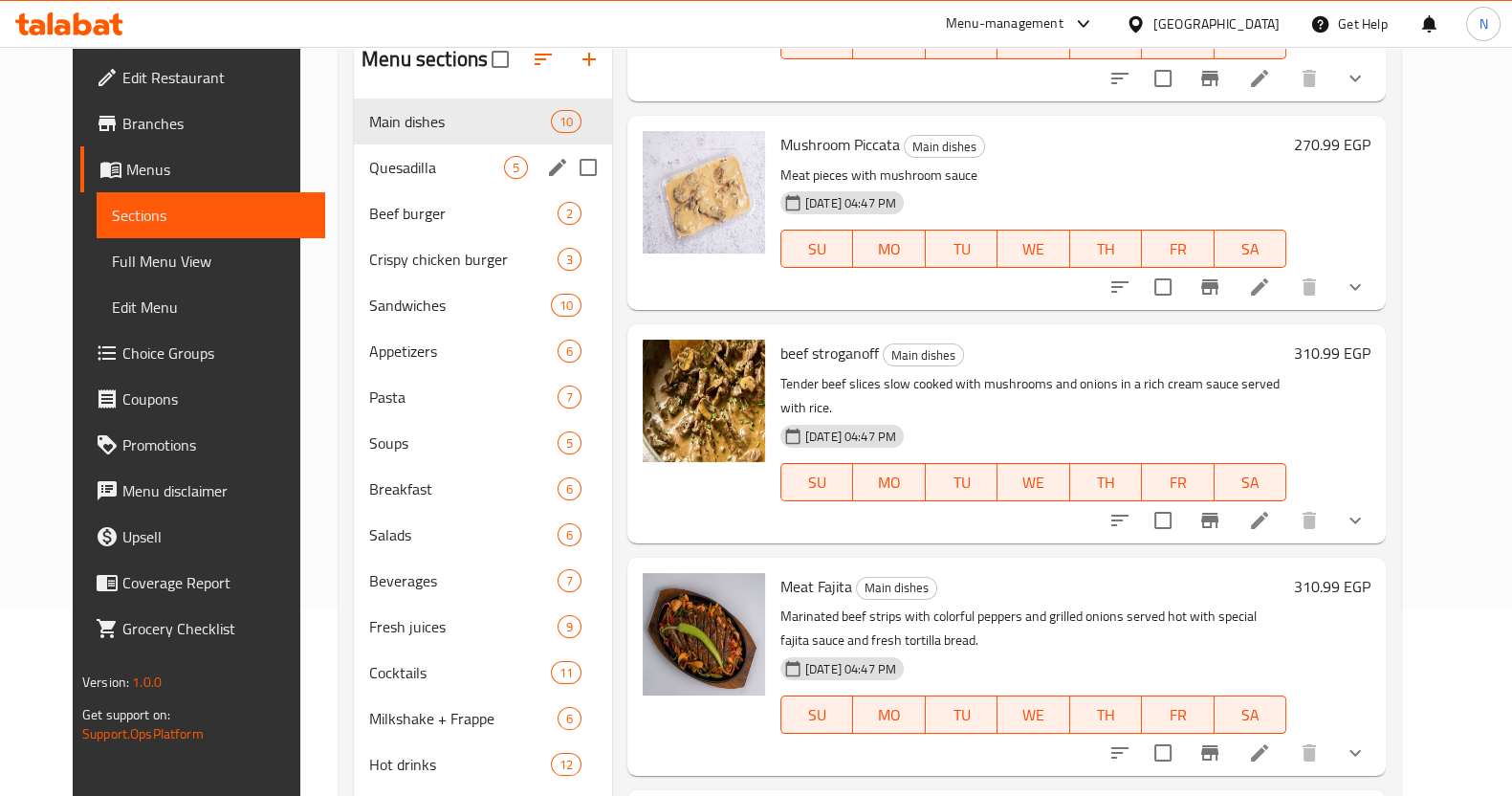
scroll to position [184, 0]
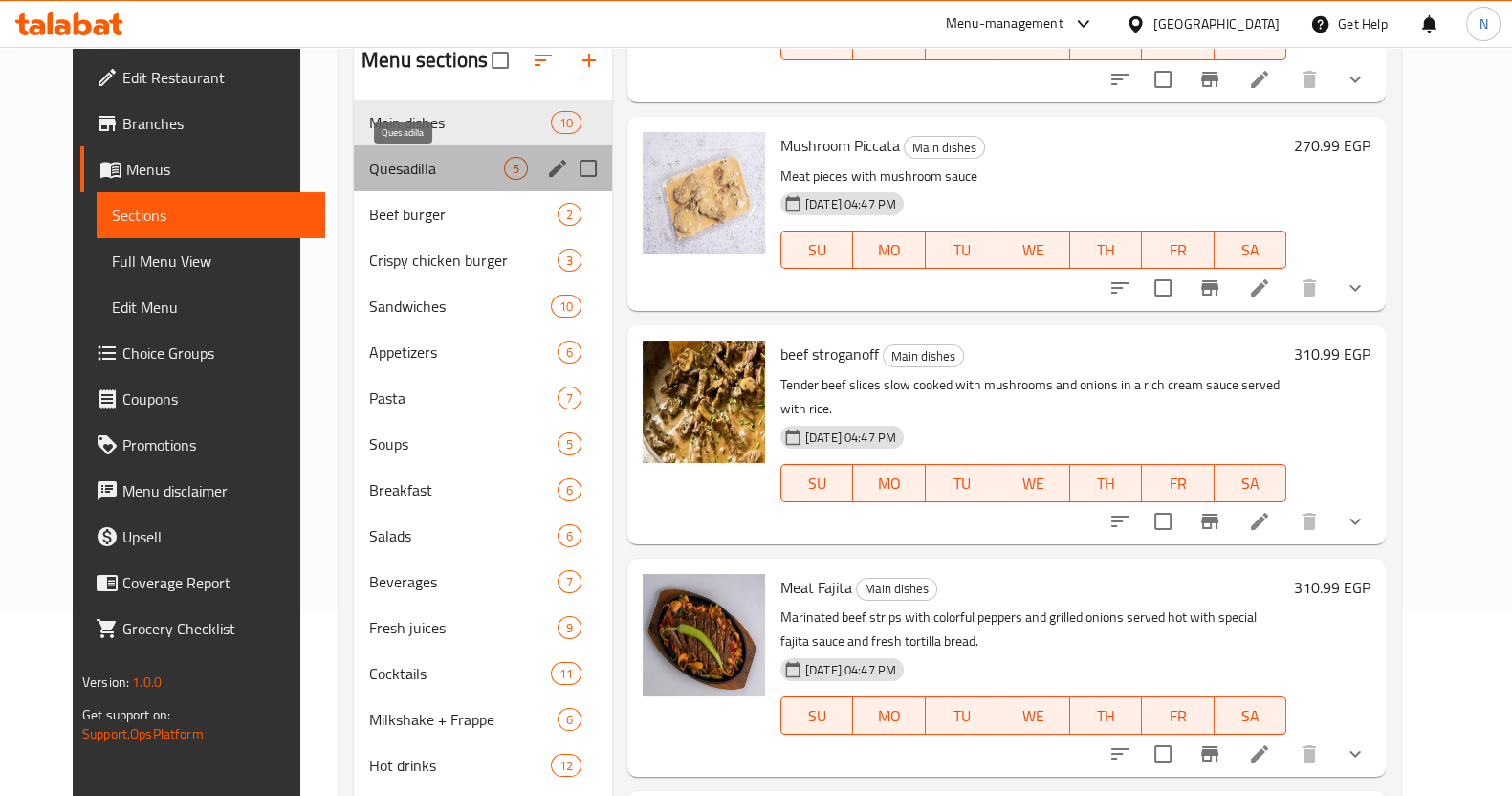
click at [430, 160] on span "Quesadilla" at bounding box center [436, 169] width 135 height 23
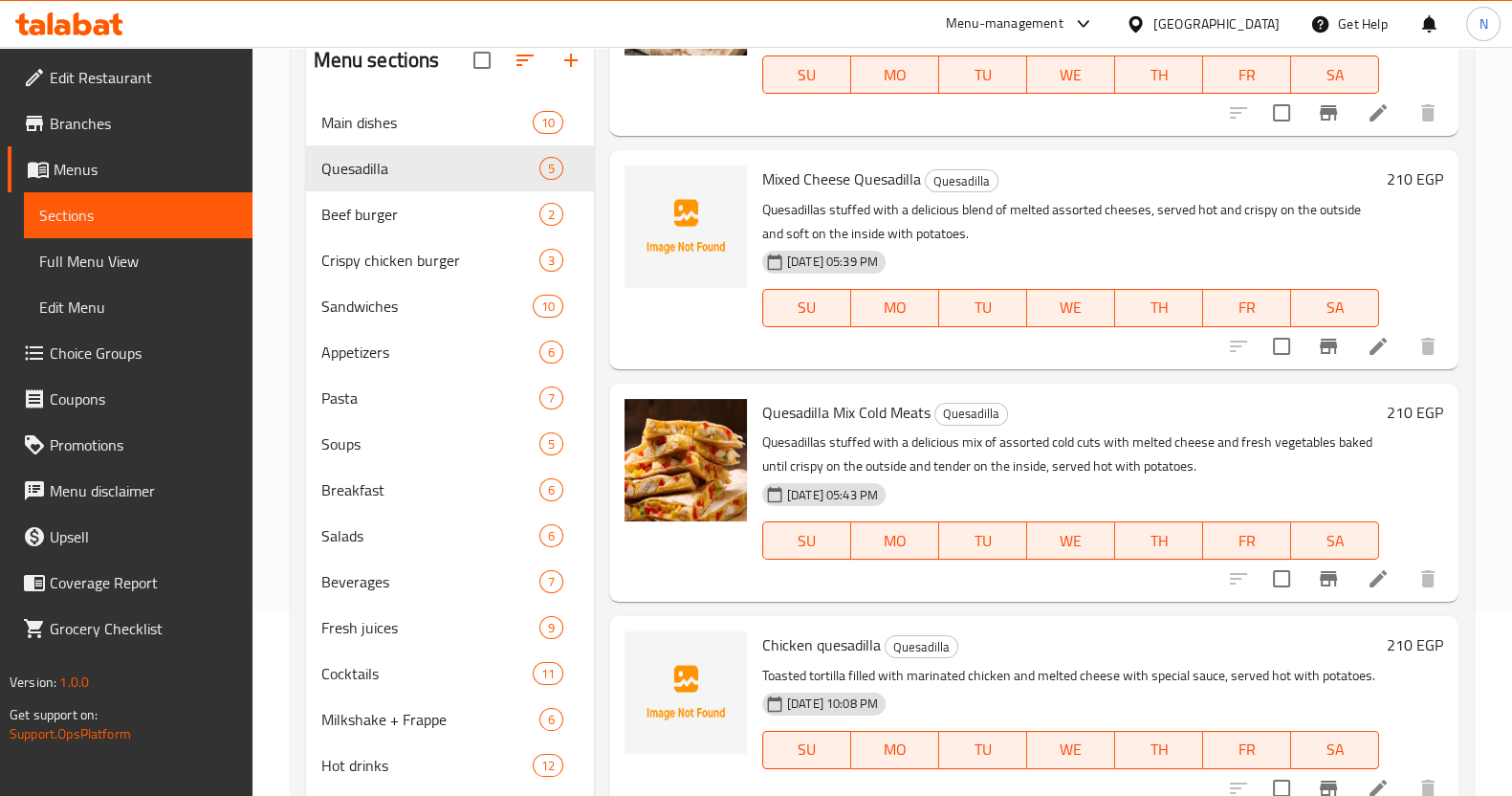
scroll to position [181, 0]
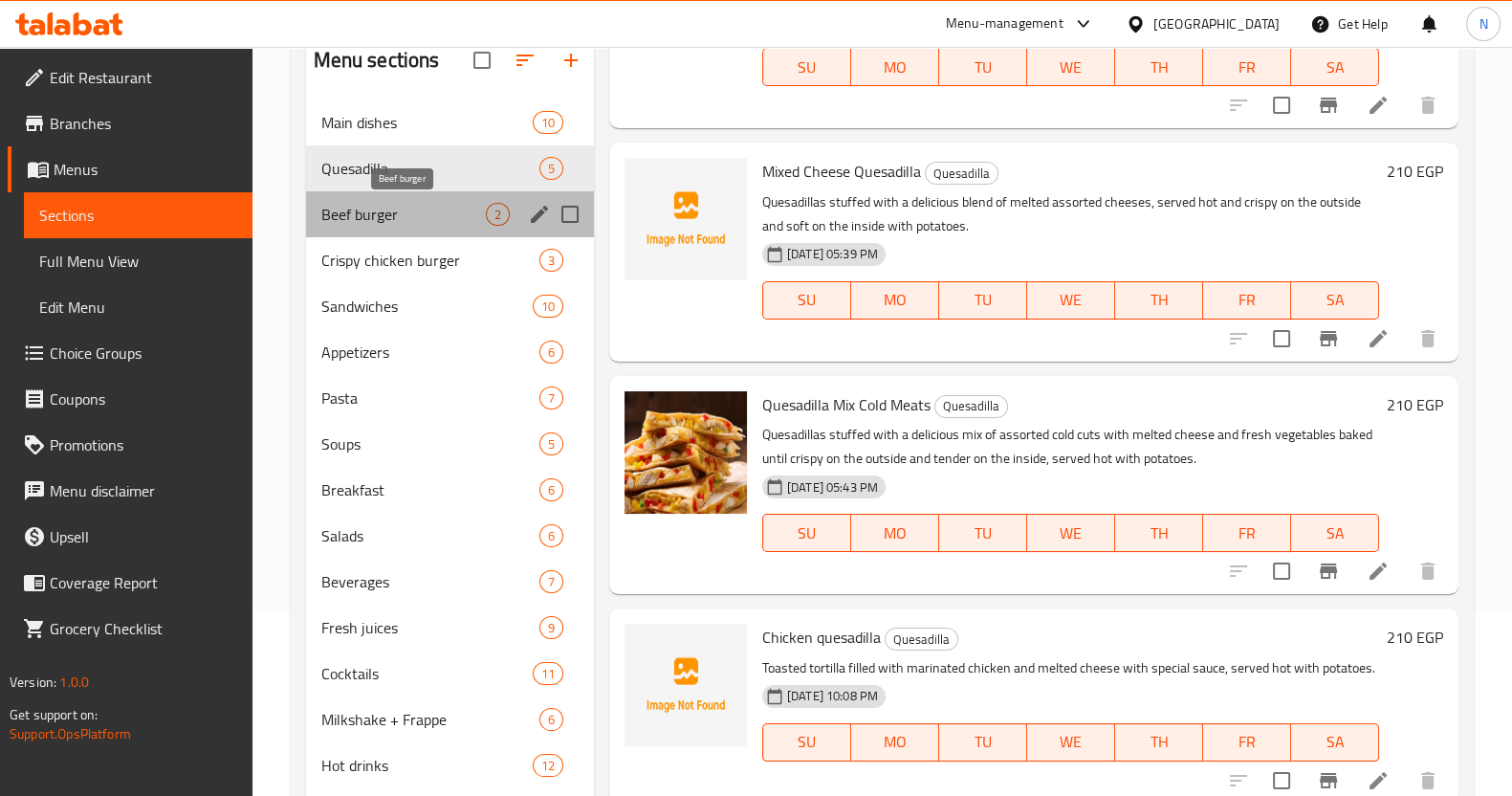
click at [450, 218] on span "Beef burger" at bounding box center [403, 215] width 165 height 23
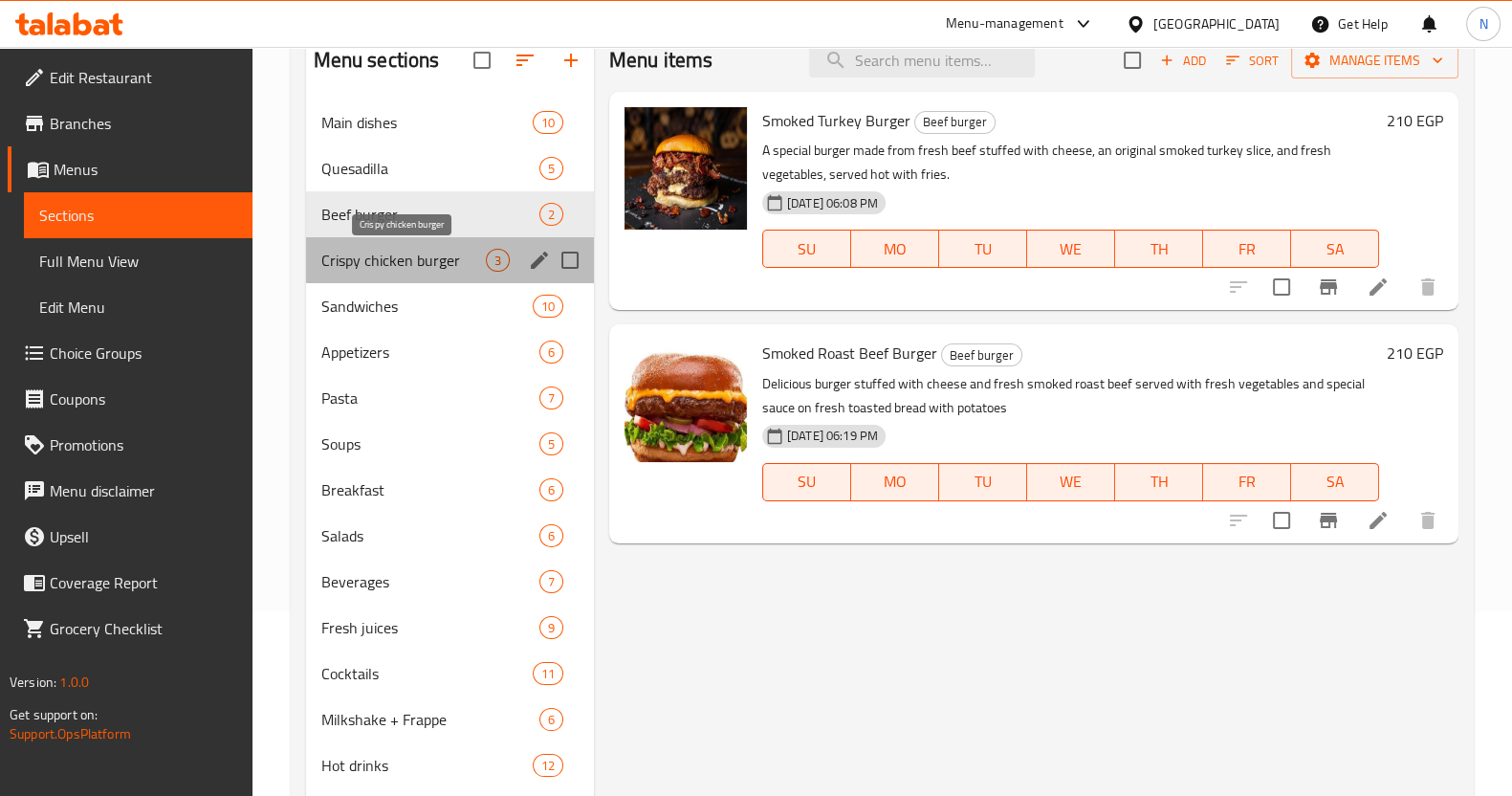
click at [449, 265] on span "Crispy chicken burger" at bounding box center [403, 260] width 165 height 23
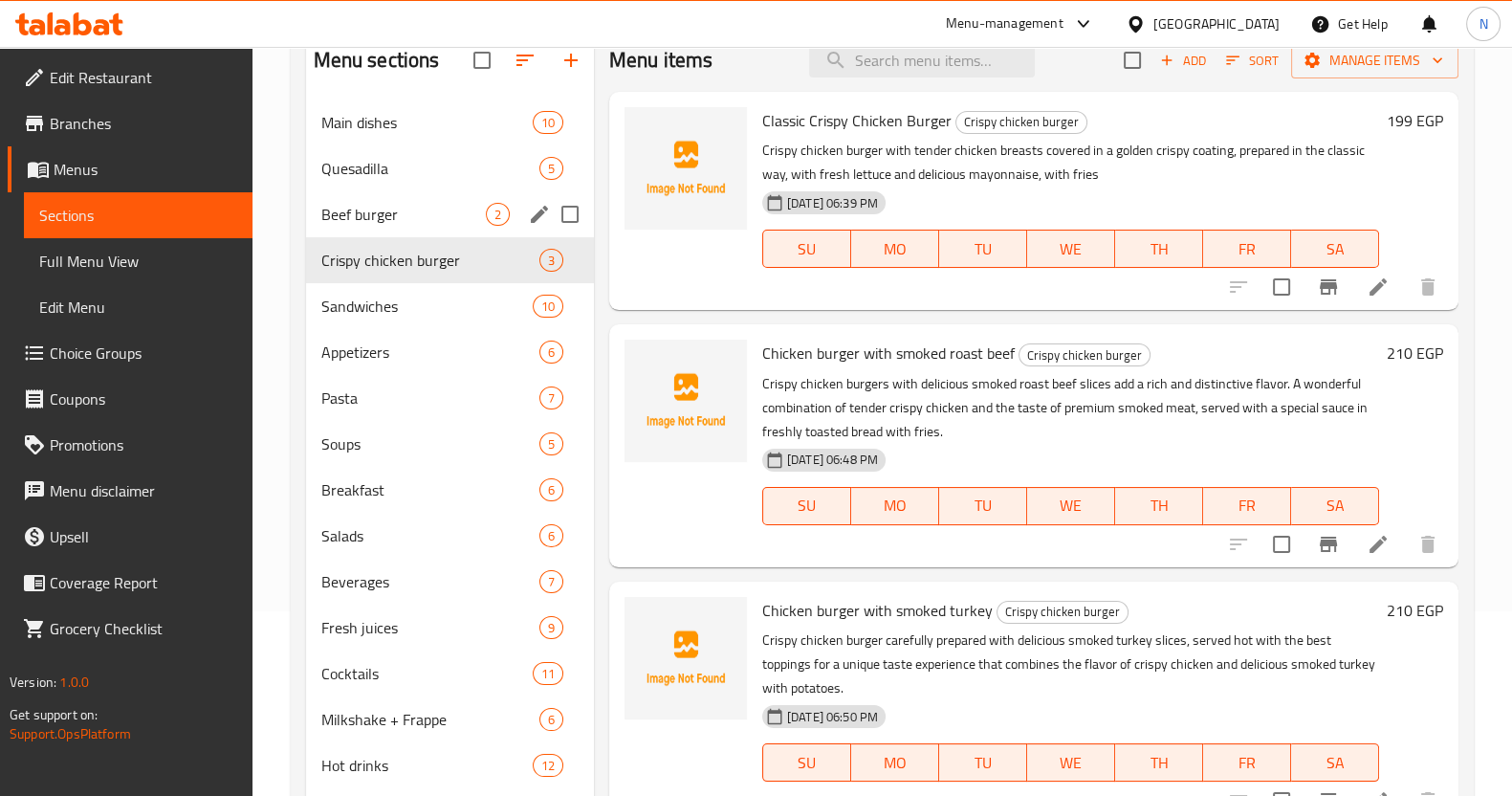
click at [423, 200] on div "Beef burger 2" at bounding box center [450, 214] width 288 height 46
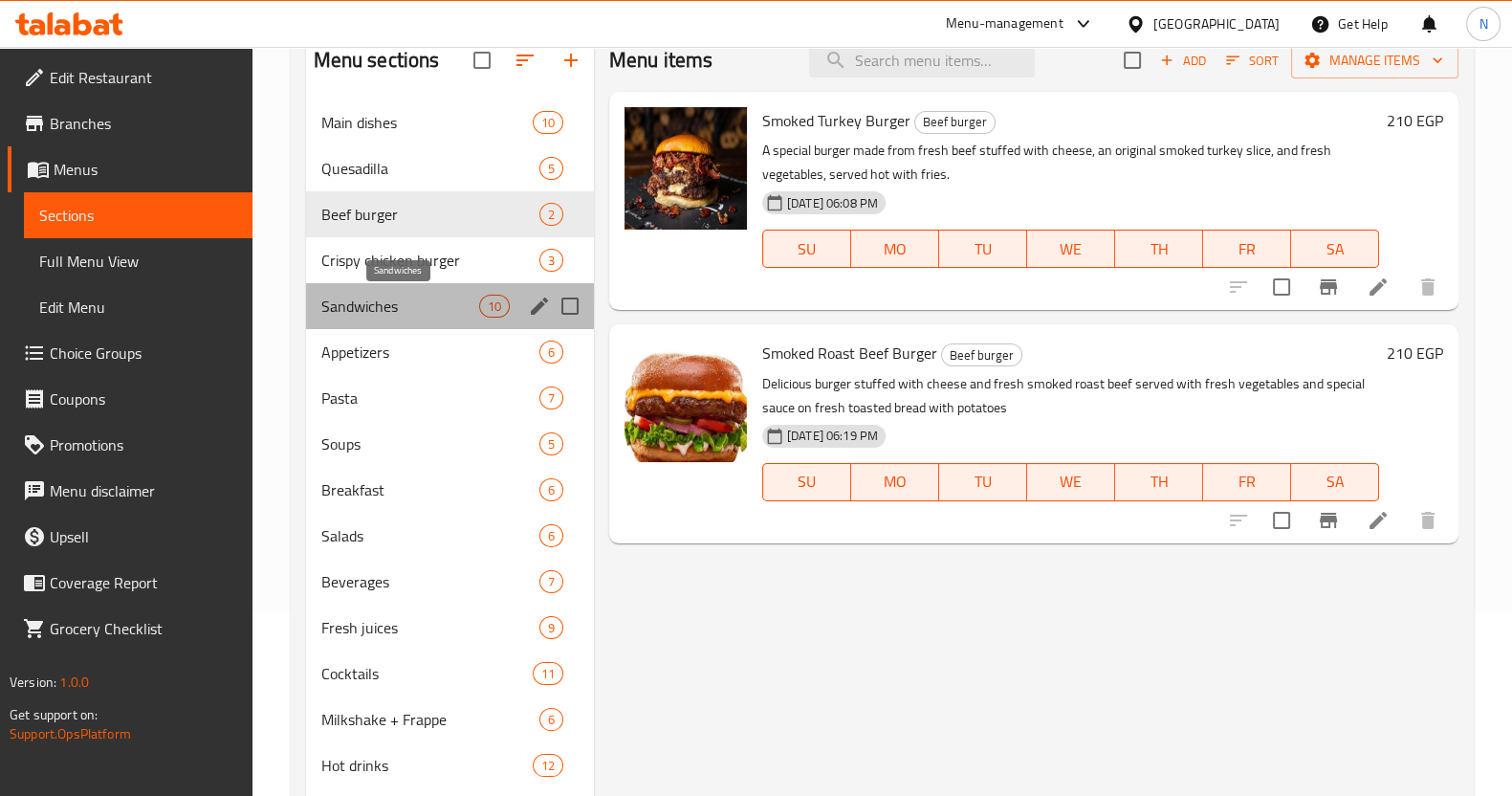
click at [392, 306] on span "Sandwiches" at bounding box center [400, 306] width 158 height 23
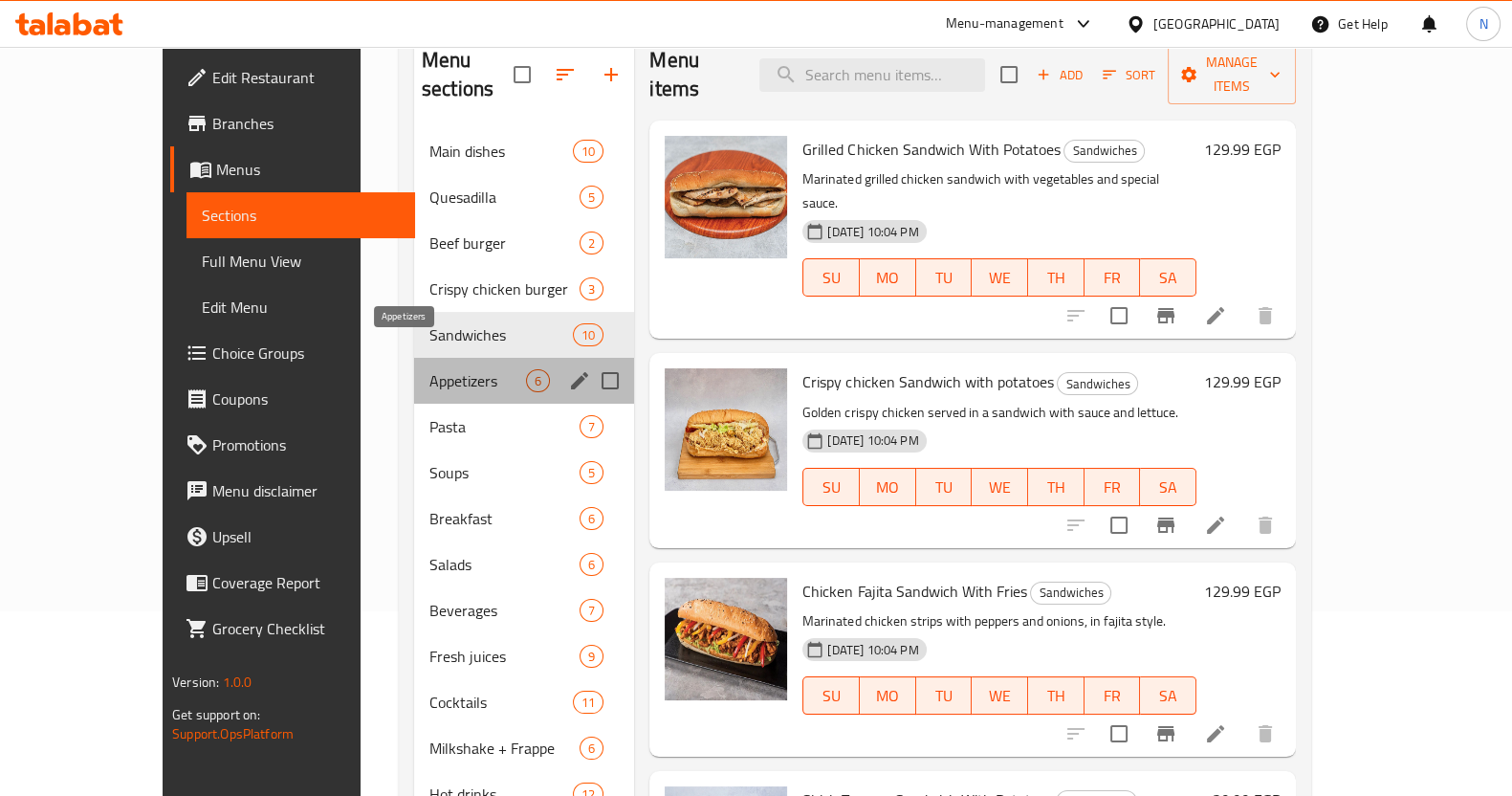
click at [429, 369] on span "Appetizers" at bounding box center [477, 380] width 97 height 23
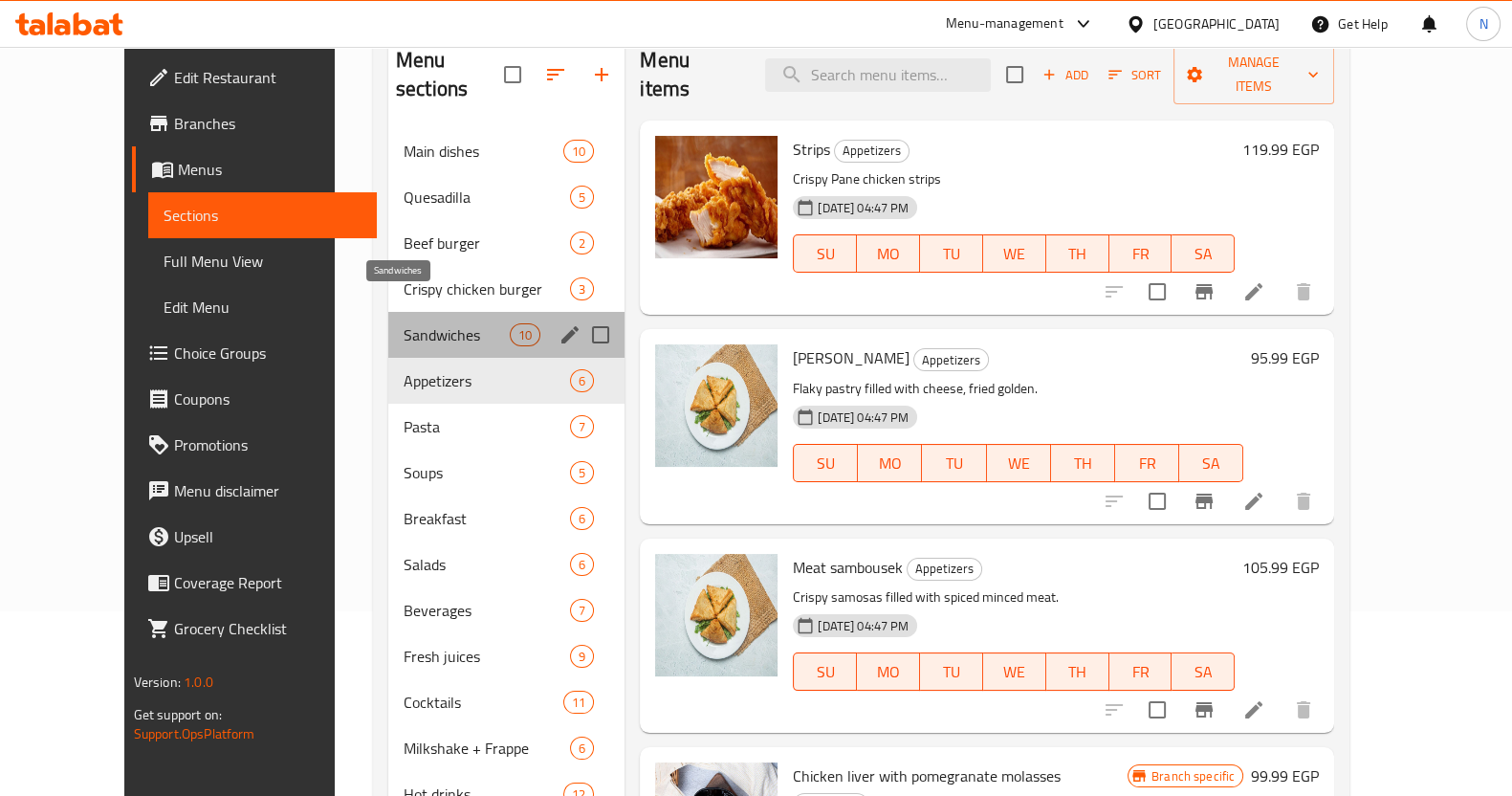
click at [404, 323] on span "Sandwiches" at bounding box center [457, 335] width 106 height 23
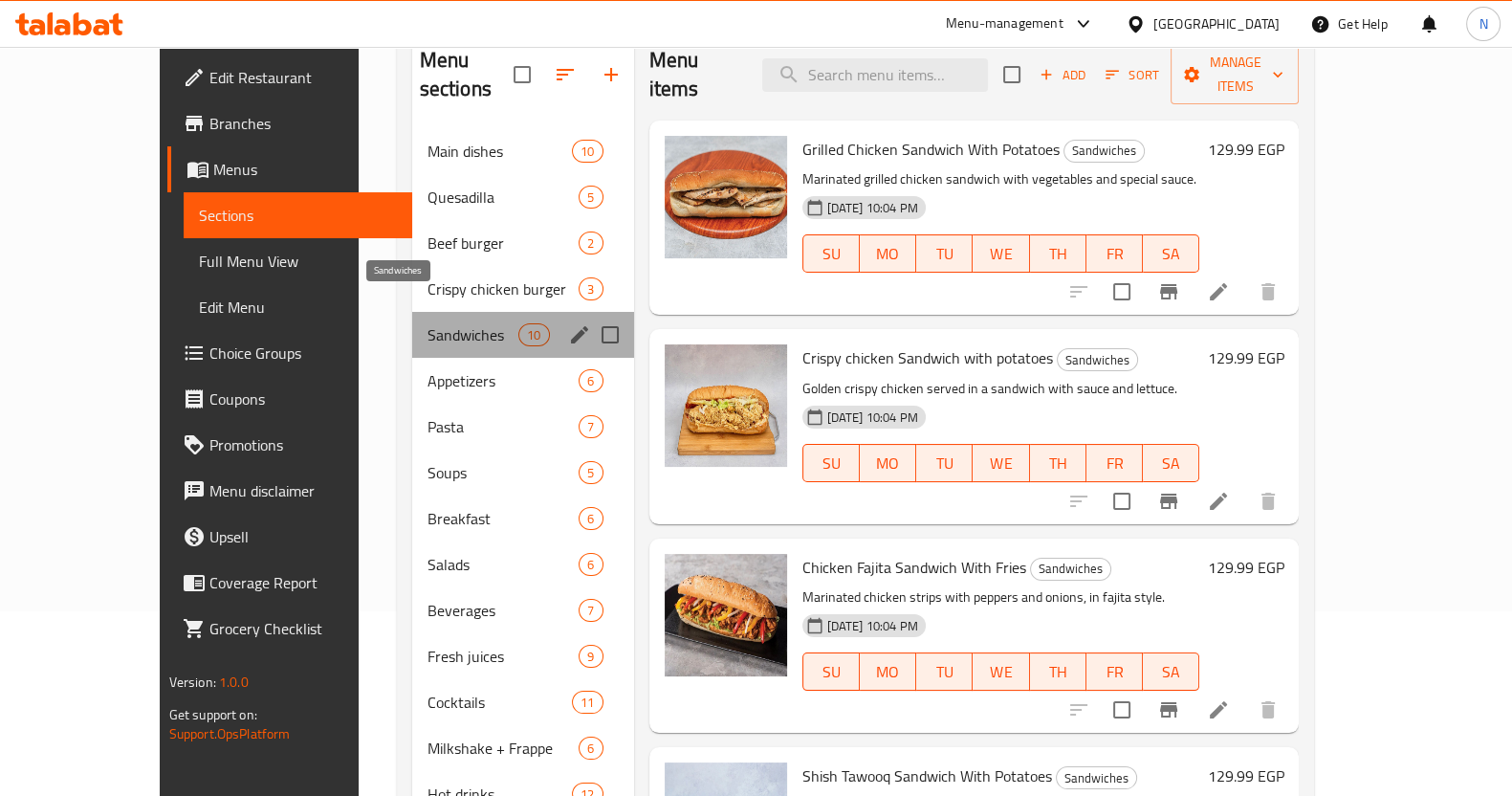
click at [427, 323] on span "Sandwiches" at bounding box center [473, 335] width 92 height 23
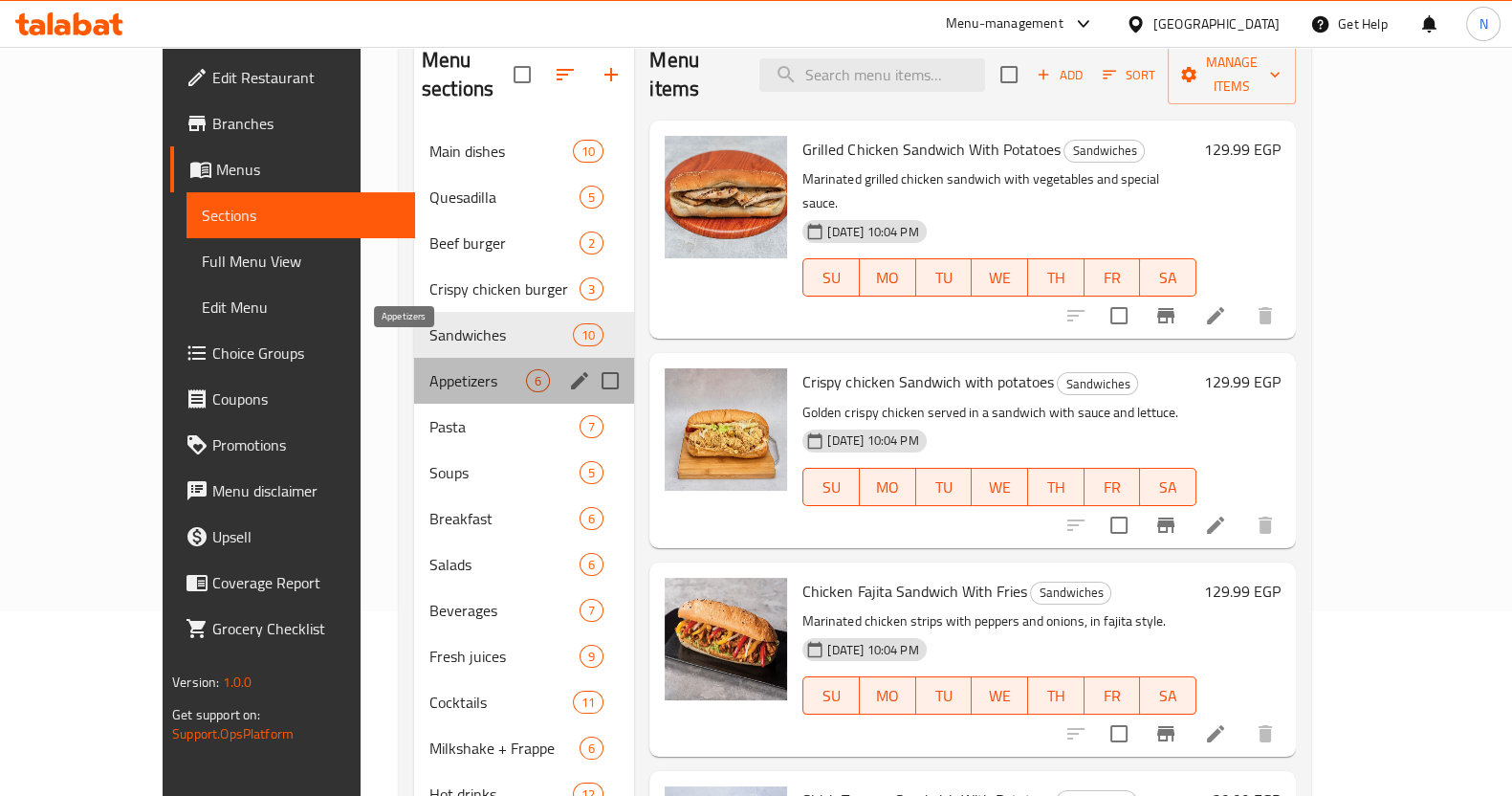
click at [429, 369] on span "Appetizers" at bounding box center [477, 380] width 97 height 23
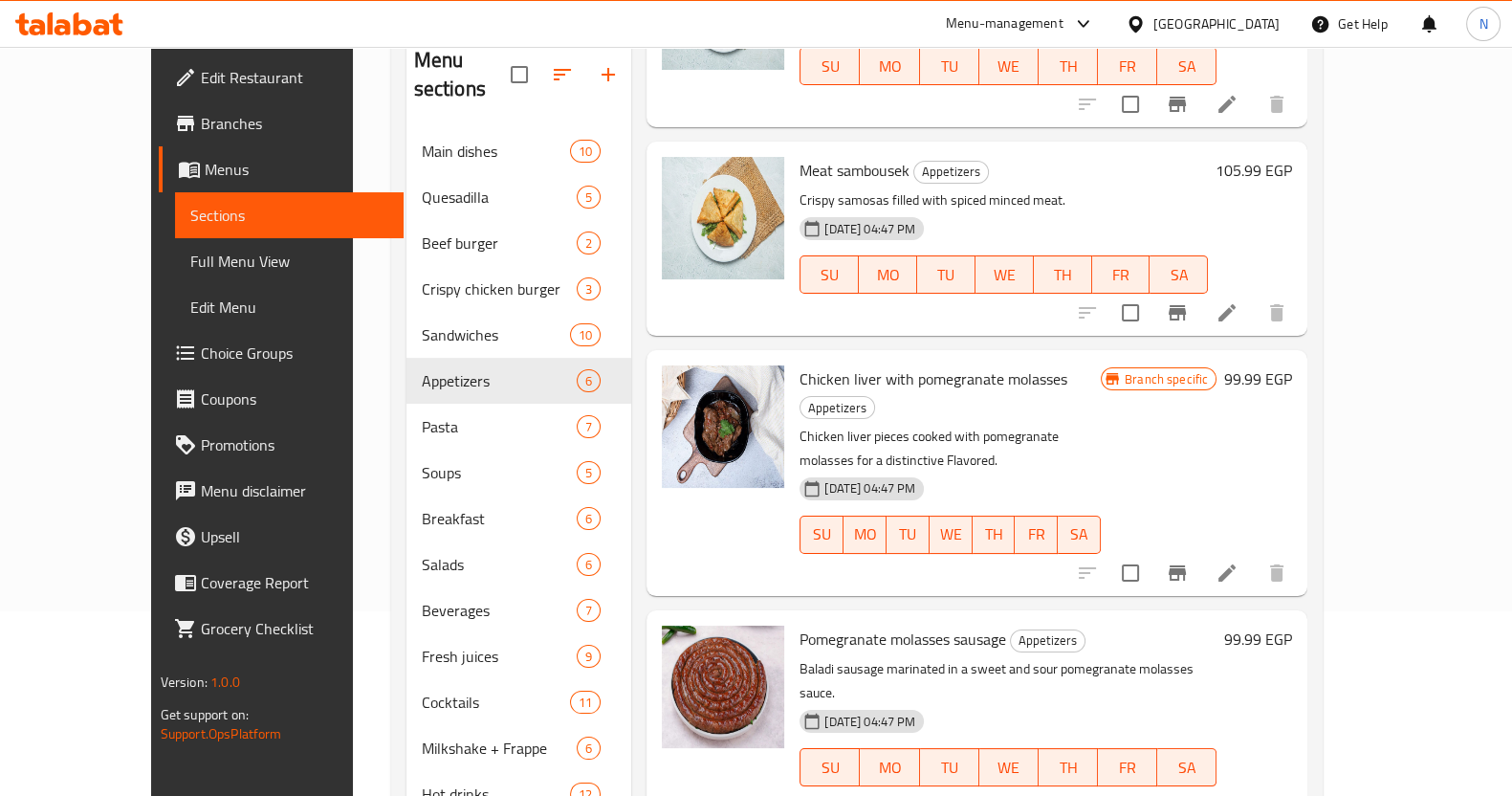
scroll to position [376, 0]
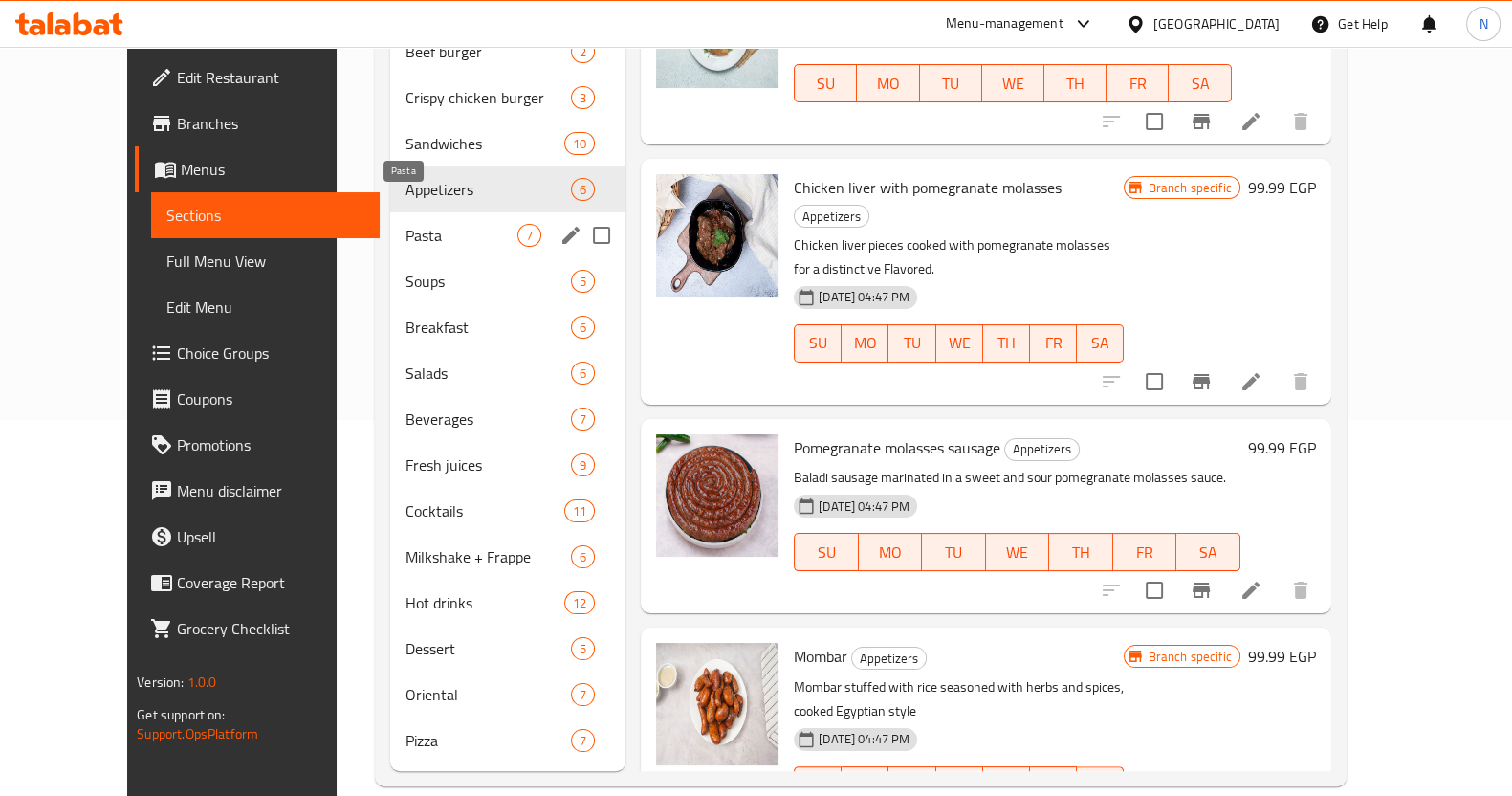
click at [423, 223] on span "Pasta" at bounding box center [461, 235] width 112 height 23
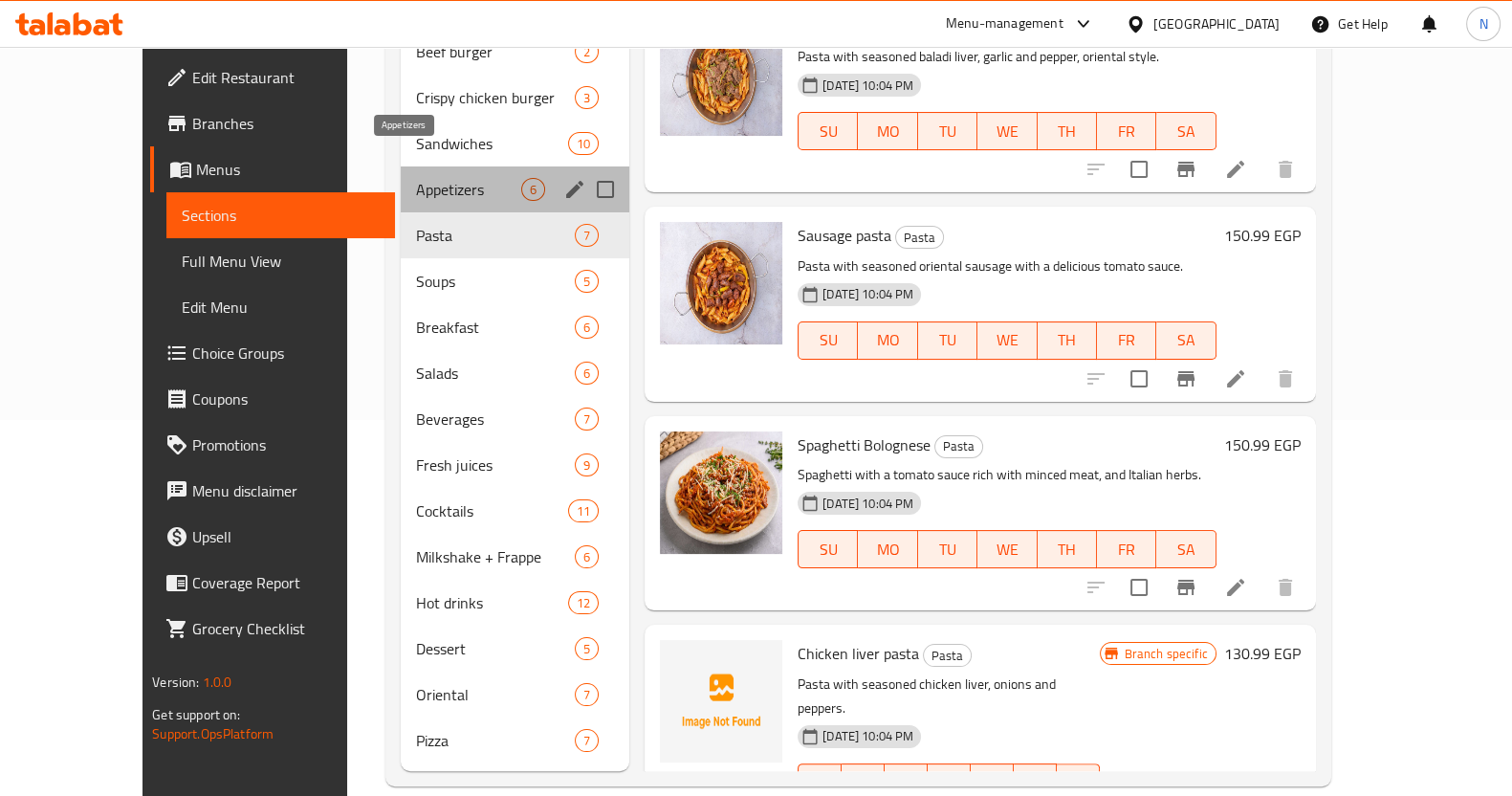
click at [416, 178] on span "Appetizers" at bounding box center [468, 189] width 105 height 23
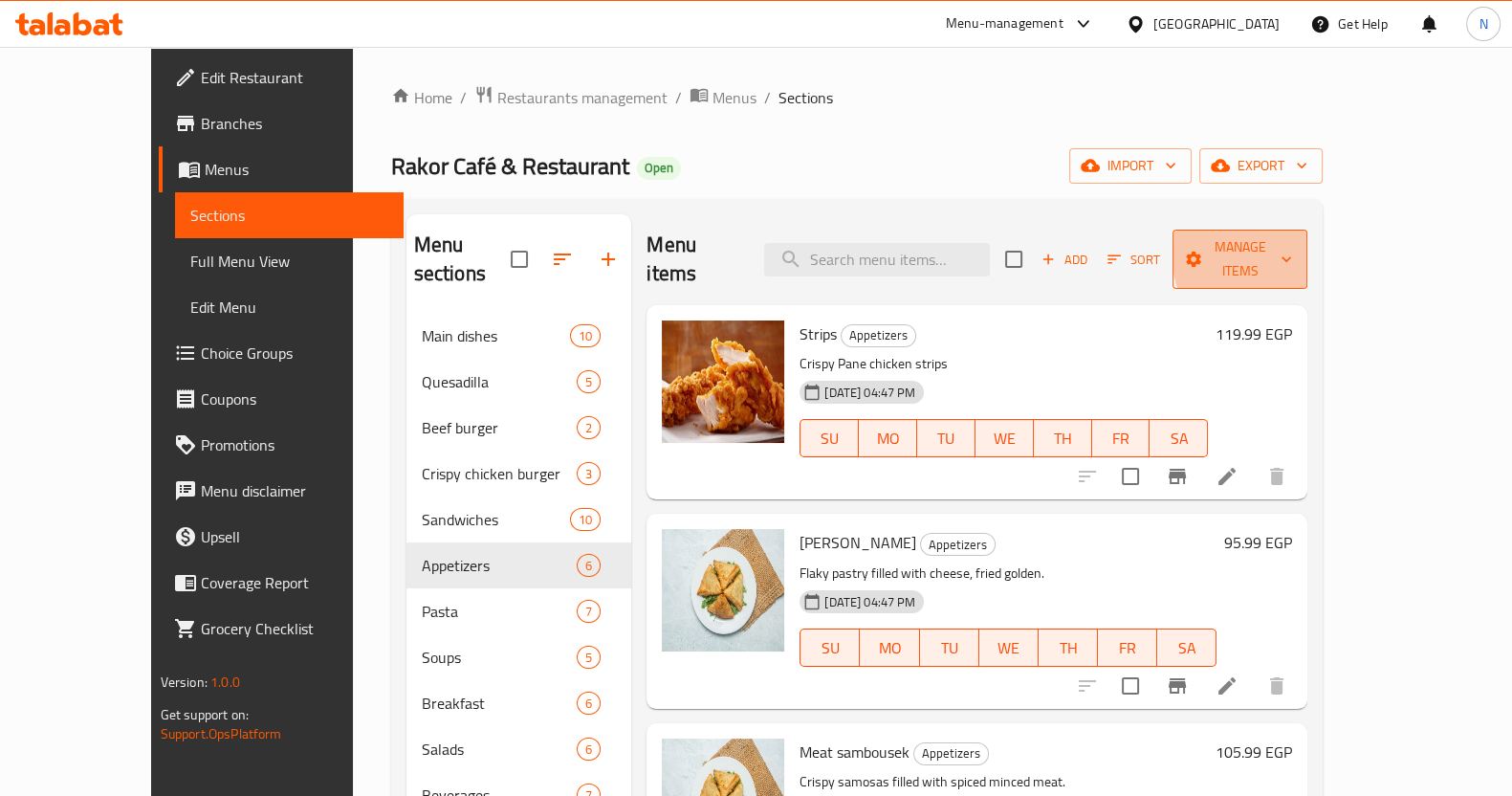
click at [1295, 250] on icon "button" at bounding box center [1287, 259] width 20 height 20
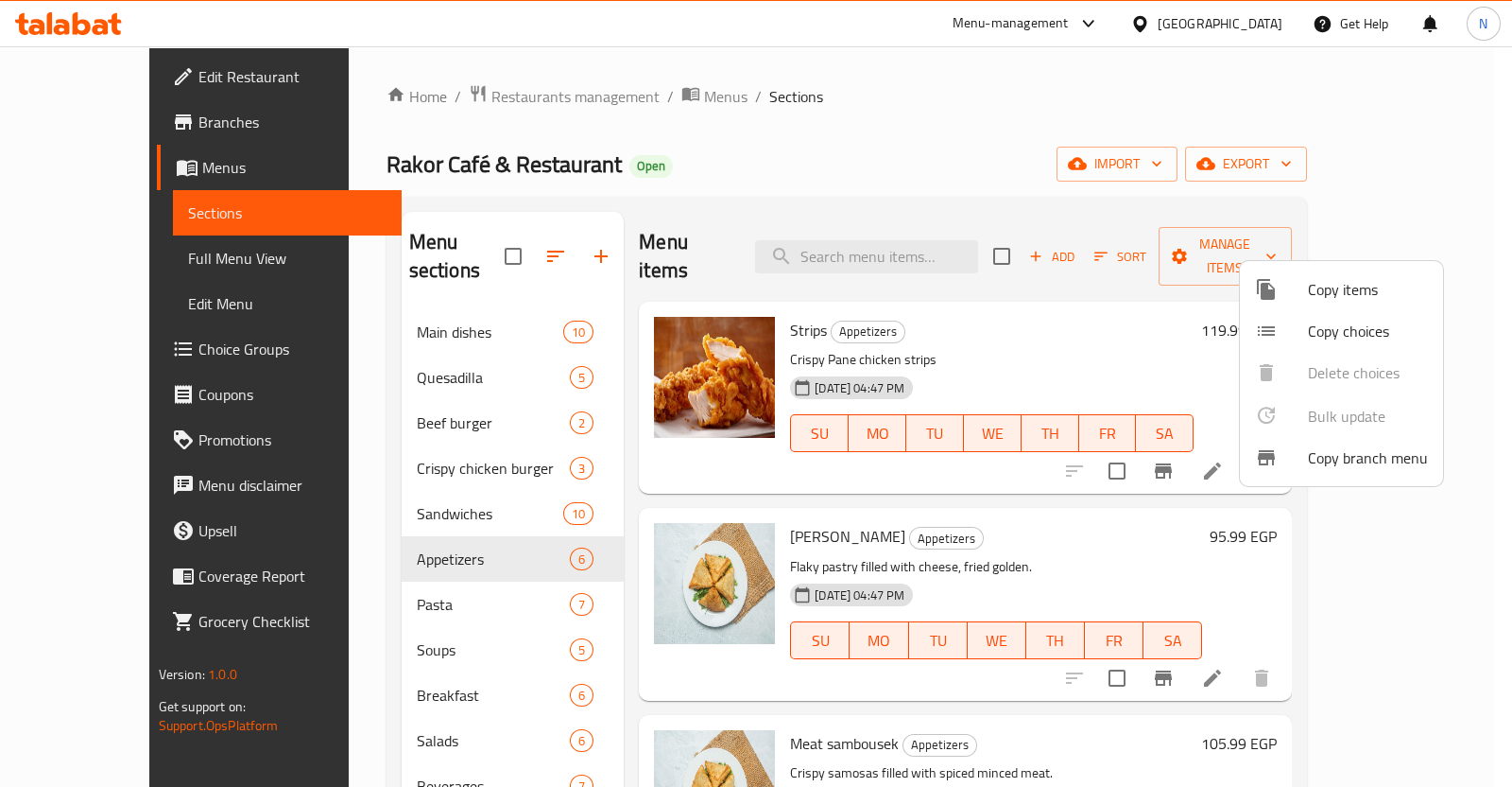
click at [1111, 164] on div at bounding box center [756, 394] width 1512 height 787
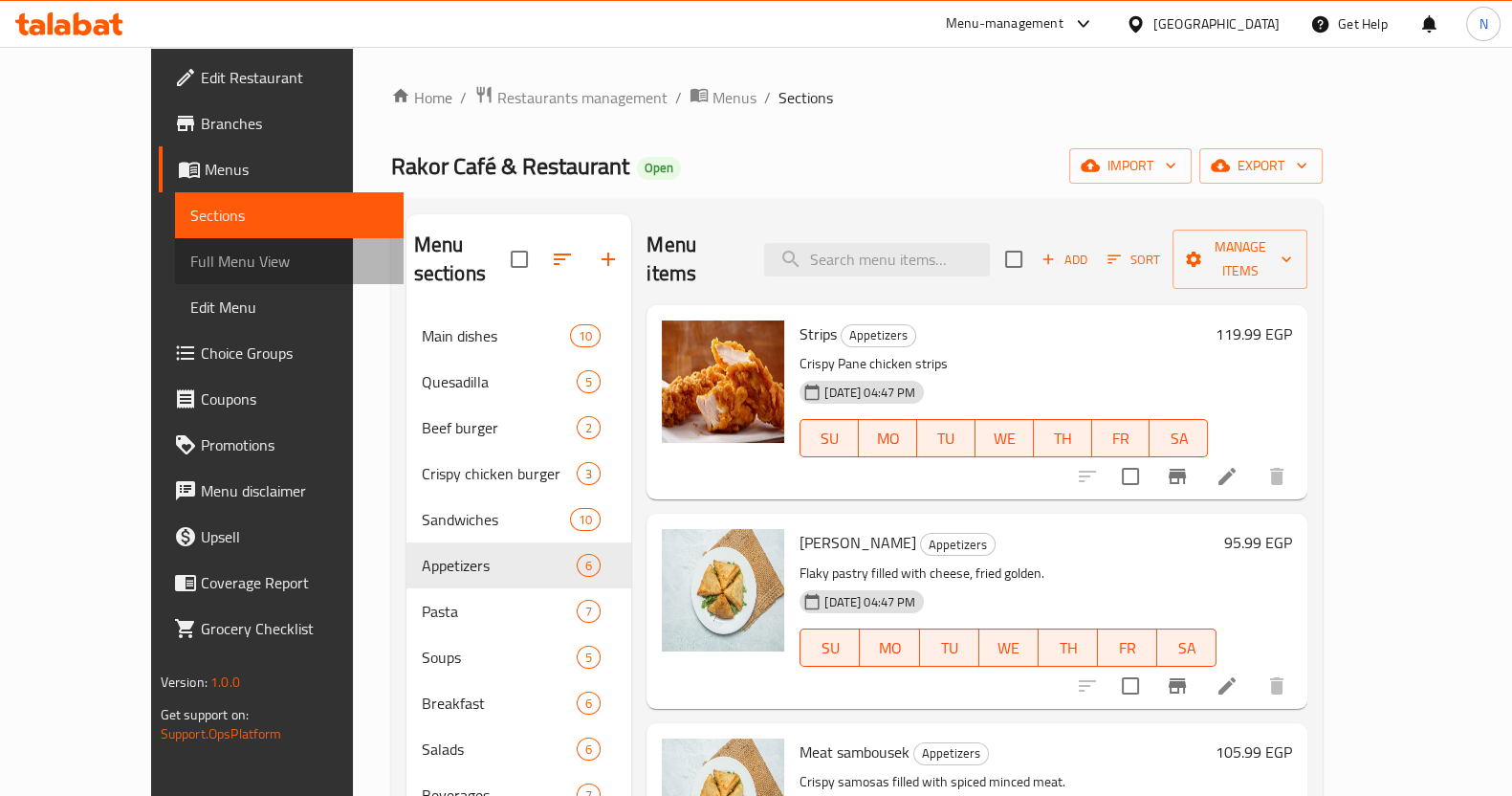
click at [190, 263] on span "Full Menu View" at bounding box center [289, 261] width 198 height 23
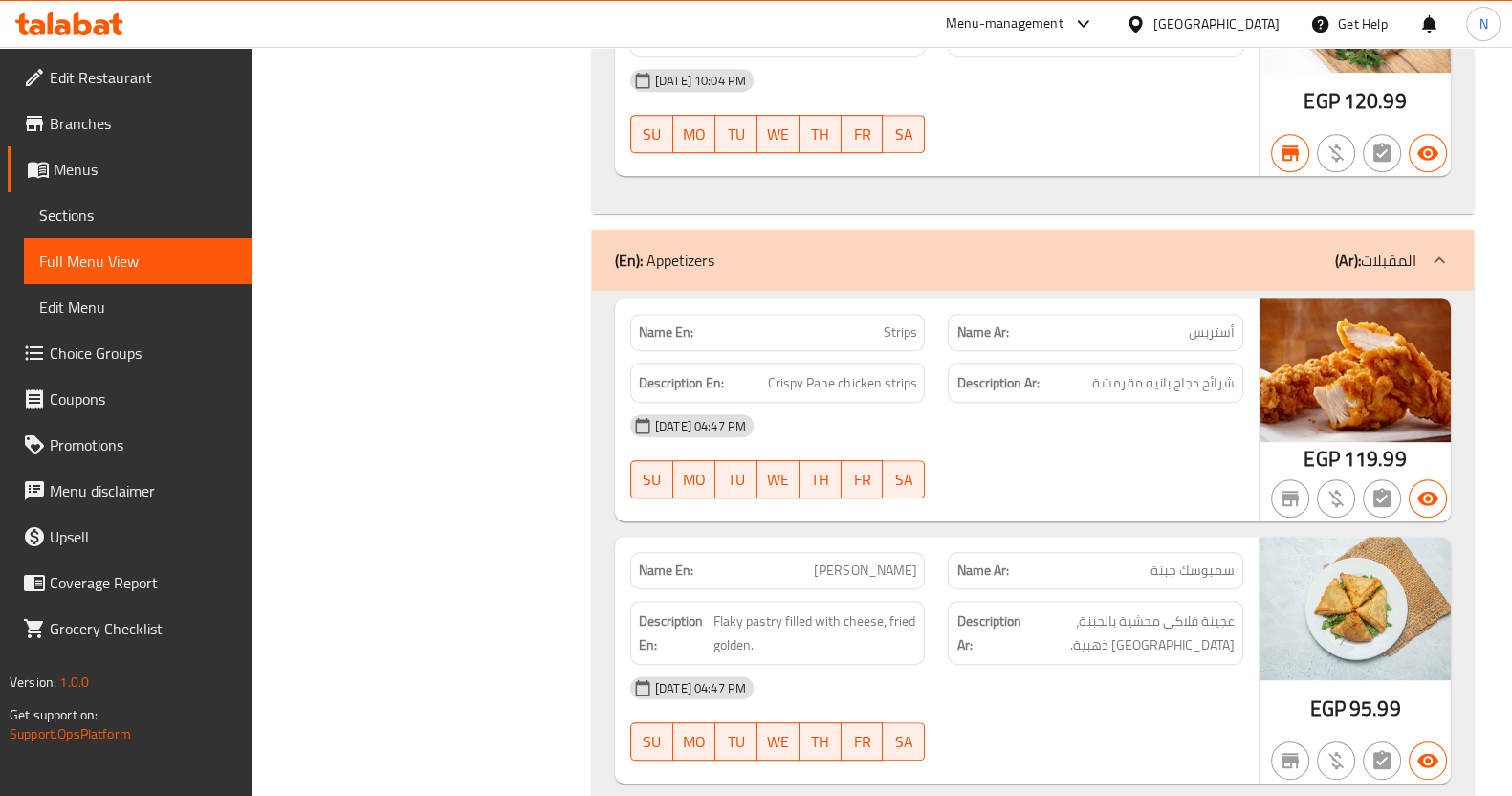
scroll to position [10190, 0]
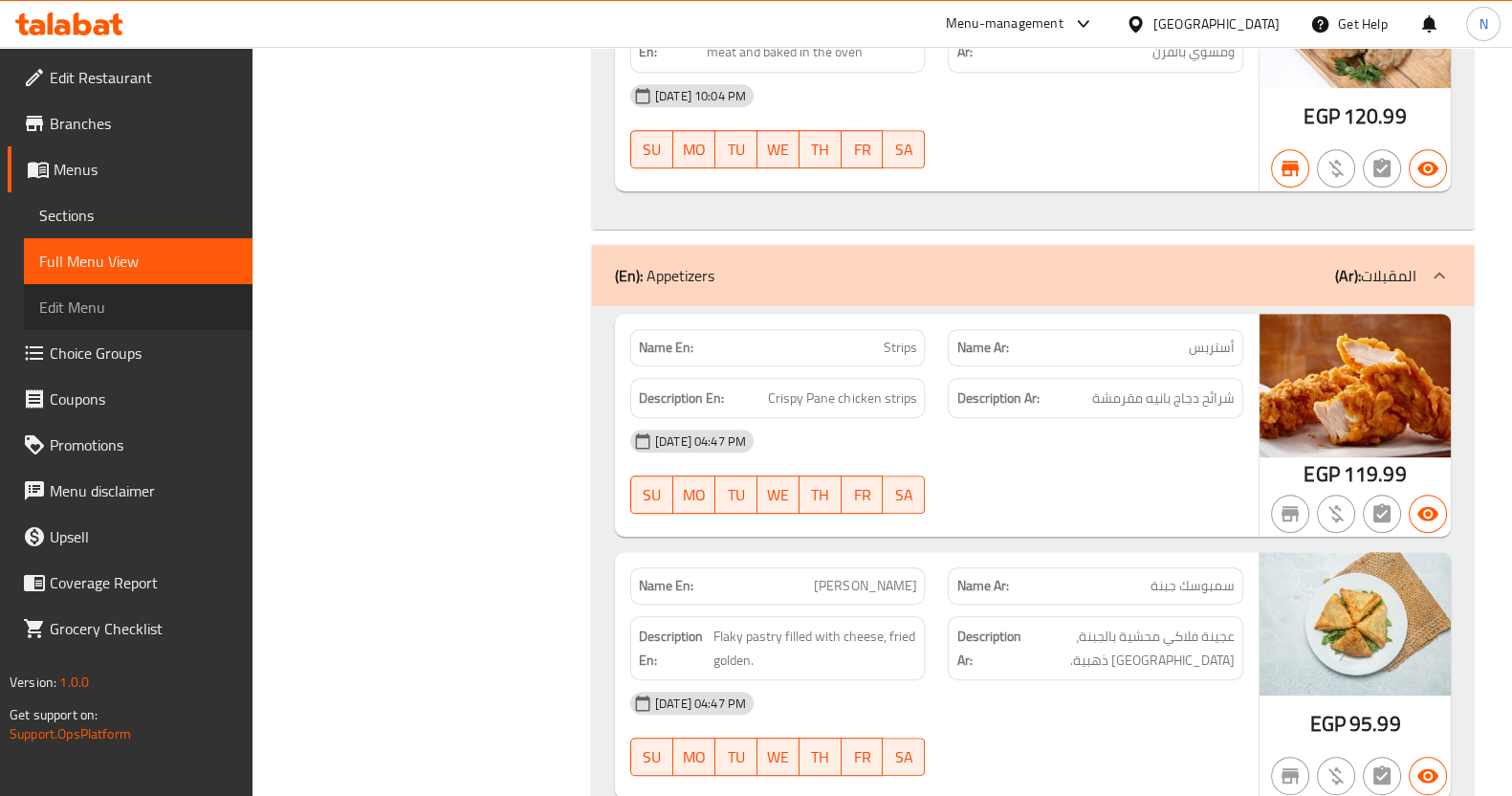
click at [110, 322] on link "Edit Menu" at bounding box center [139, 306] width 228 height 46
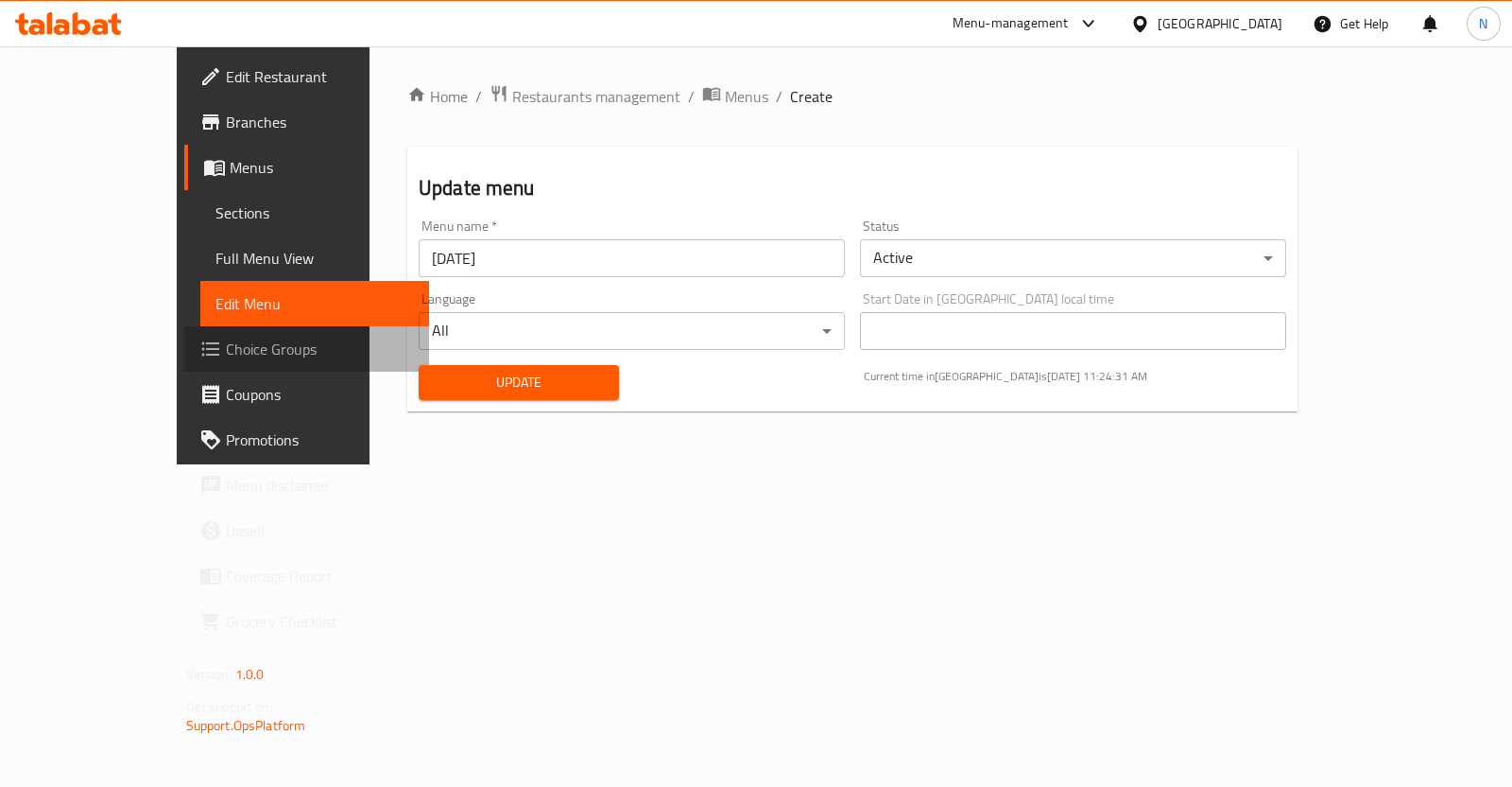
click at [226, 357] on span "Choice Groups" at bounding box center [319, 349] width 188 height 23
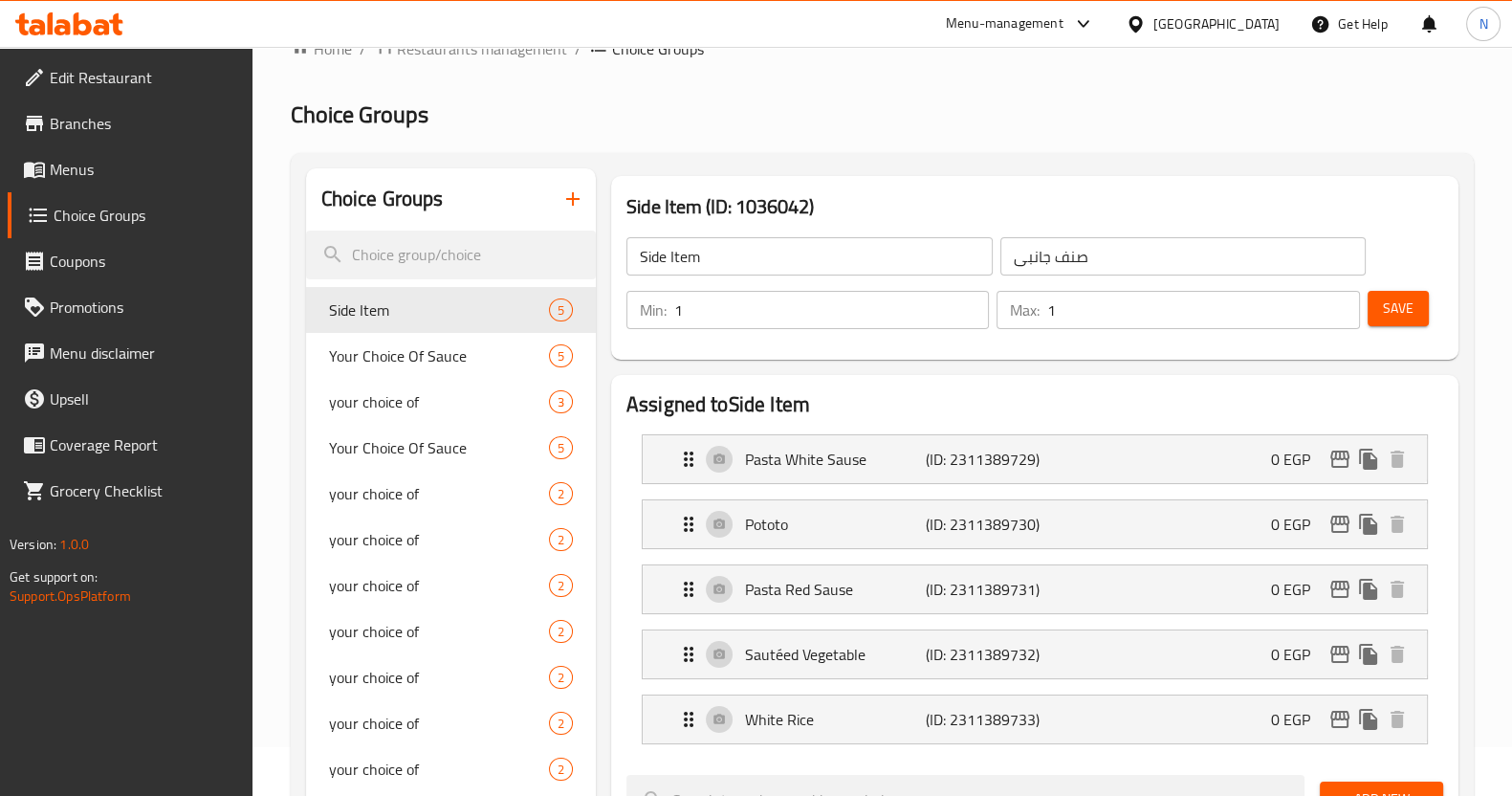
scroll to position [34, 0]
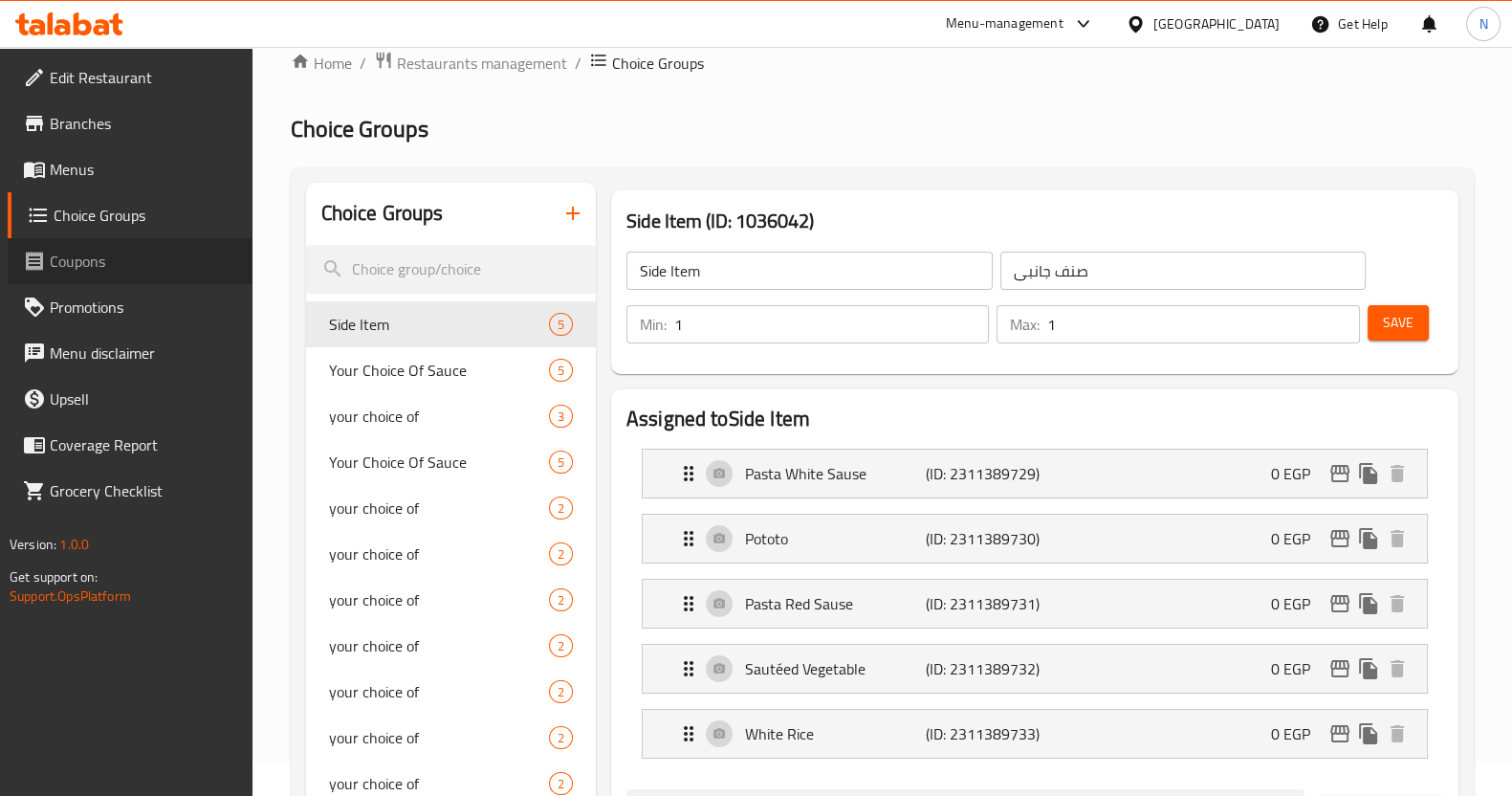
click at [152, 247] on link "Coupons" at bounding box center [130, 260] width 245 height 46
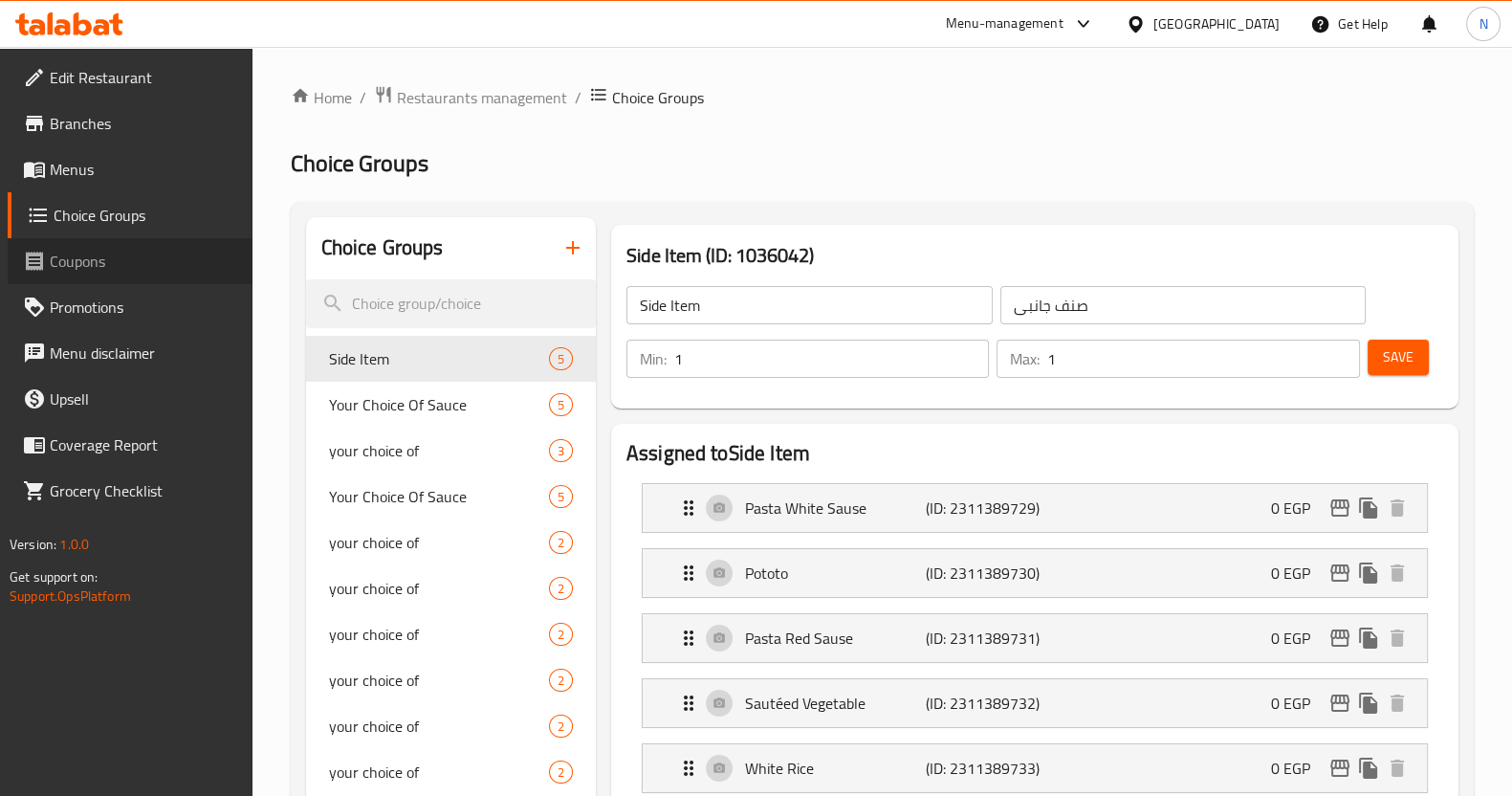
click at [139, 258] on span "Coupons" at bounding box center [143, 261] width 187 height 23
